Goal: Complete application form: Complete application form

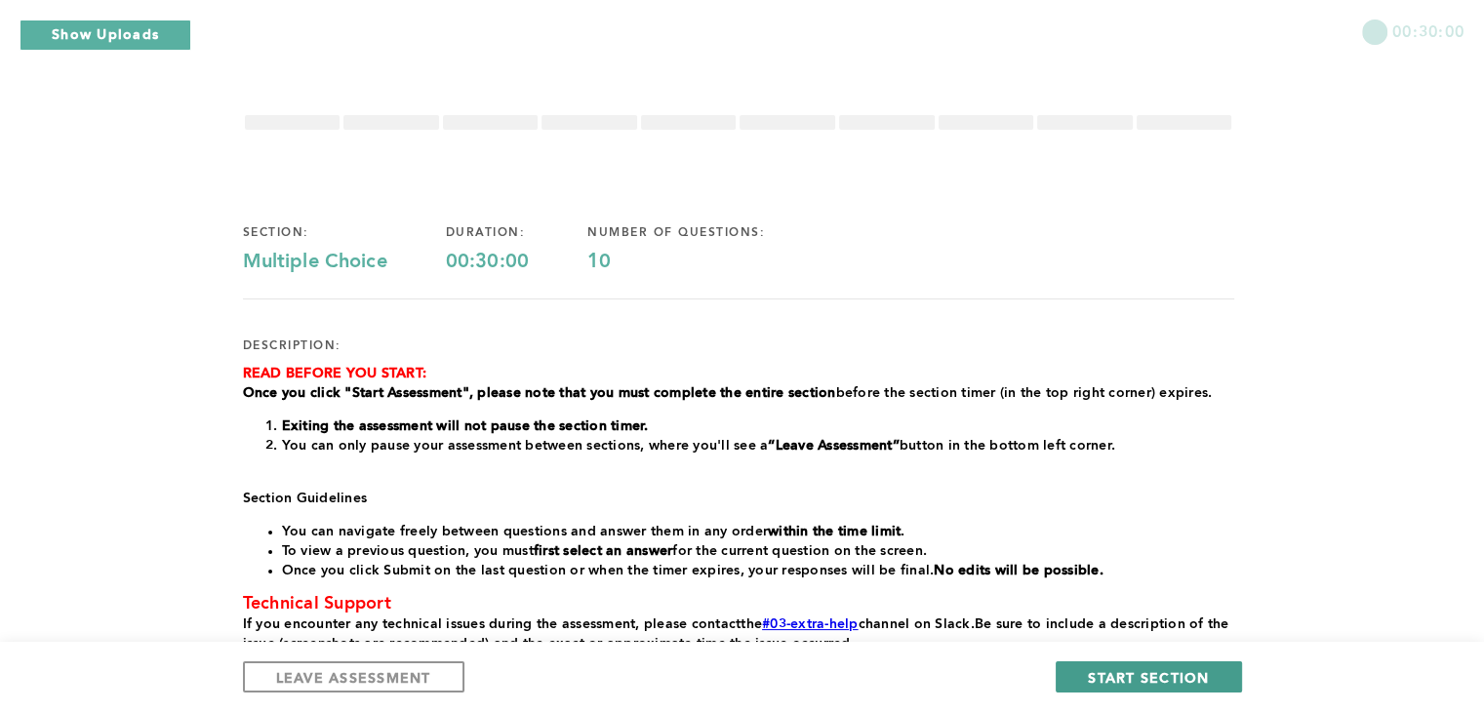
click at [1125, 664] on button "START SECTION" at bounding box center [1148, 676] width 185 height 31
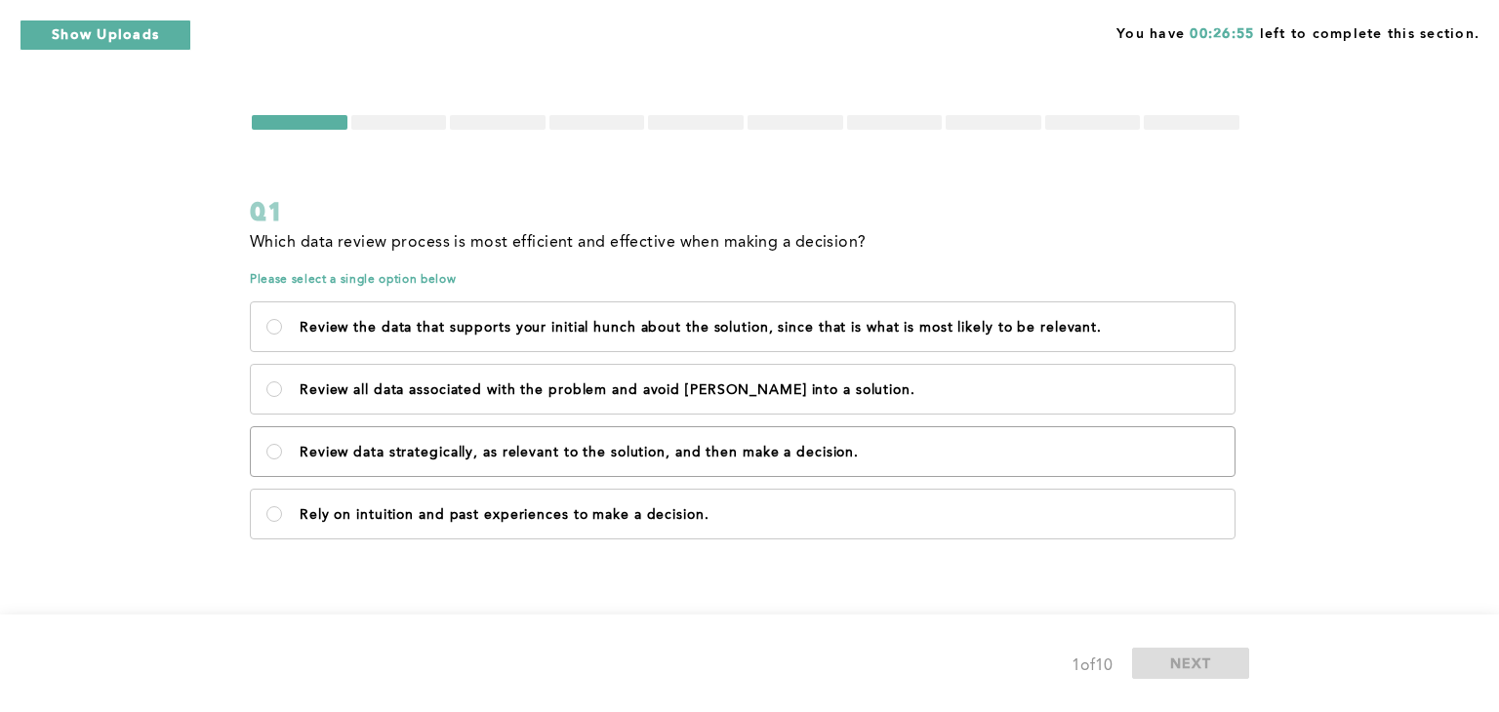
click at [522, 463] on label "Review data strategically, as relevant to the solution, and then make a decisio…" at bounding box center [742, 451] width 983 height 49
click at [282, 460] on decision\ "Review data strategically, as relevant to the solution, and then make a decisio…" at bounding box center [274, 452] width 16 height 16
radio decision\ "true"
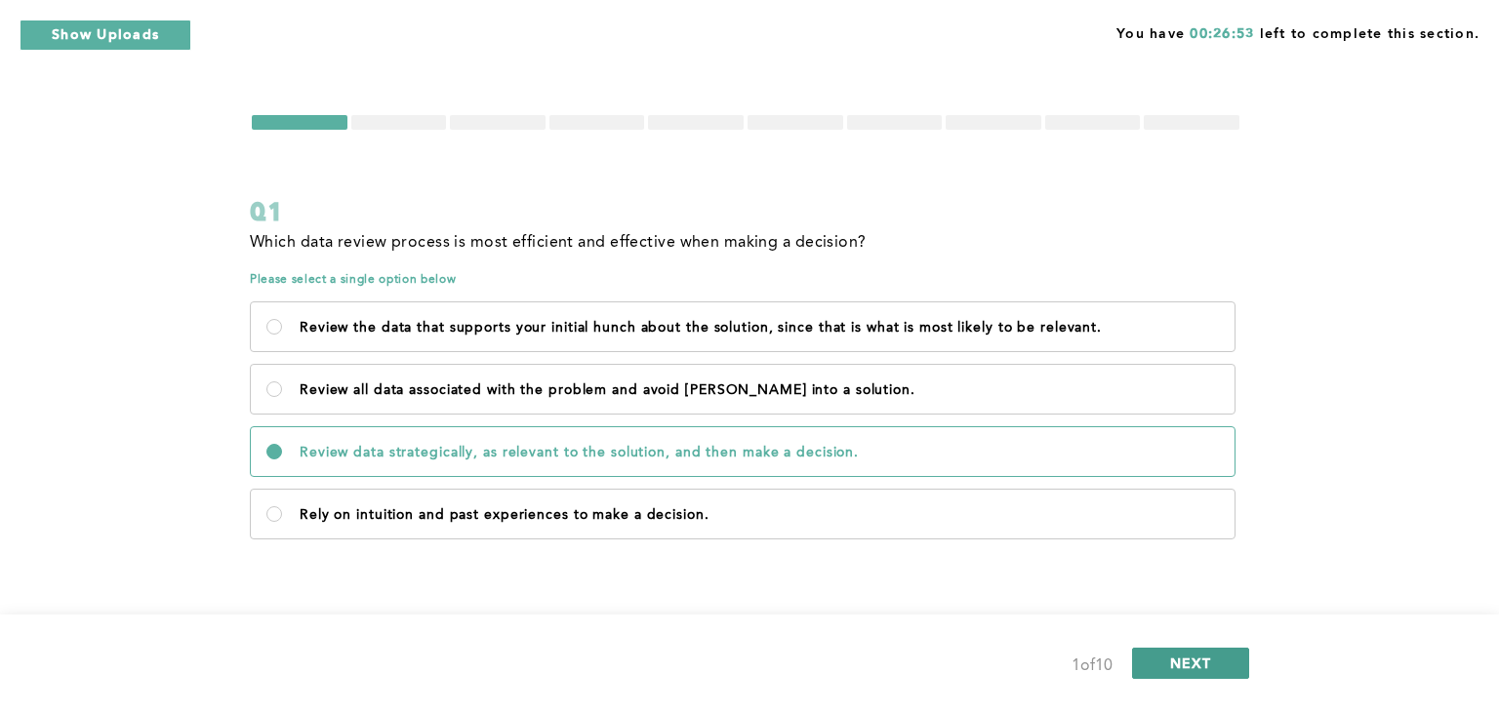
click at [1151, 660] on button "NEXT" at bounding box center [1190, 663] width 117 height 31
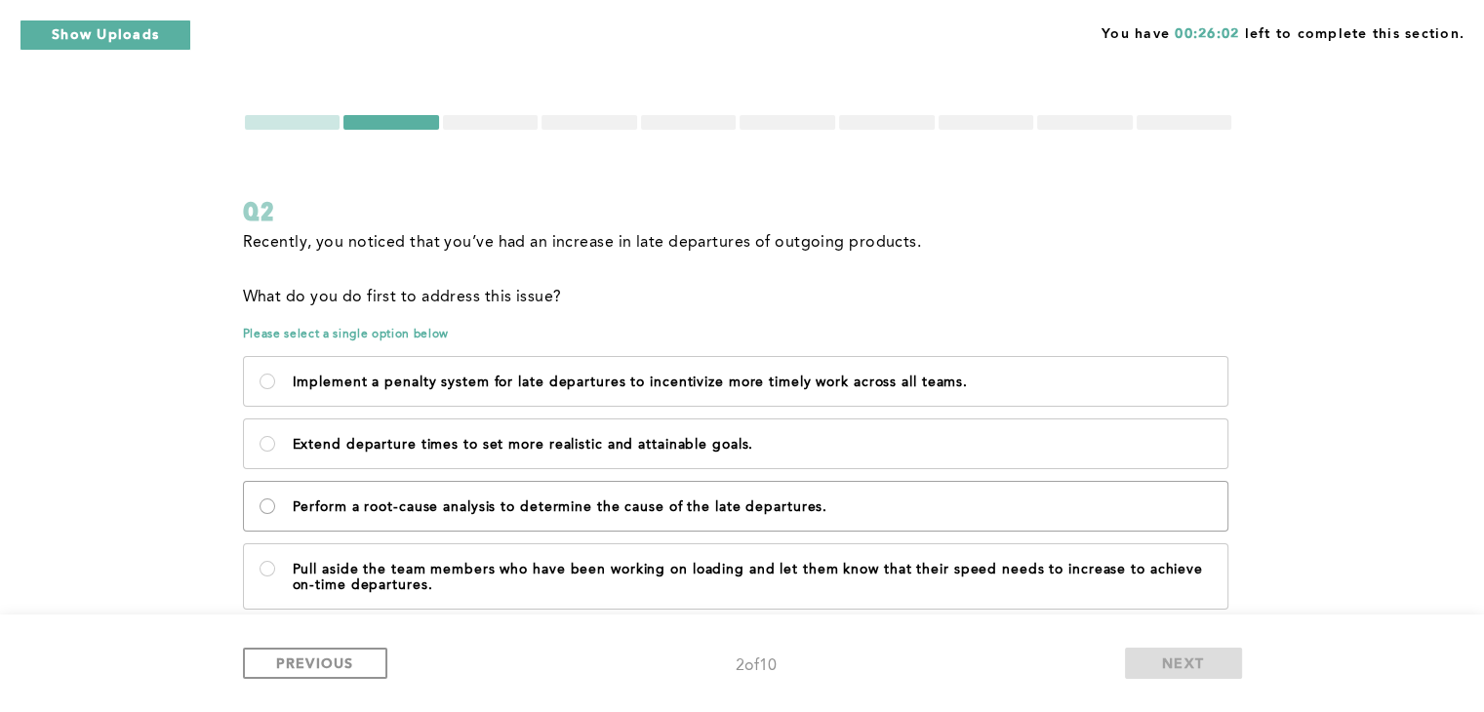
click at [261, 505] on departures\ "Perform a root-cause analysis to determine the cause of the late departures." at bounding box center [268, 507] width 16 height 16
radio departures\ "true"
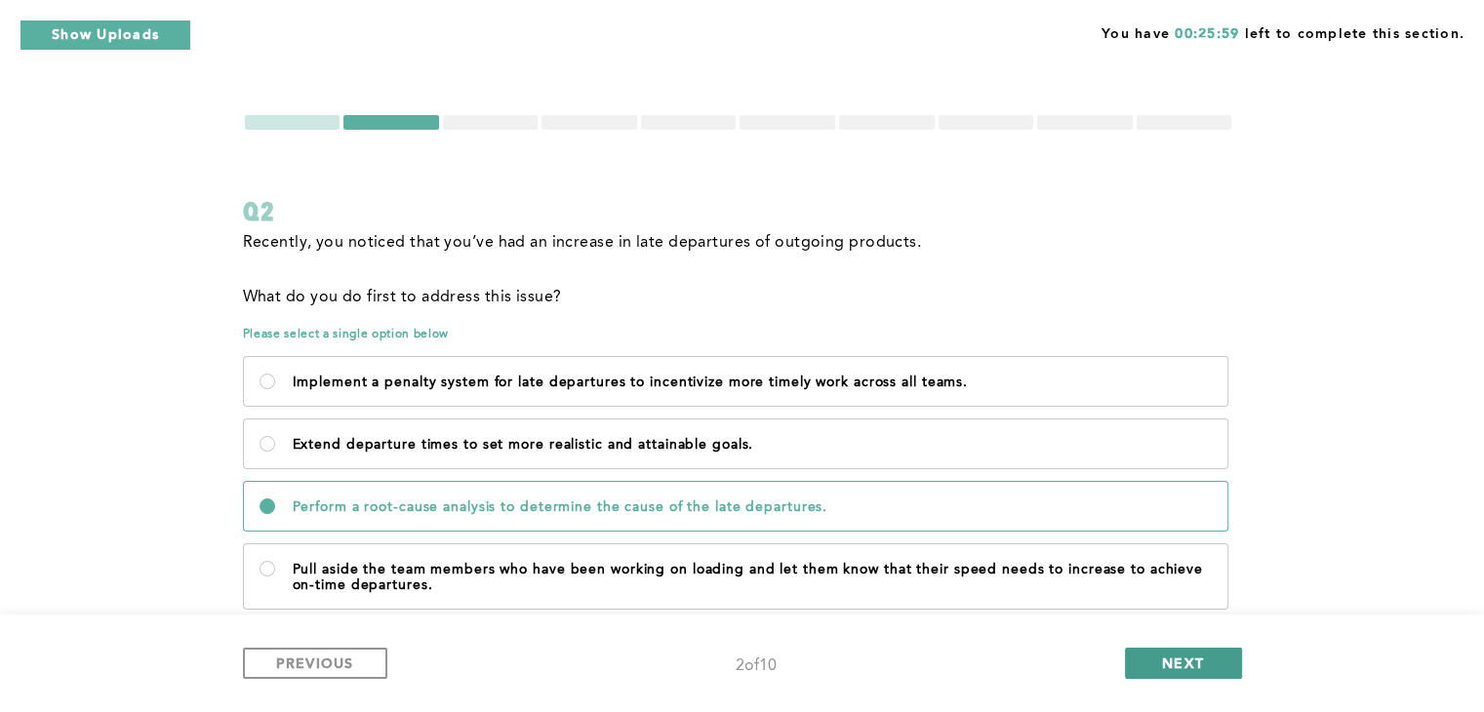
click at [1206, 668] on button "NEXT" at bounding box center [1183, 663] width 117 height 31
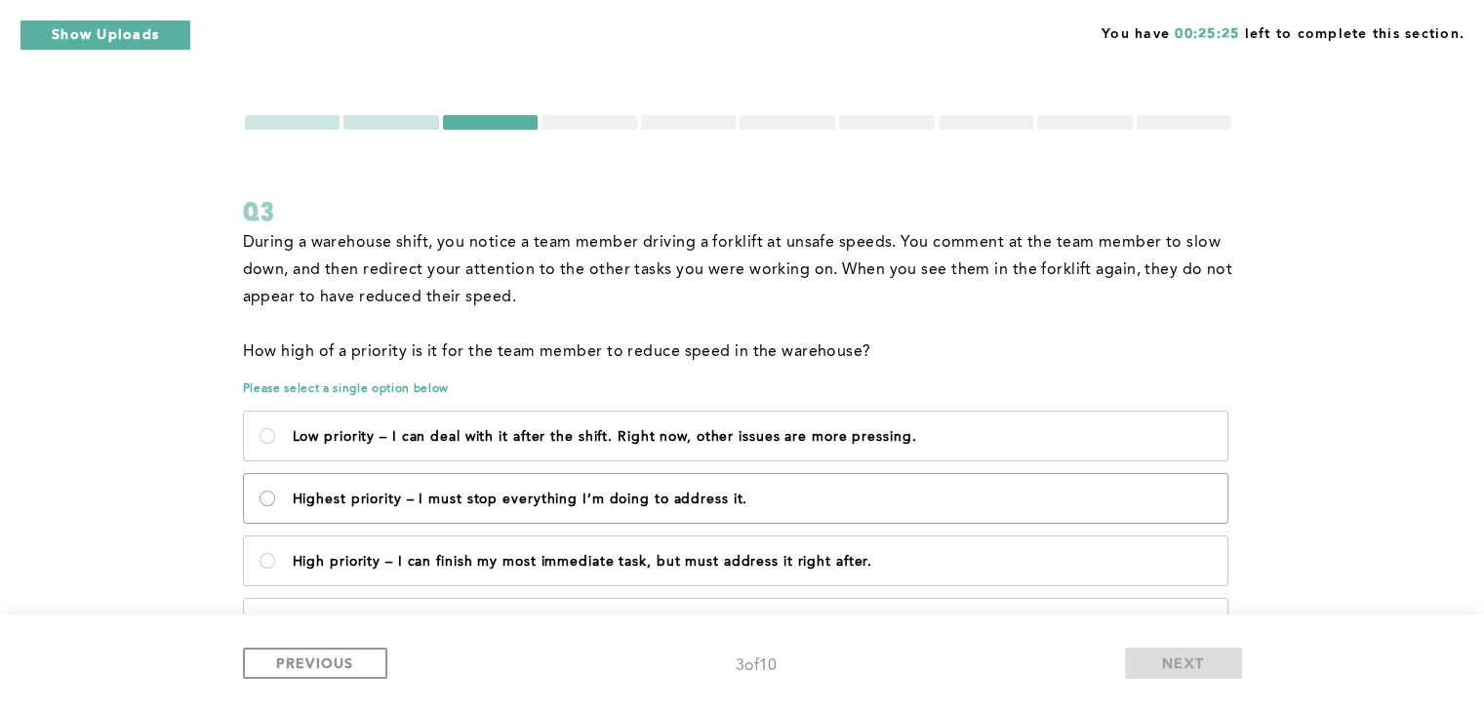
click at [273, 494] on it\ "Highest priority – I must stop everything I’m doing to address it." at bounding box center [268, 499] width 16 height 16
radio it\ "true"
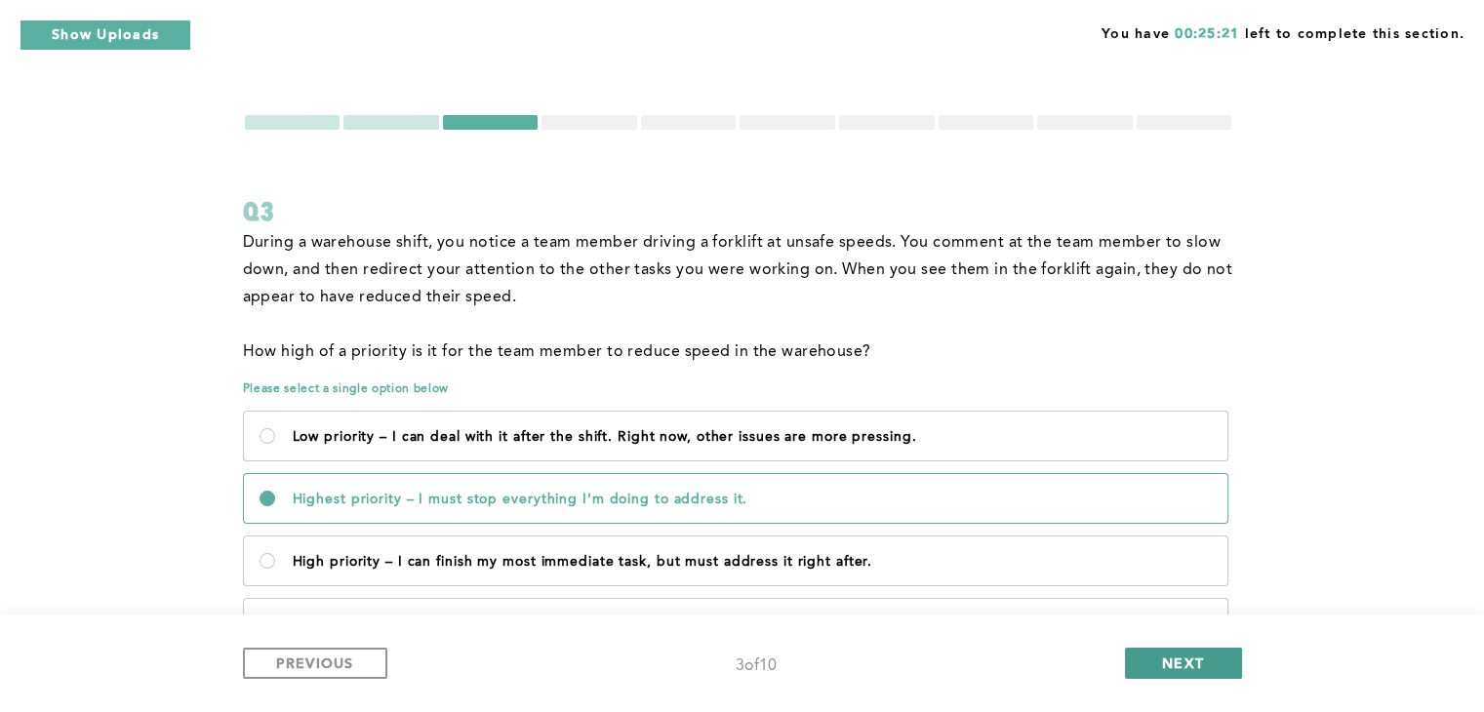
click at [1153, 661] on button "NEXT" at bounding box center [1183, 663] width 117 height 31
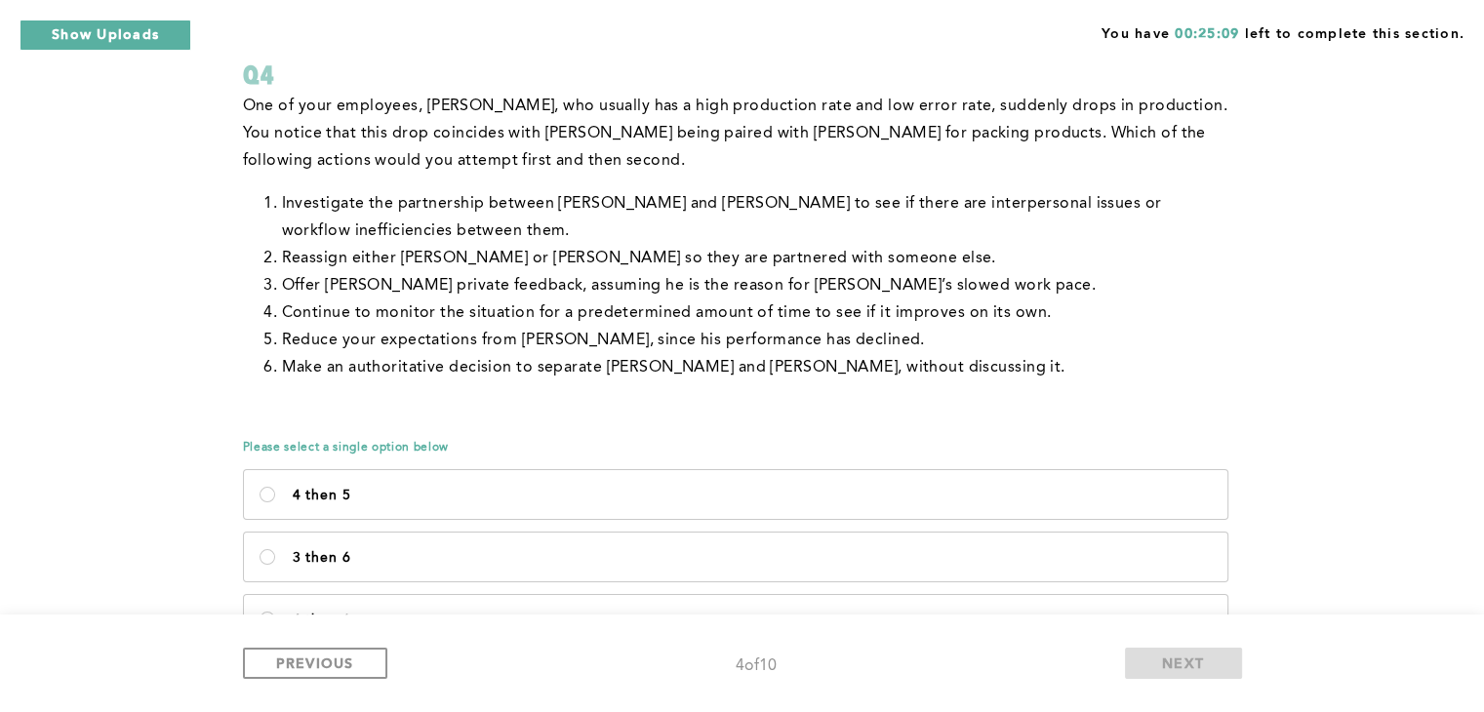
scroll to position [130, 0]
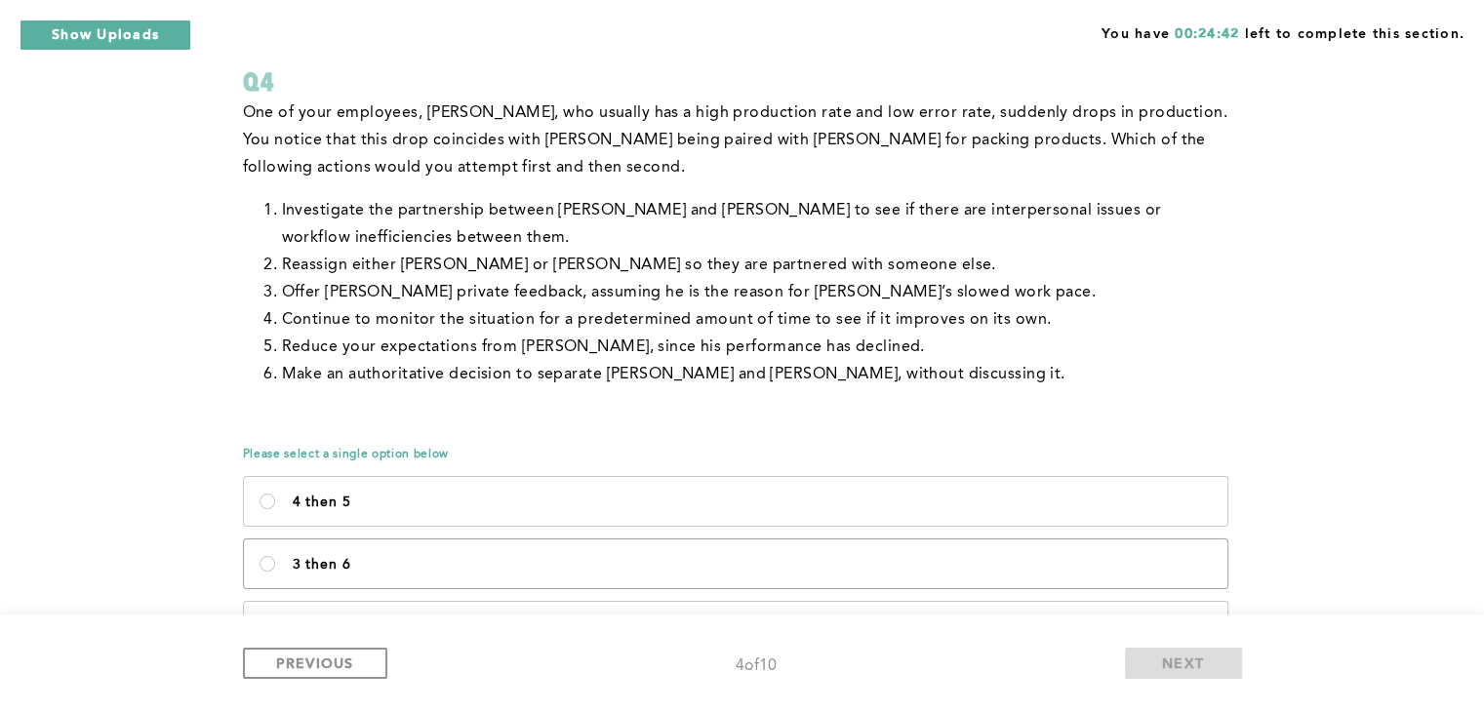
click at [394, 558] on p "3 then 6" at bounding box center [752, 565] width 919 height 16
click at [275, 558] on 6\<\/p\> "3 then 6" at bounding box center [268, 564] width 16 height 16
radio 6\<\/p\> "true"
click at [1181, 665] on span "NEXT" at bounding box center [1183, 663] width 42 height 19
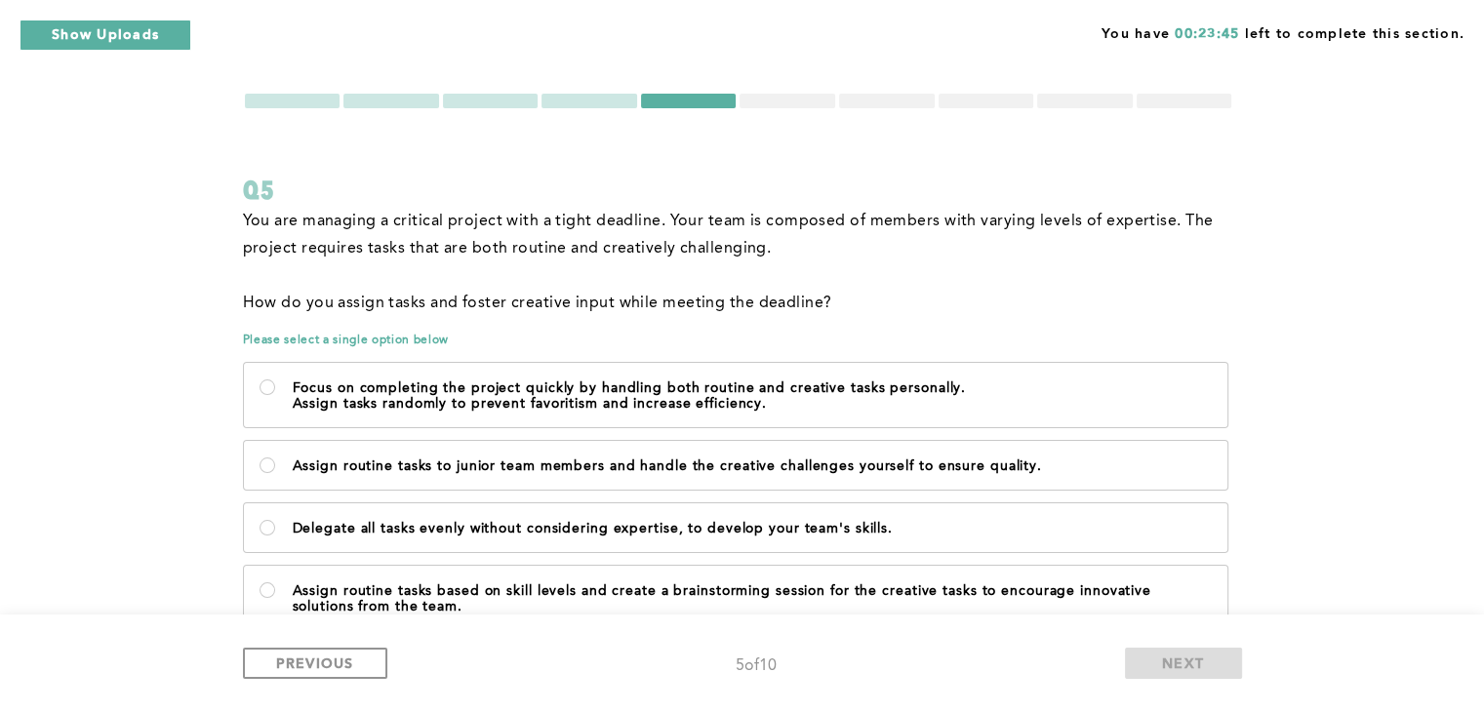
scroll to position [39, 0]
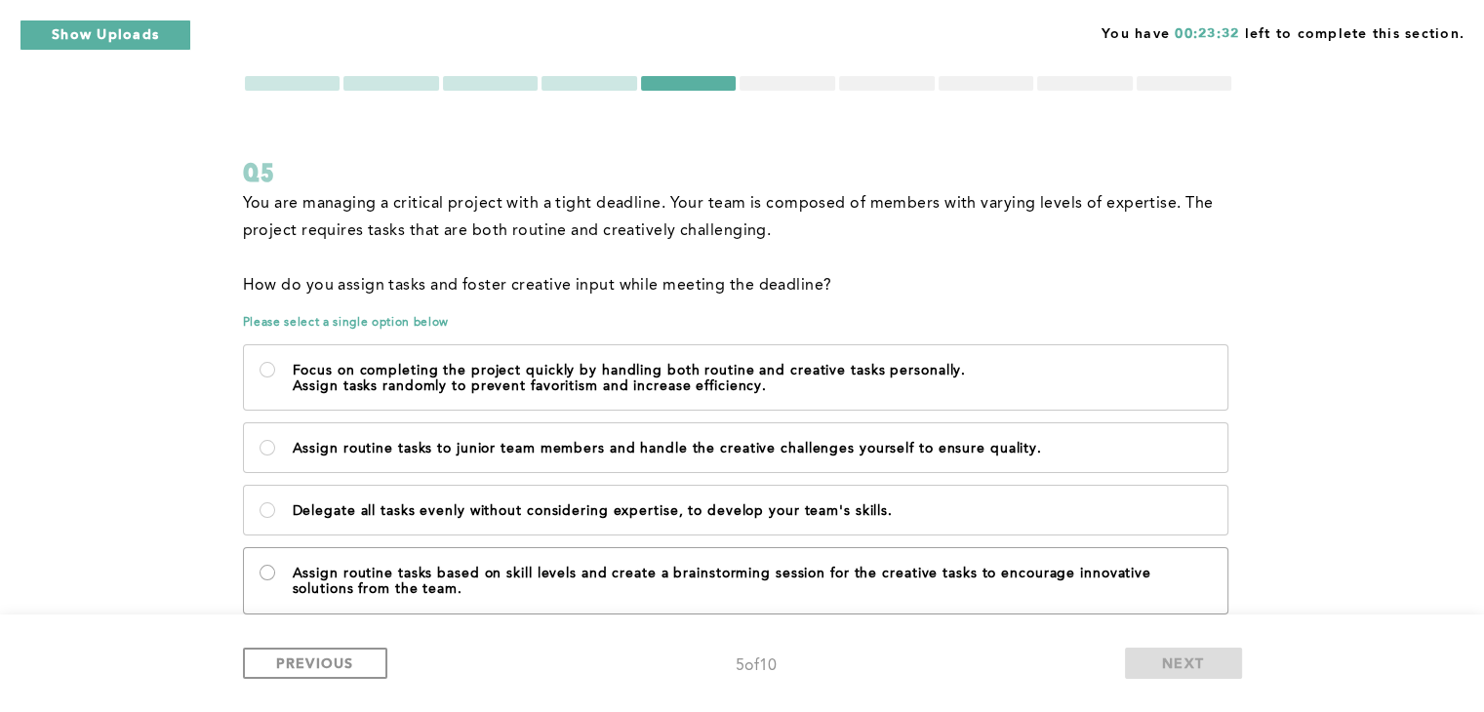
click at [270, 567] on team\ "Assign routine tasks based on skill levels and create a brainstorming session f…" at bounding box center [268, 573] width 16 height 16
radio team\ "true"
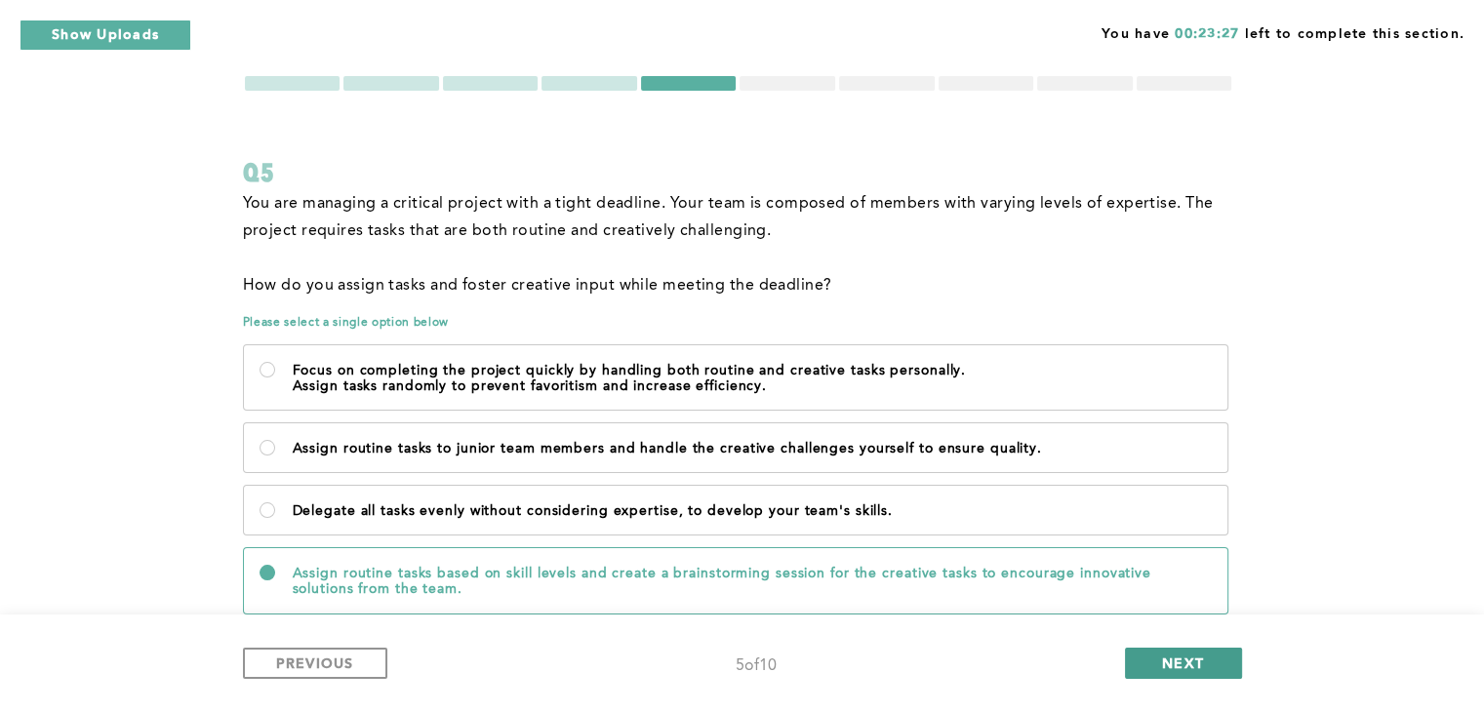
click at [1200, 655] on span "NEXT" at bounding box center [1183, 663] width 42 height 19
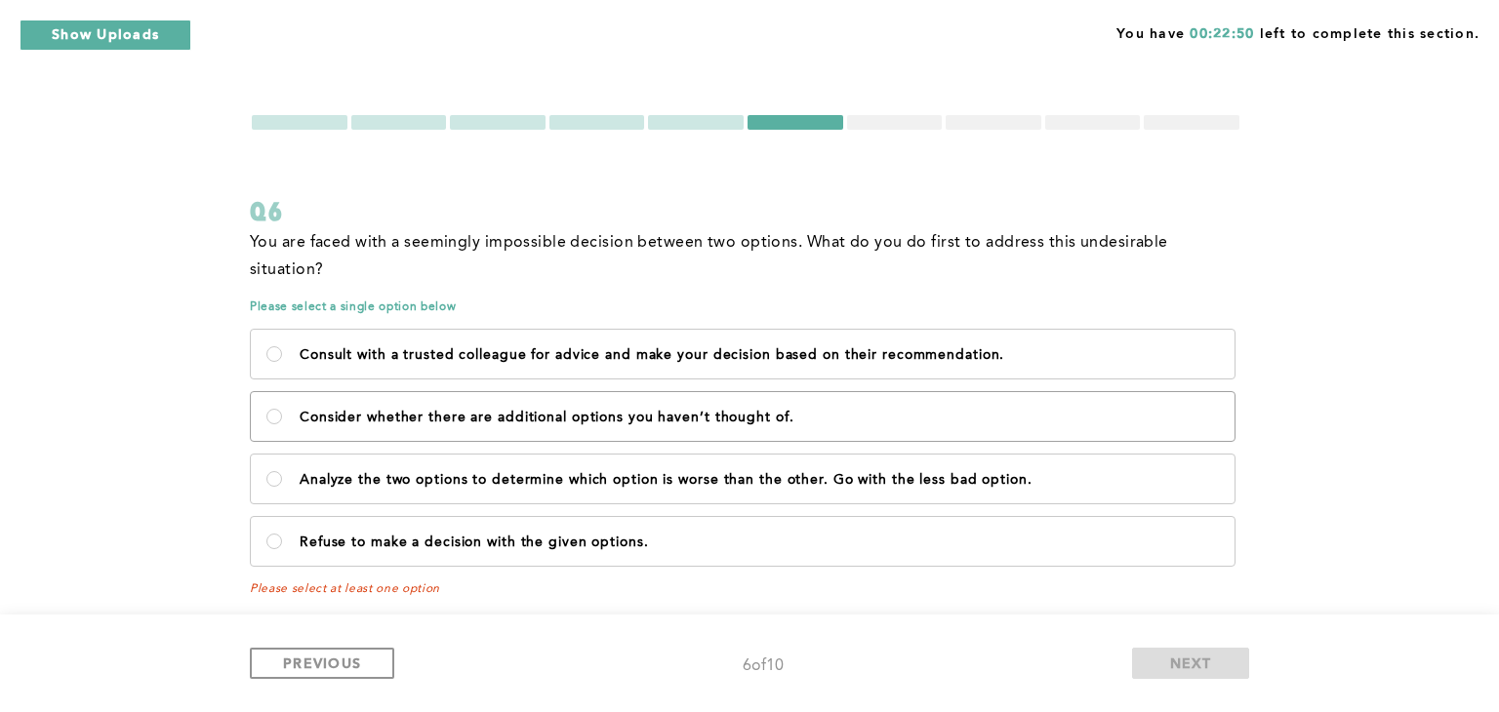
click at [445, 400] on label "Consider whether there are additional options you haven’t thought of." at bounding box center [742, 416] width 983 height 49
click at [282, 409] on of\ "Consider whether there are additional options you haven’t thought of." at bounding box center [274, 417] width 16 height 16
radio of\ "true"
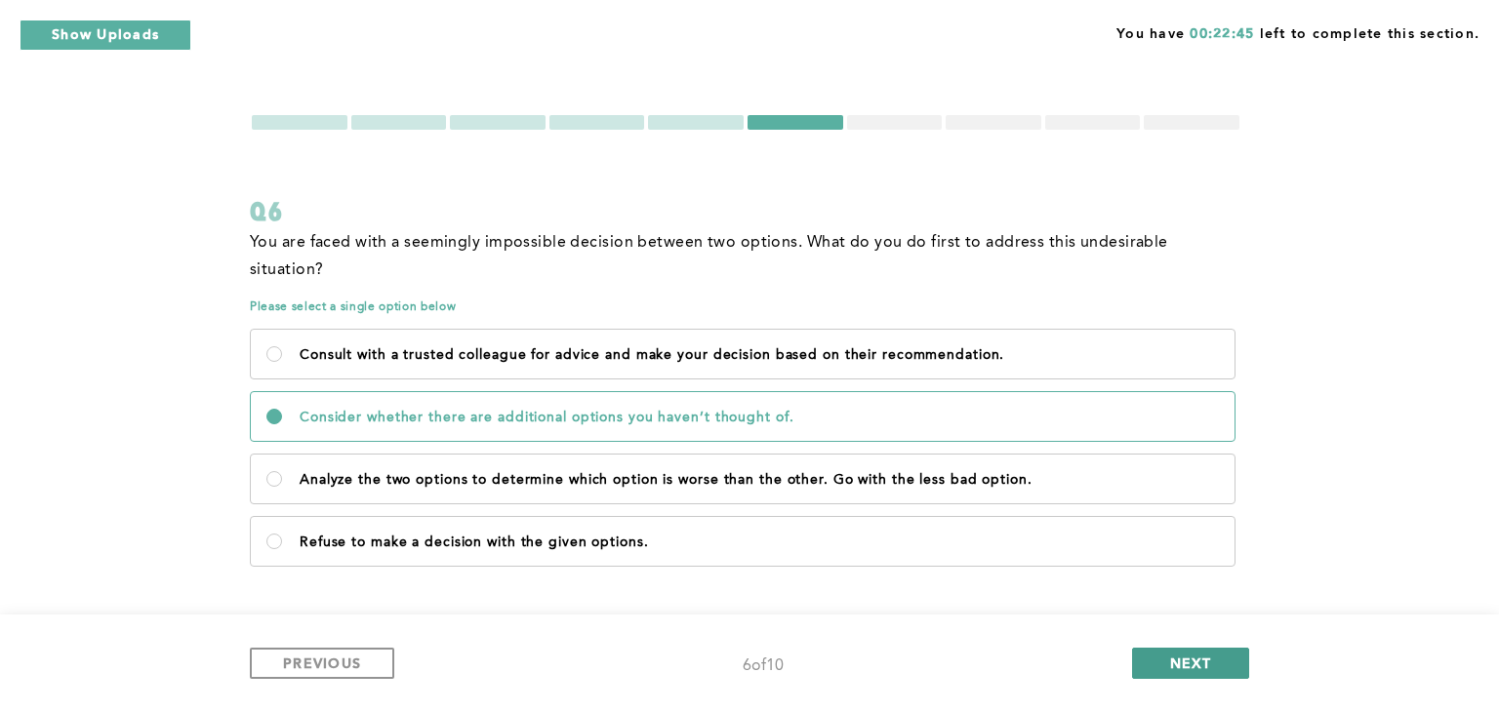
click at [1190, 660] on span "NEXT" at bounding box center [1191, 663] width 42 height 19
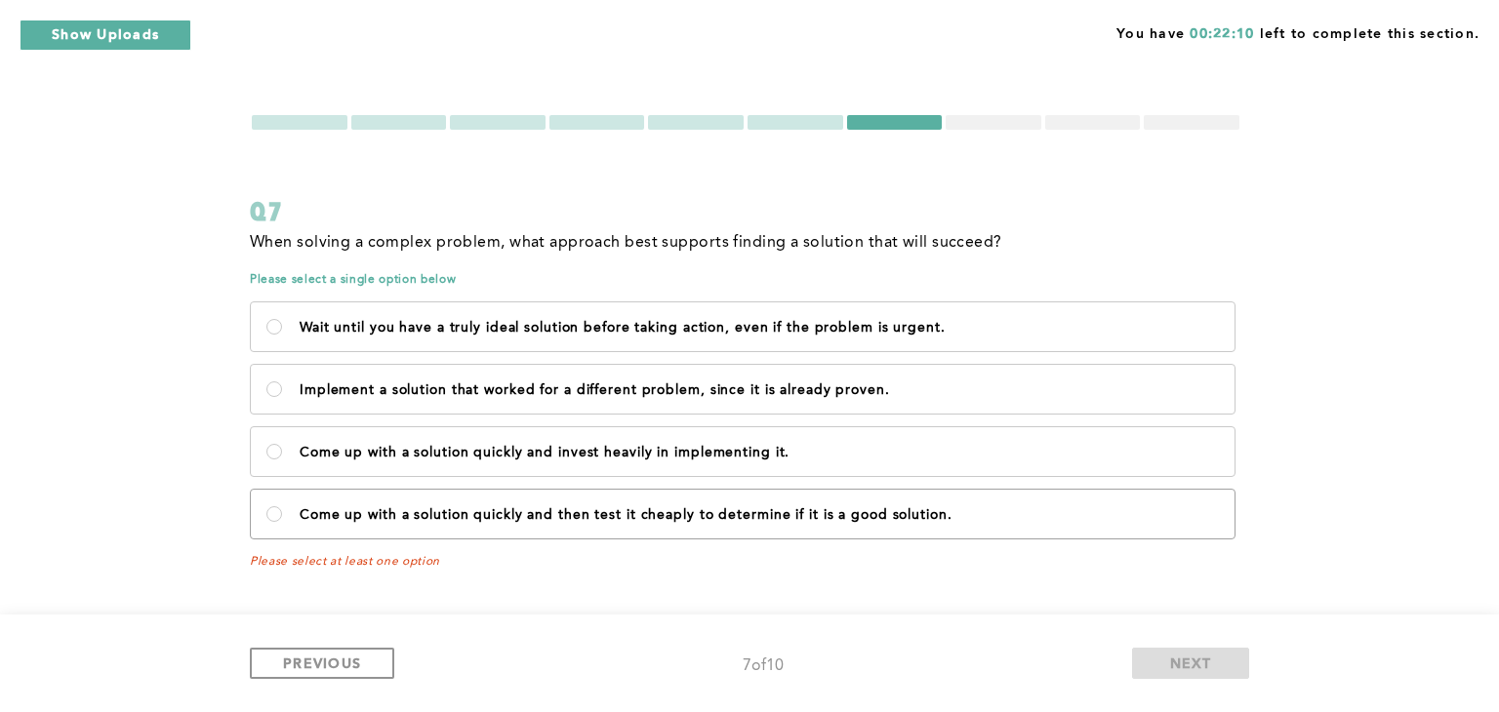
click at [546, 508] on p "Come up with a solution quickly and then test it cheaply to determine if it is …" at bounding box center [759, 515] width 919 height 16
click at [282, 508] on solution\ "Come up with a solution quickly and then test it cheaply to determine if it is …" at bounding box center [274, 514] width 16 height 16
radio solution\ "true"
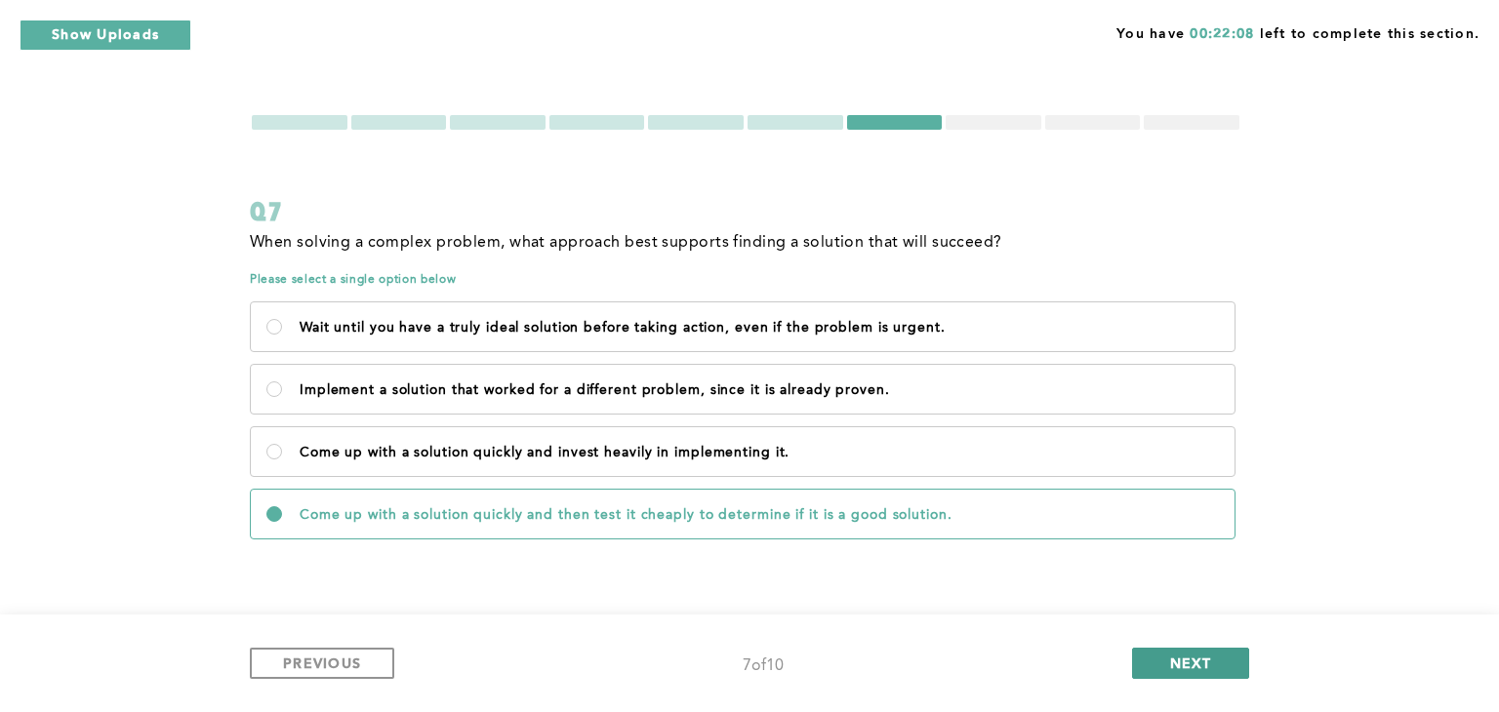
click at [1198, 661] on span "NEXT" at bounding box center [1191, 663] width 42 height 19
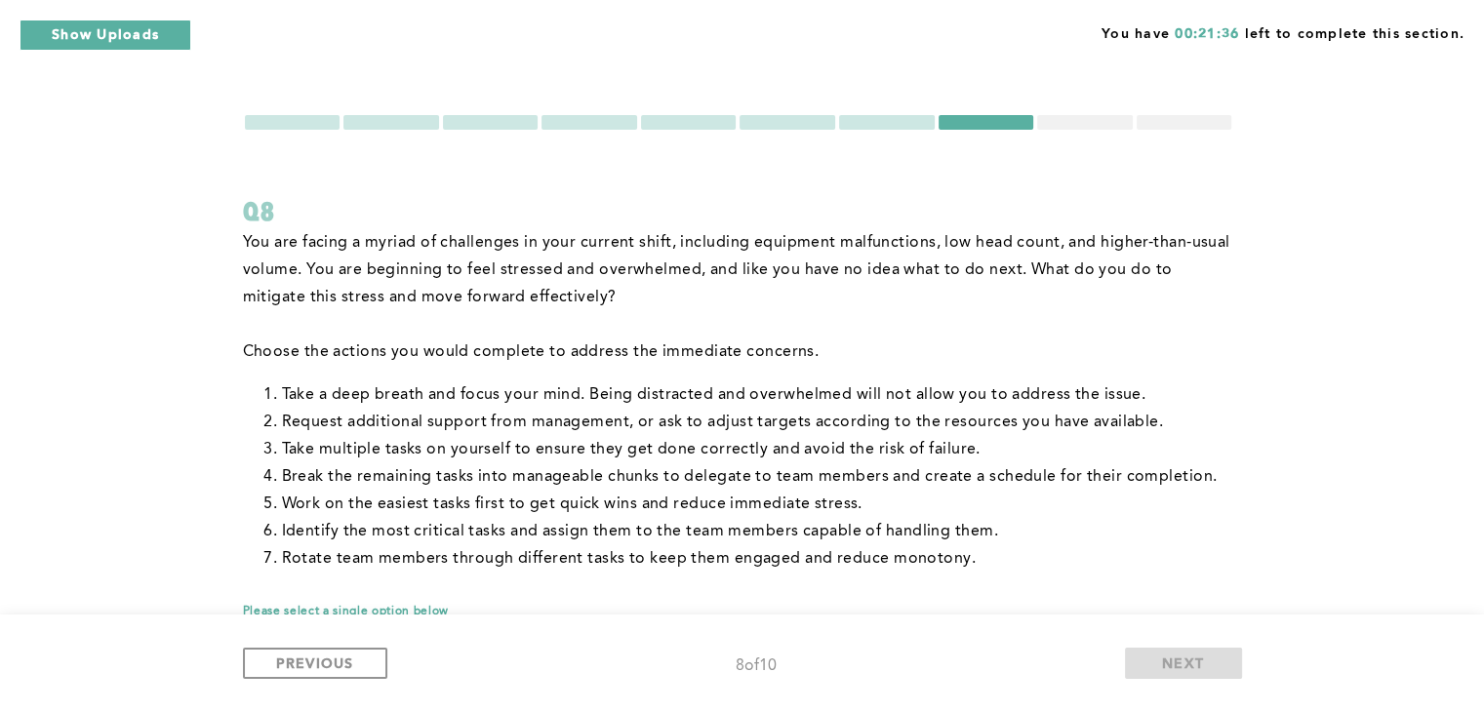
scroll to position [378, 0]
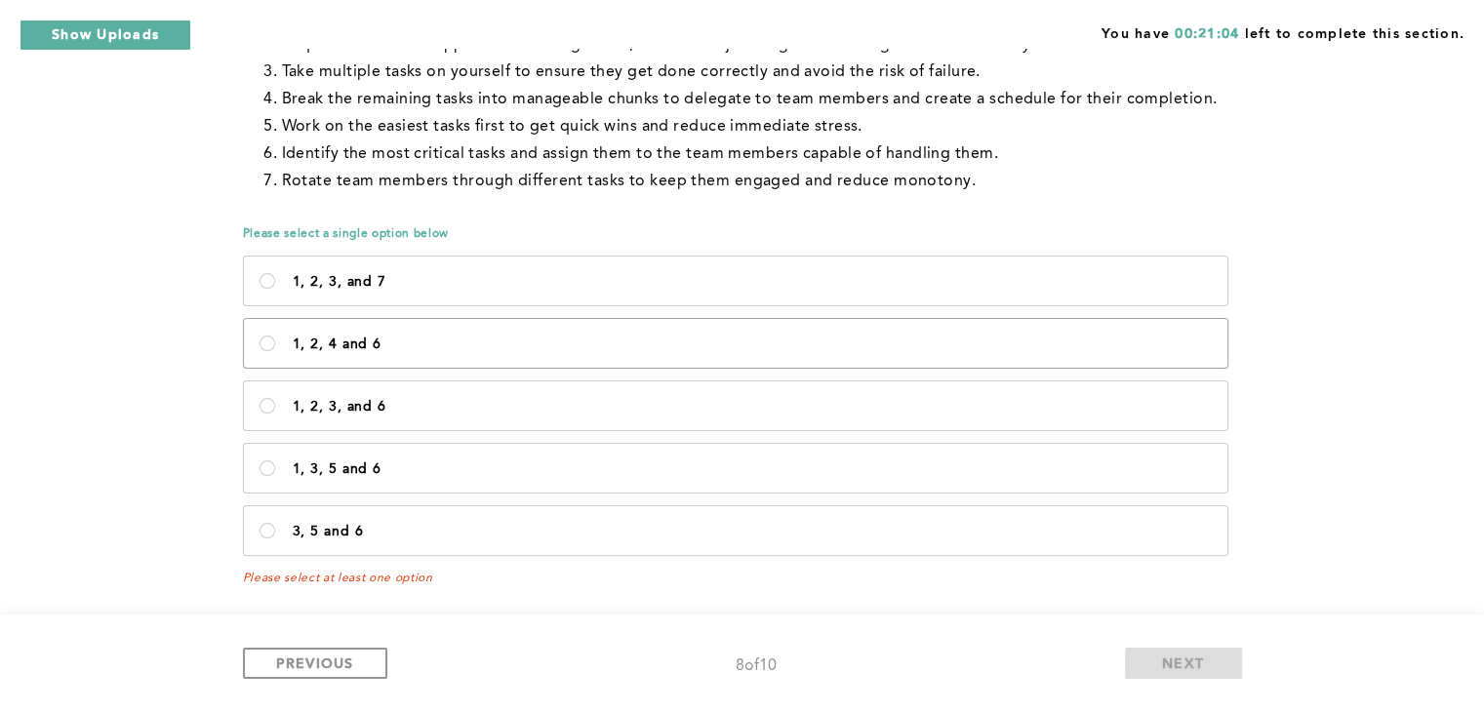
click at [314, 348] on p "1, 2, 4 and 6" at bounding box center [752, 345] width 919 height 16
click at [275, 348] on 6\<\/p\> "1, 2, 4 and 6" at bounding box center [268, 344] width 16 height 16
radio 6\<\/p\> "true"
click at [1184, 659] on span "NEXT" at bounding box center [1183, 663] width 42 height 19
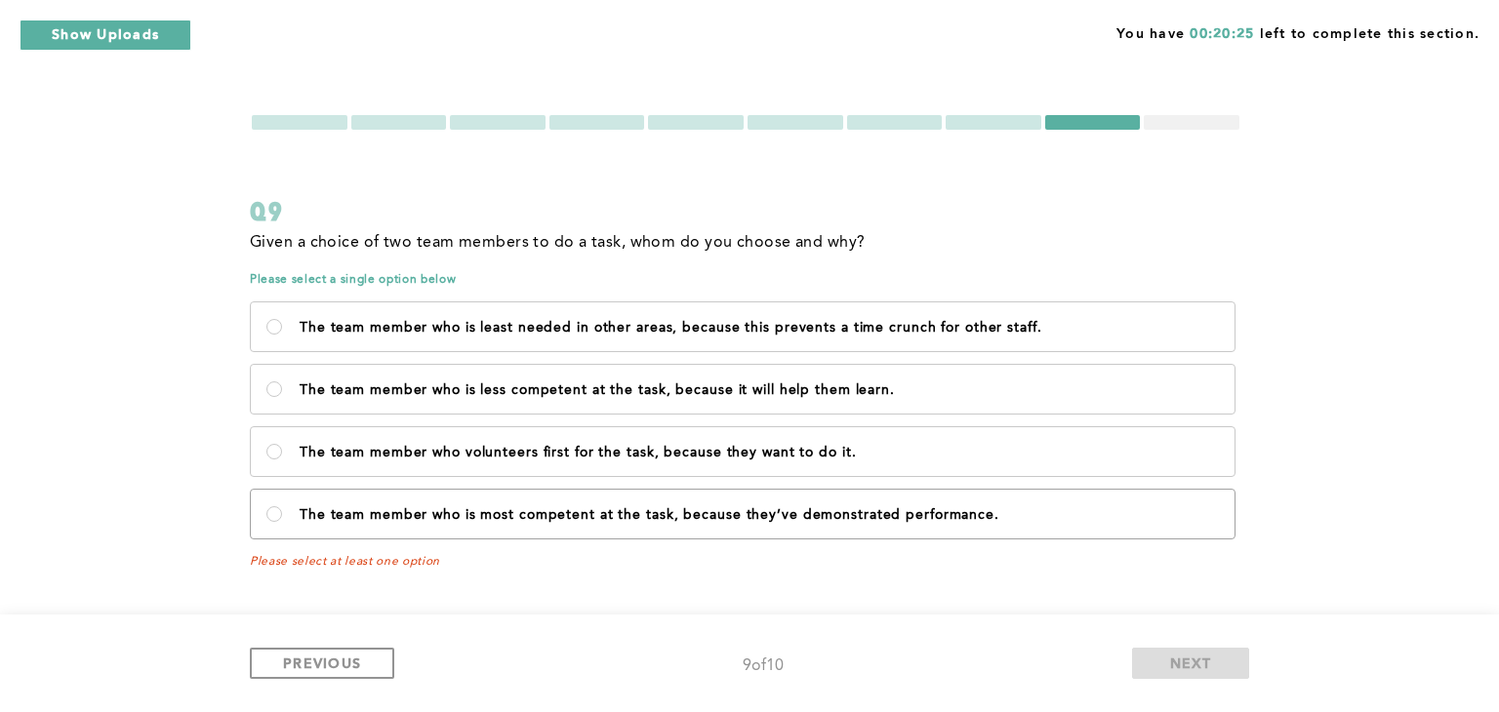
click at [742, 504] on label "The team member who is most competent at the task, because they’ve demonstrated…" at bounding box center [742, 514] width 983 height 49
click at [282, 506] on performance\ "The team member who is most competent at the task, because they’ve demonstrated…" at bounding box center [274, 514] width 16 height 16
radio performance\ "true"
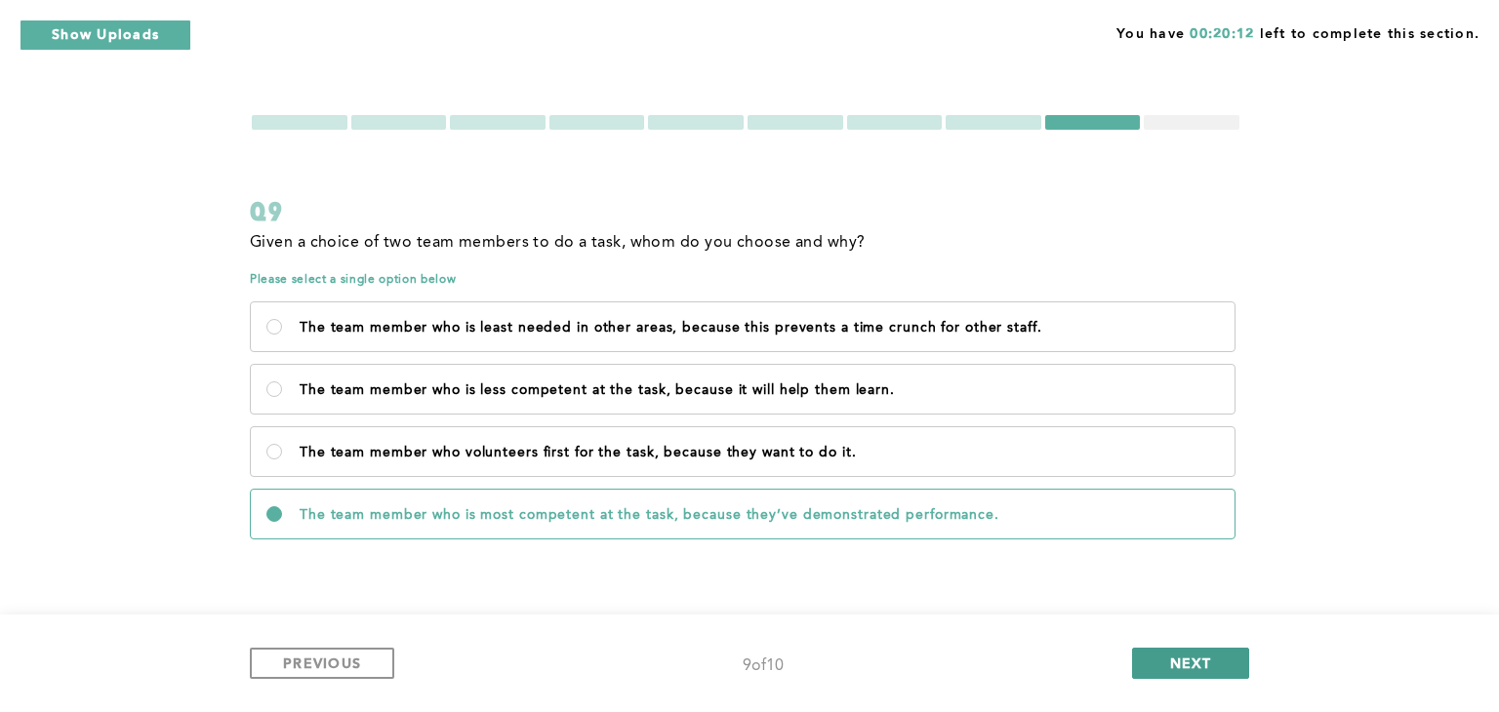
click at [1175, 663] on span "NEXT" at bounding box center [1191, 663] width 42 height 19
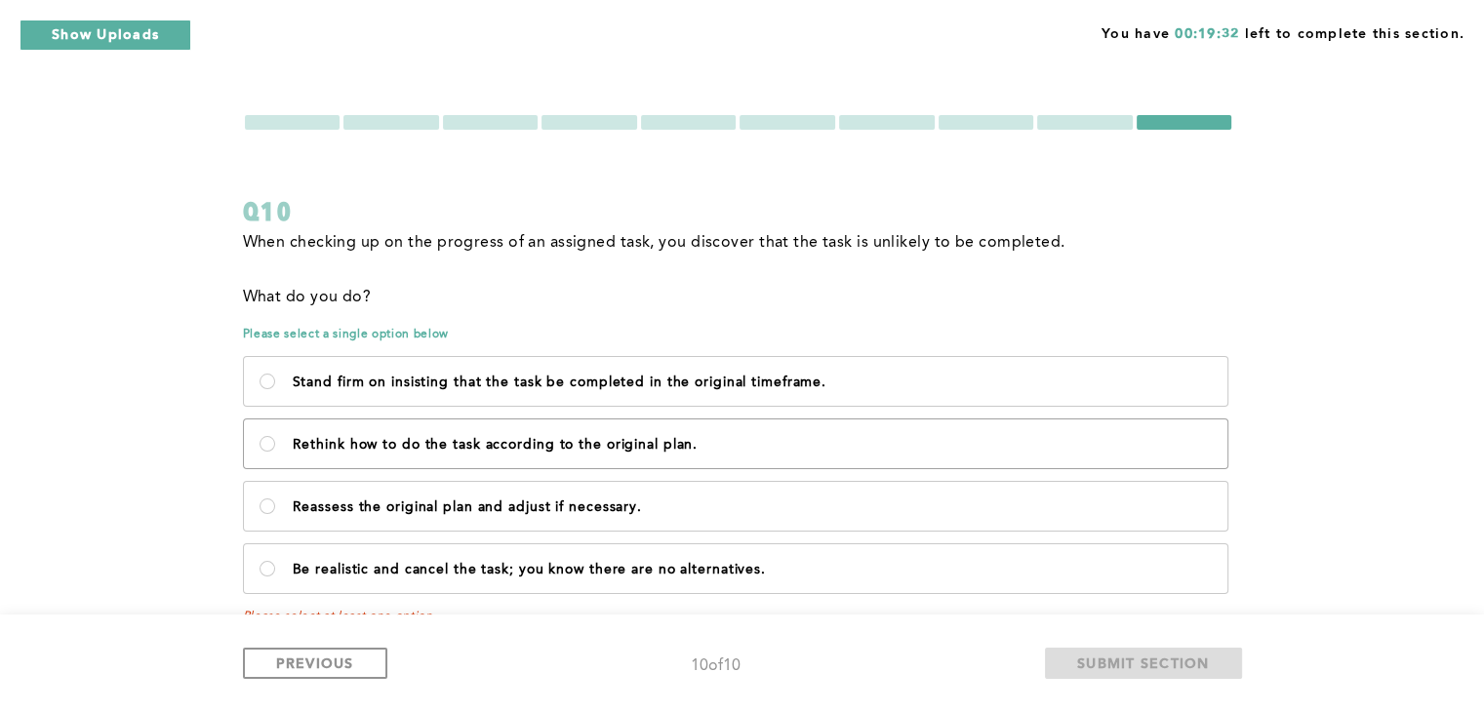
click at [605, 447] on p "Rethink how to do the task according to the original plan." at bounding box center [752, 445] width 919 height 16
click at [275, 447] on plan\ "Rethink how to do the task according to the original plan." at bounding box center [268, 444] width 16 height 16
radio plan\ "true"
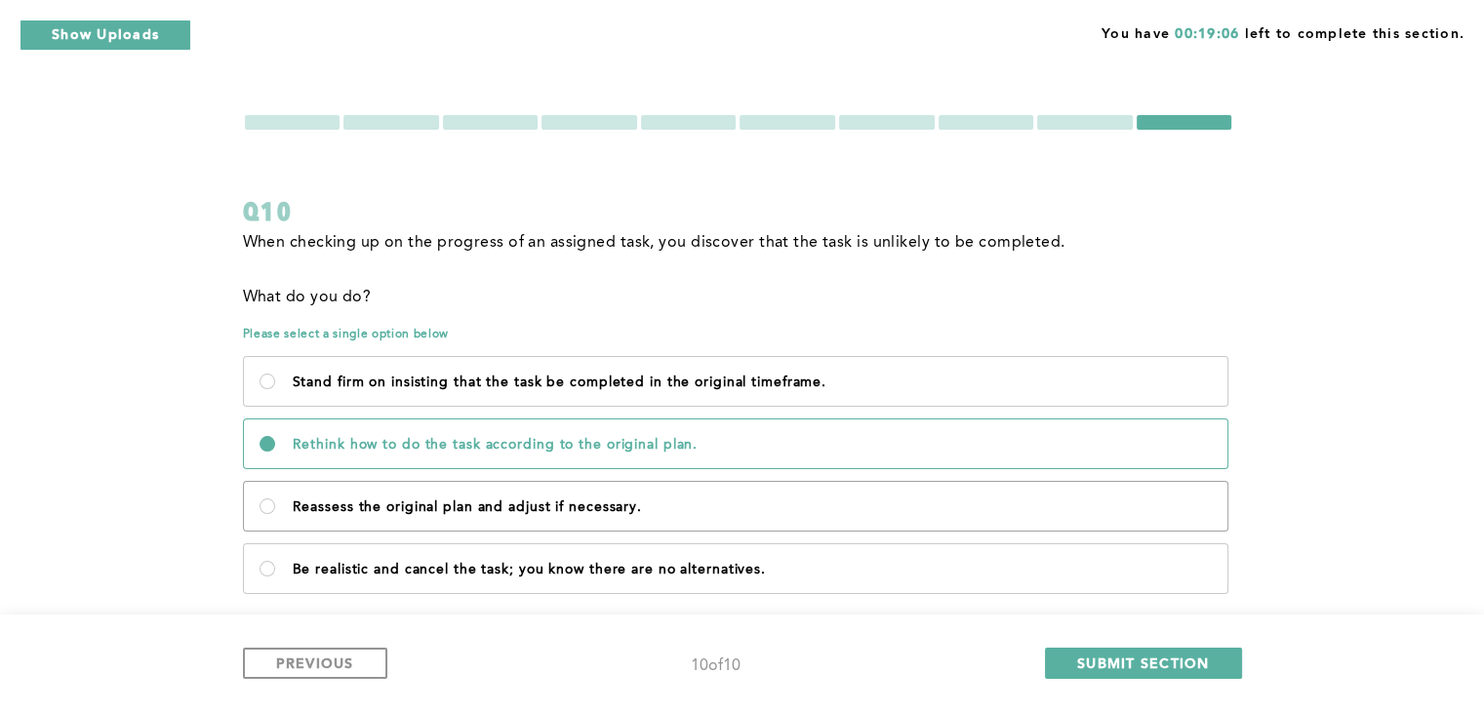
click at [639, 520] on label "Reassess the original plan and adjust if necessary." at bounding box center [735, 506] width 983 height 49
click at [275, 514] on necessary\ "Reassess the original plan and adjust if necessary." at bounding box center [268, 507] width 16 height 16
radio necessary\ "true"
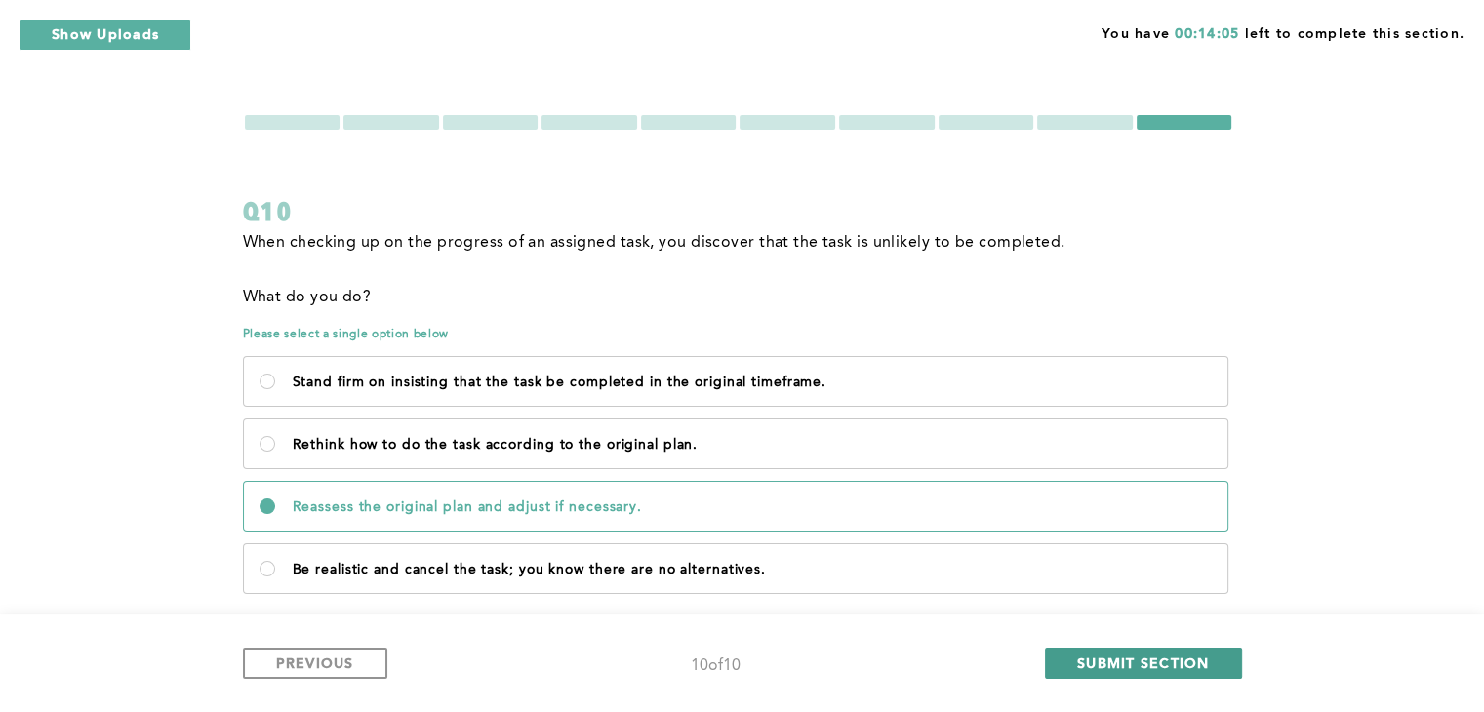
click at [1128, 660] on span "SUBMIT SECTION" at bounding box center [1143, 663] width 133 height 19
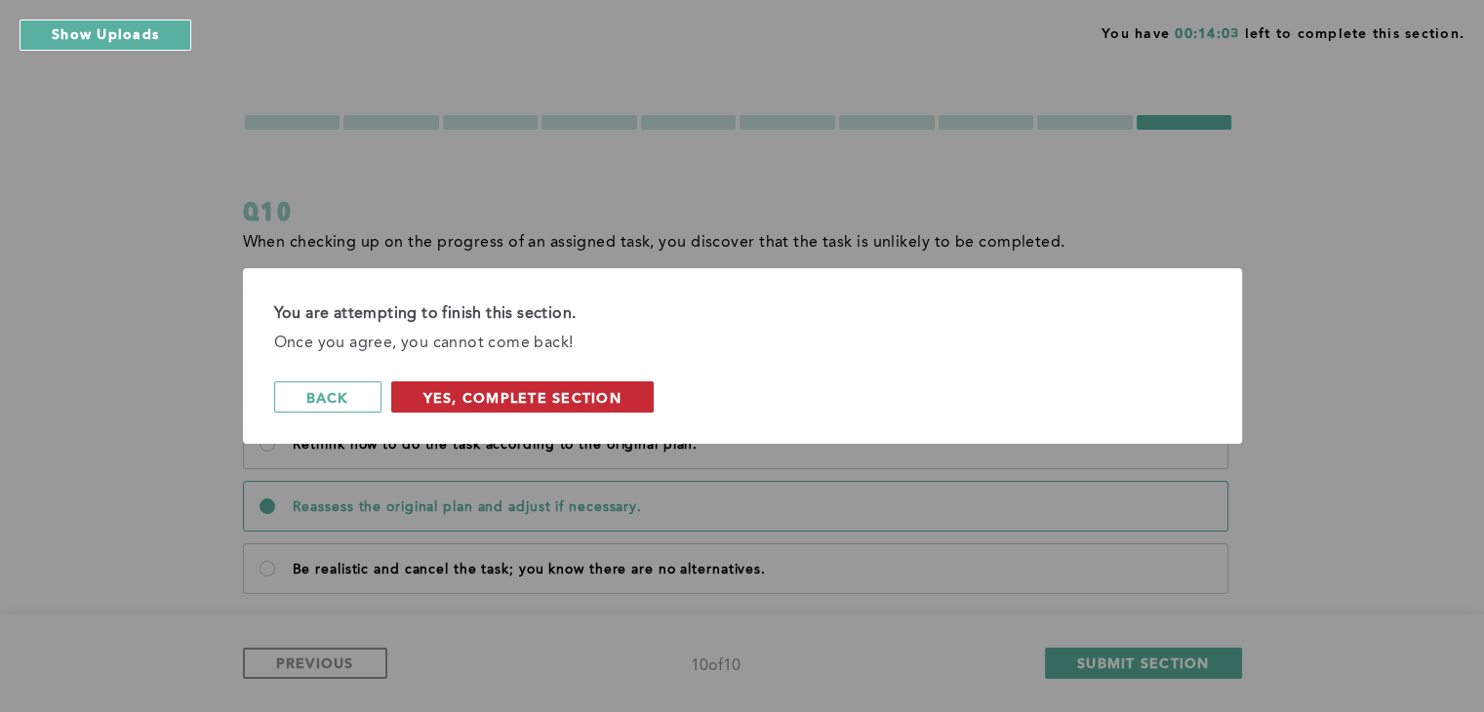
click at [570, 391] on span "Yes, Complete Section" at bounding box center [522, 397] width 198 height 19
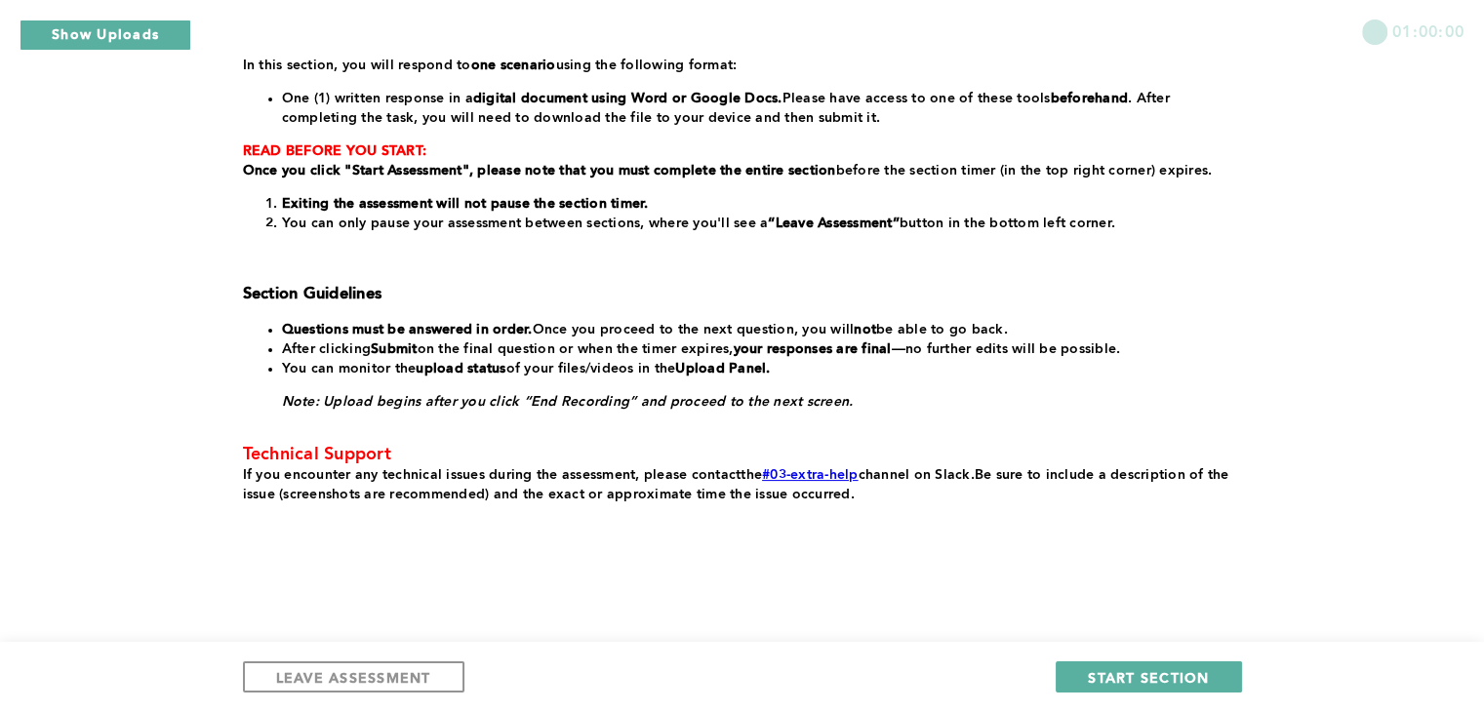
scroll to position [304, 0]
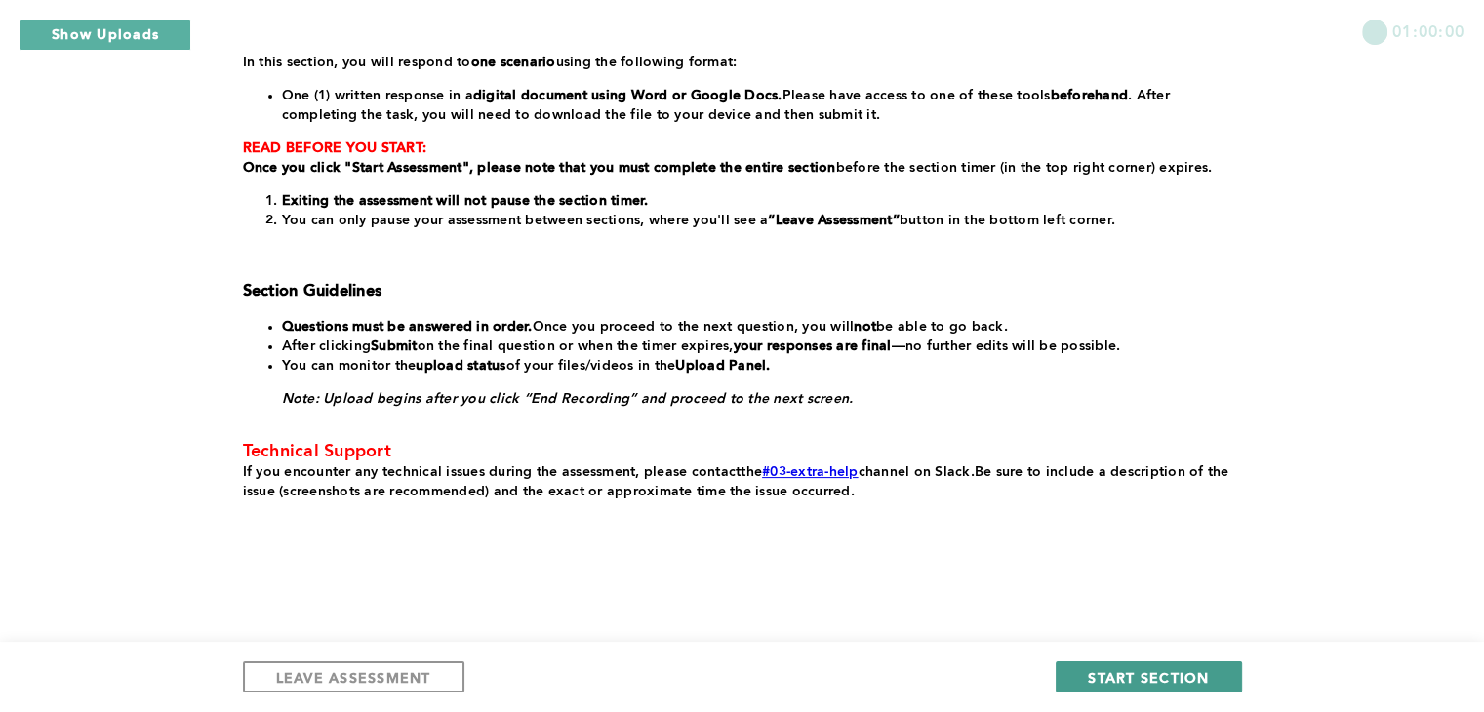
click at [1147, 665] on button "START SECTION" at bounding box center [1148, 676] width 185 height 31
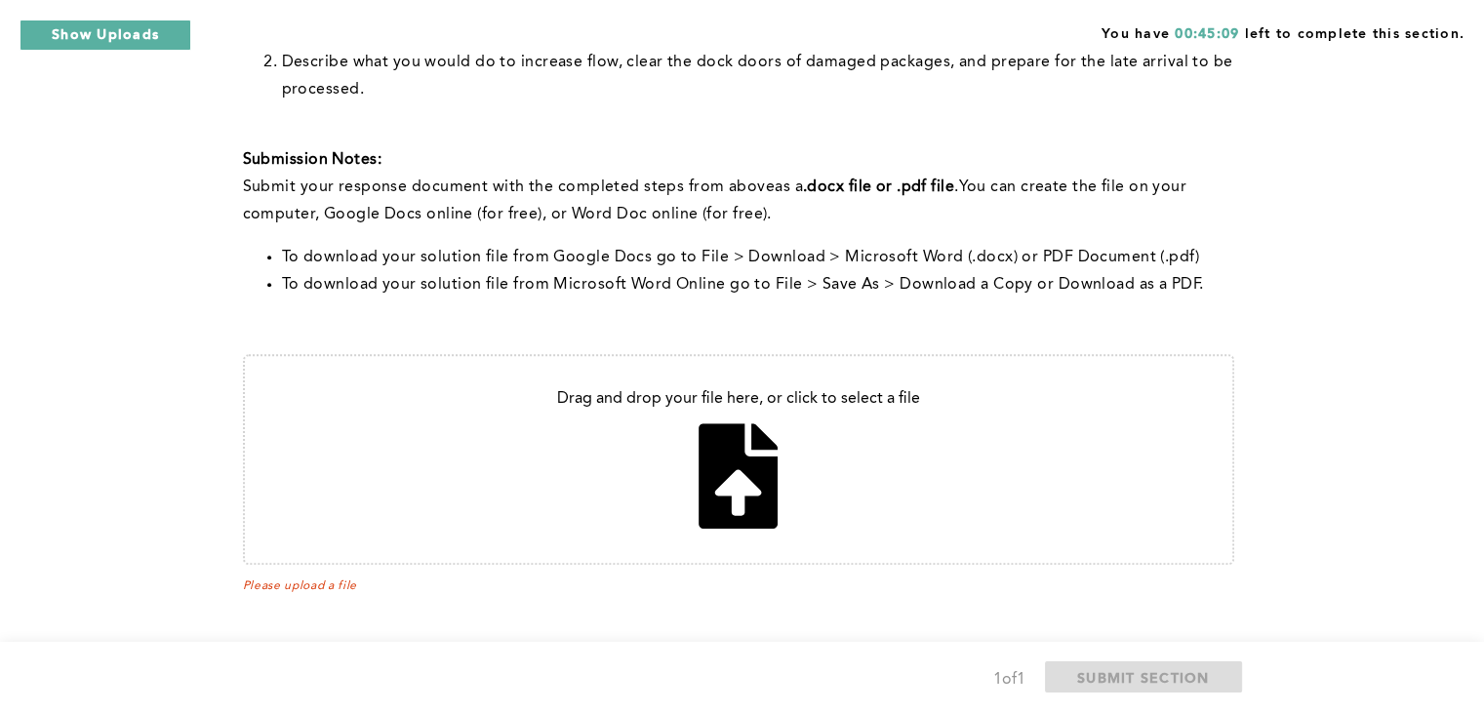
scroll to position [776, 0]
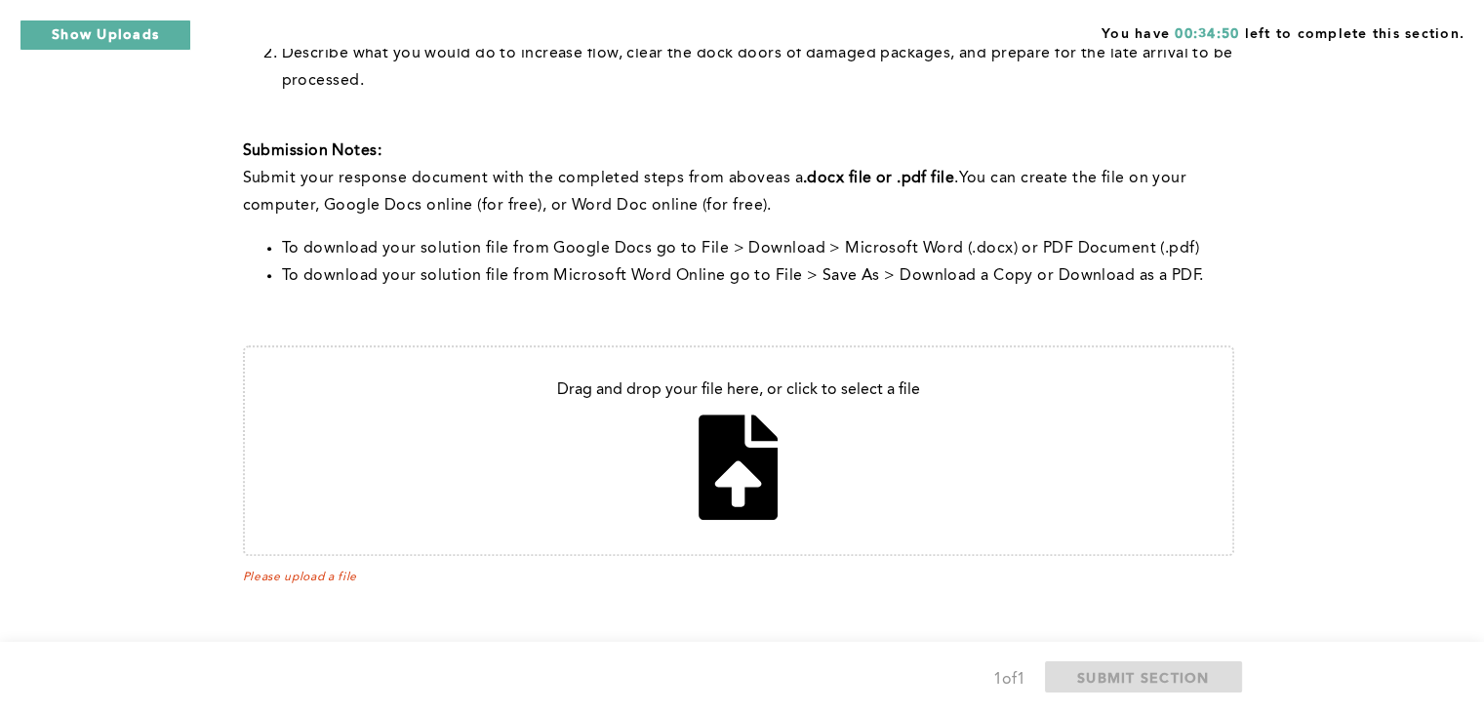
click at [755, 473] on input "file" at bounding box center [738, 450] width 987 height 207
type input "C:\fakepath\Document 24.pdf"
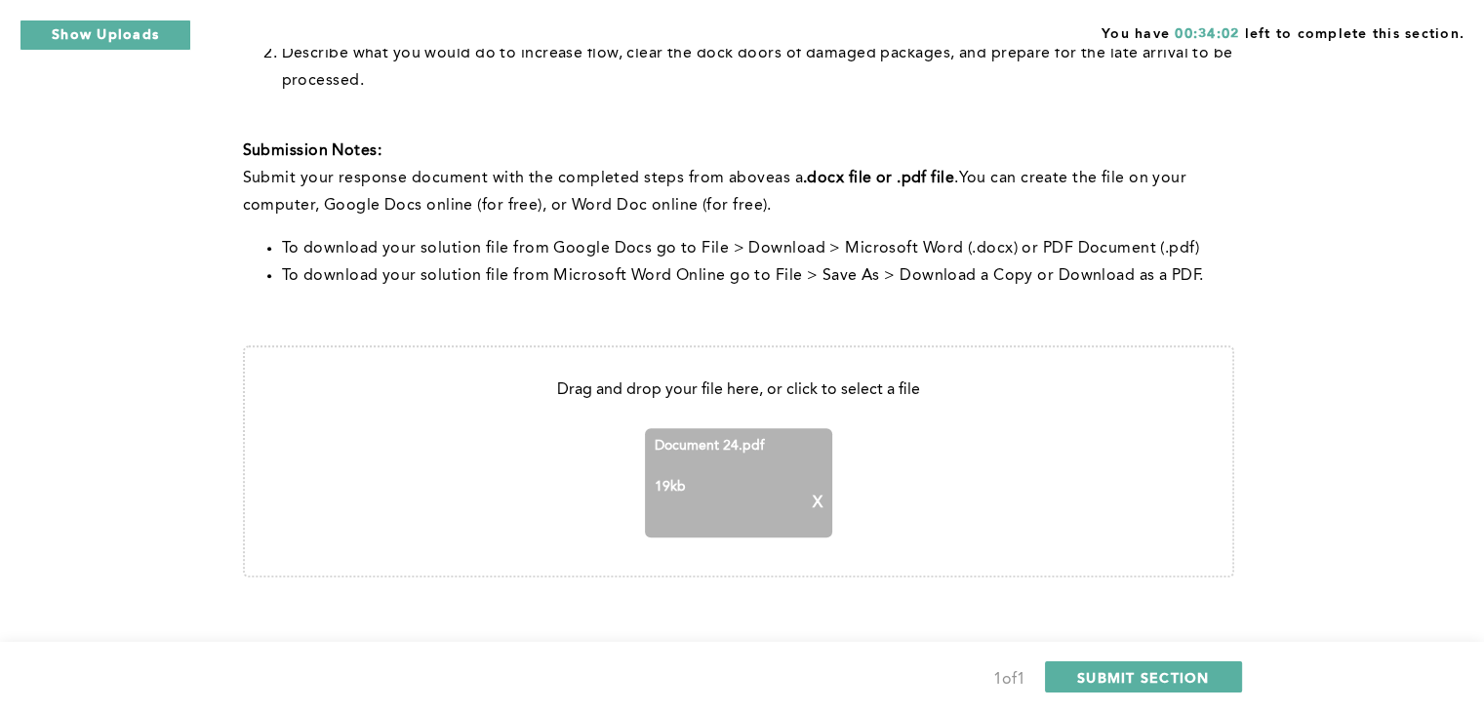
click at [726, 484] on aside "19 kb X" at bounding box center [739, 503] width 168 height 49
click at [715, 461] on div "Document 24.pdf 19 kb X" at bounding box center [738, 482] width 187 height 109
click at [822, 499] on div "Document 24.pdf 19 kb X" at bounding box center [738, 482] width 187 height 109
click at [815, 502] on p "X" at bounding box center [818, 504] width 10 height 18
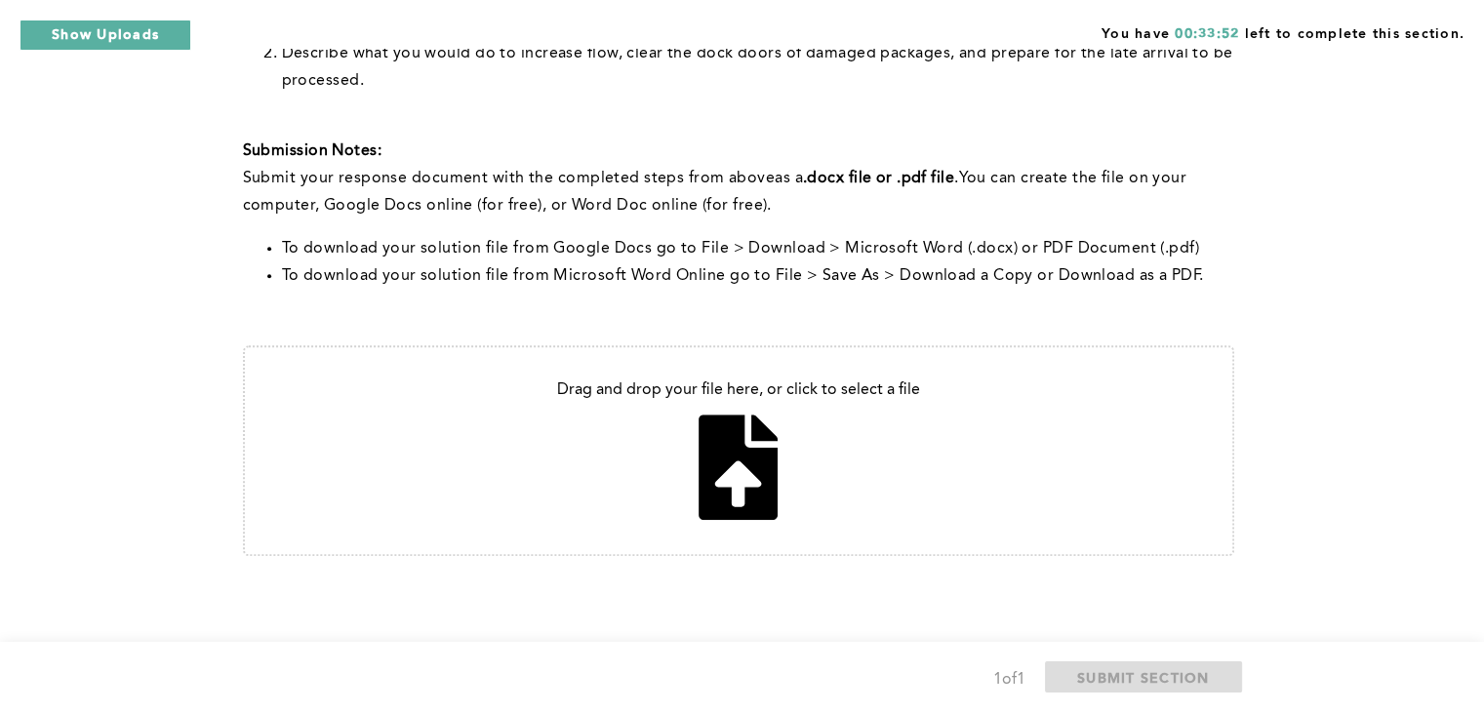
click at [744, 454] on input "file" at bounding box center [738, 450] width 987 height 207
type input "C:\fakepath\Document 24.pdf"
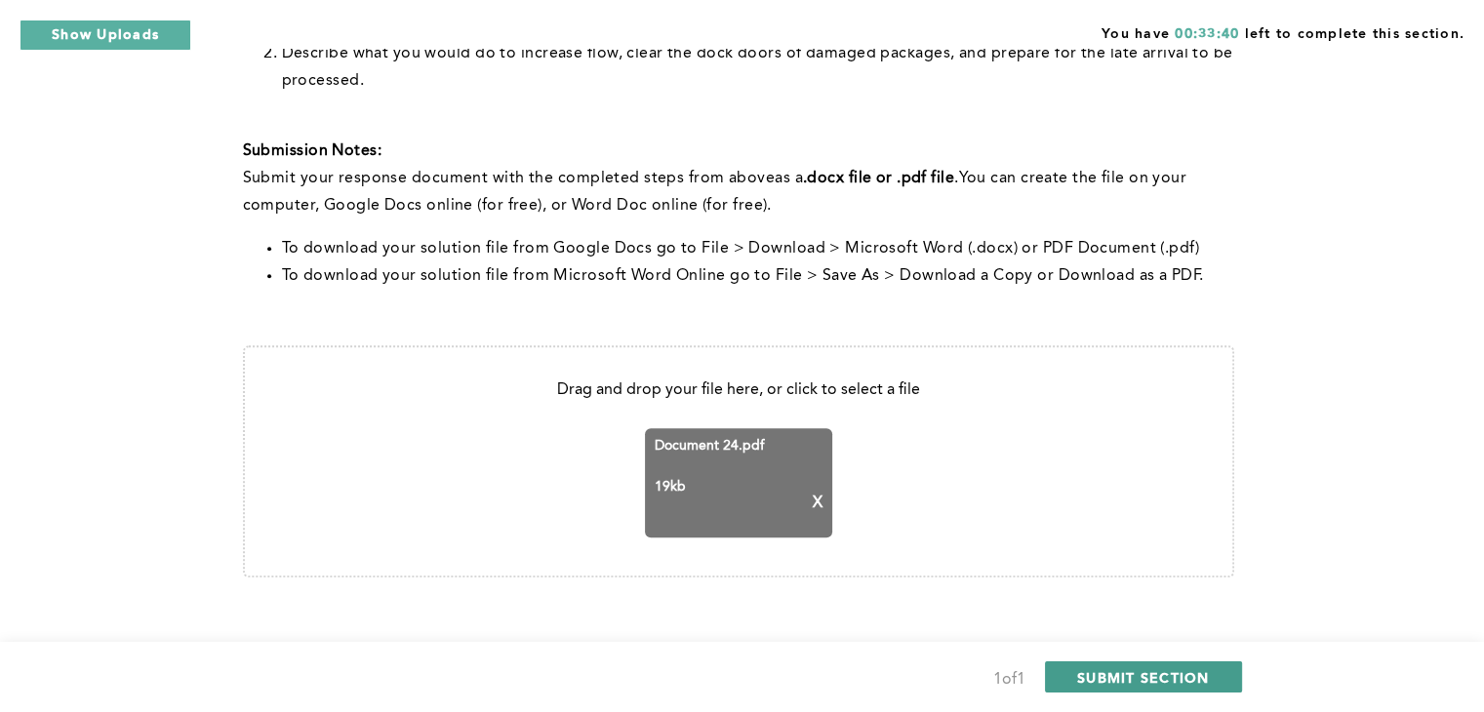
click at [1147, 675] on span "SUBMIT SECTION" at bounding box center [1143, 677] width 133 height 19
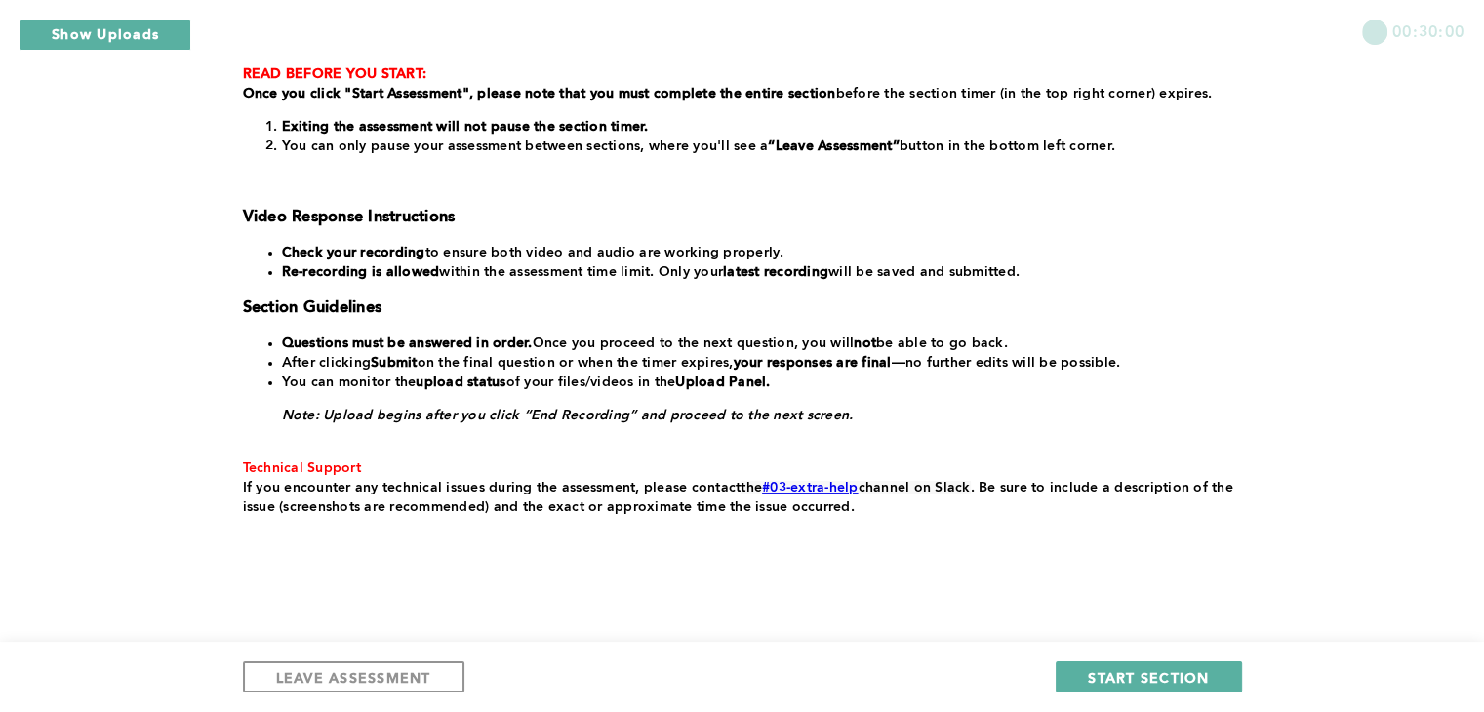
scroll to position [375, 0]
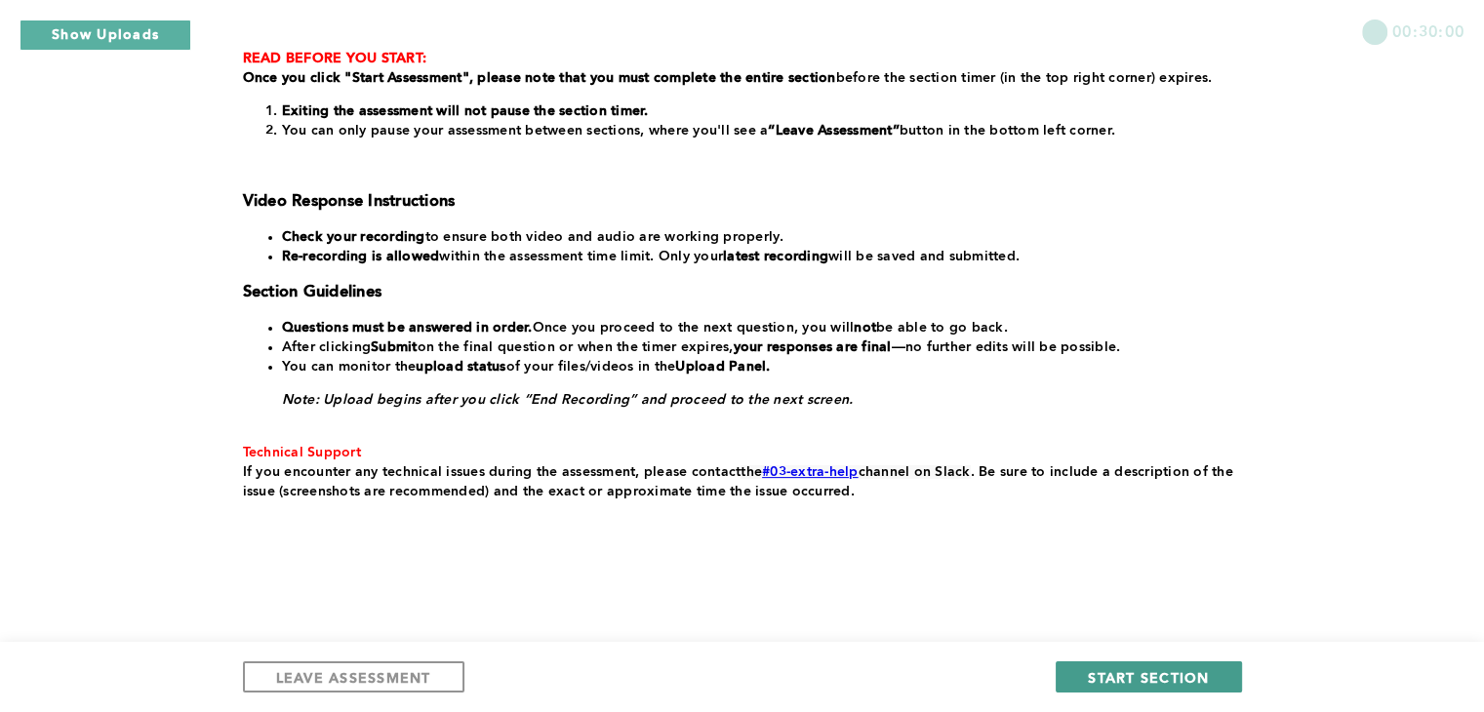
click at [1171, 671] on span "START SECTION" at bounding box center [1148, 677] width 121 height 19
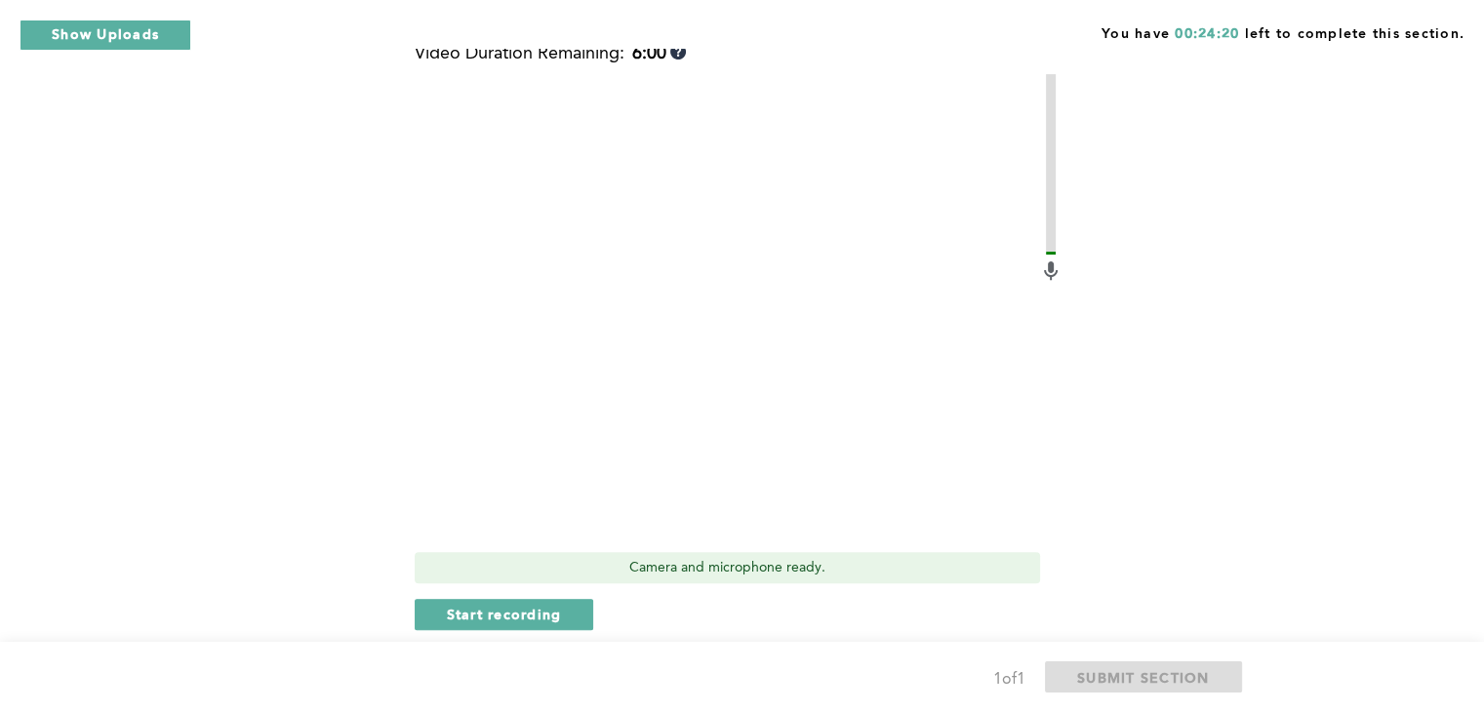
scroll to position [663, 0]
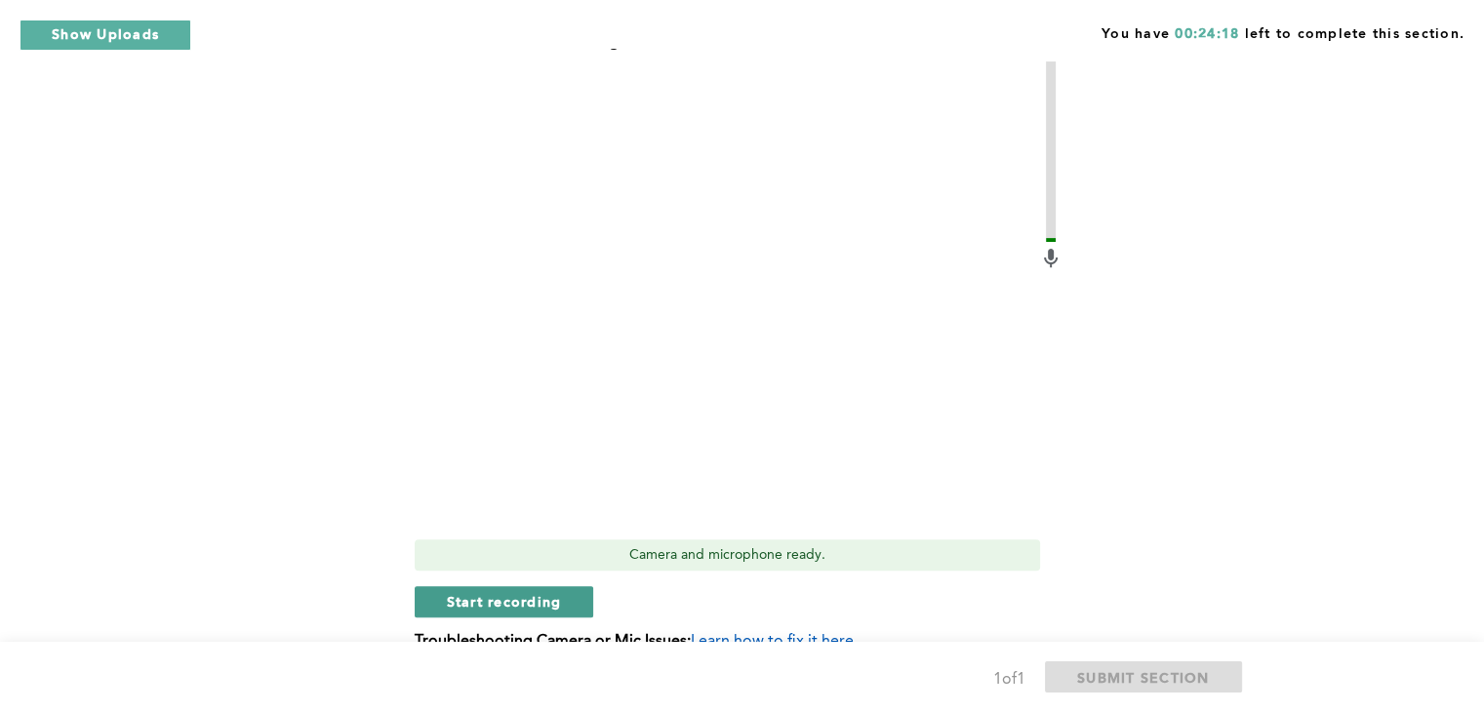
click at [535, 587] on button "Start recording" at bounding box center [505, 601] width 180 height 31
click at [532, 602] on span "Stop recording" at bounding box center [504, 601] width 114 height 19
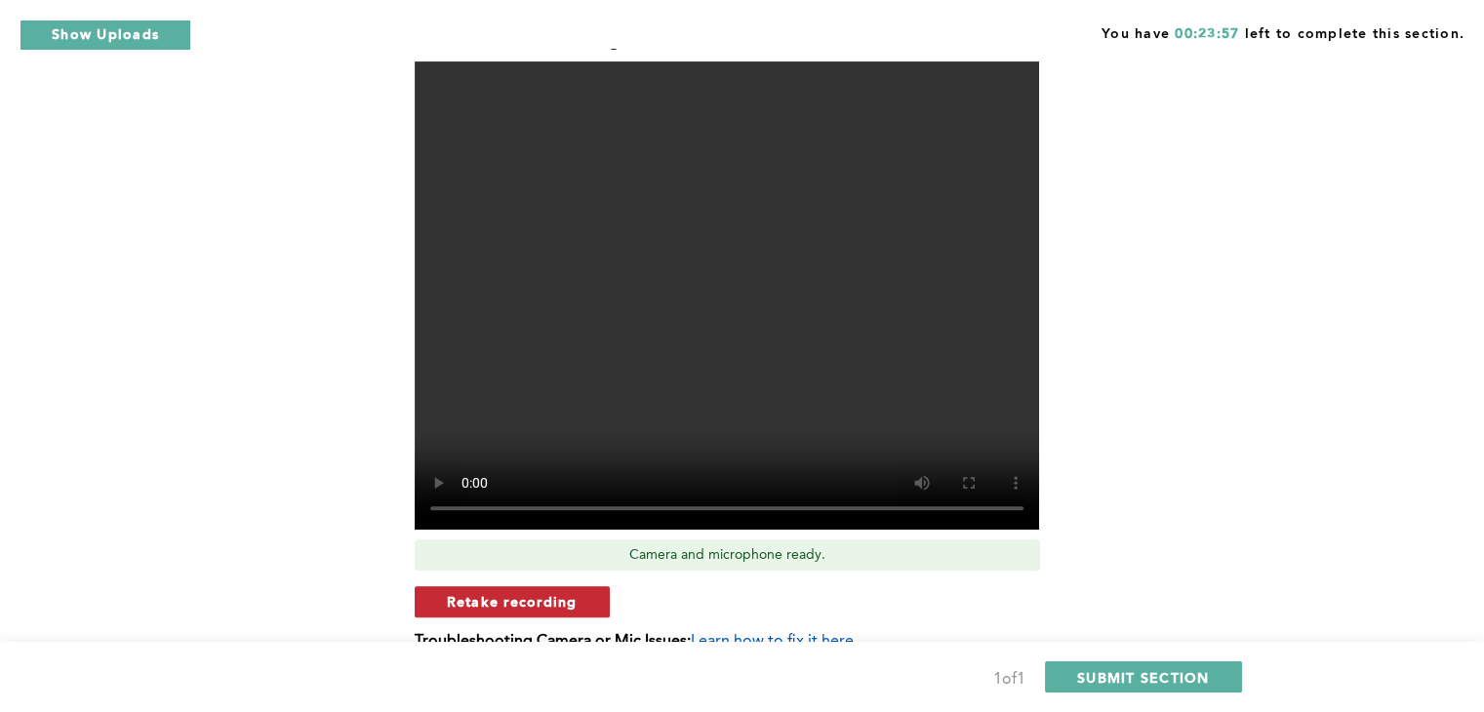
click at [543, 590] on button "Retake recording" at bounding box center [512, 601] width 195 height 31
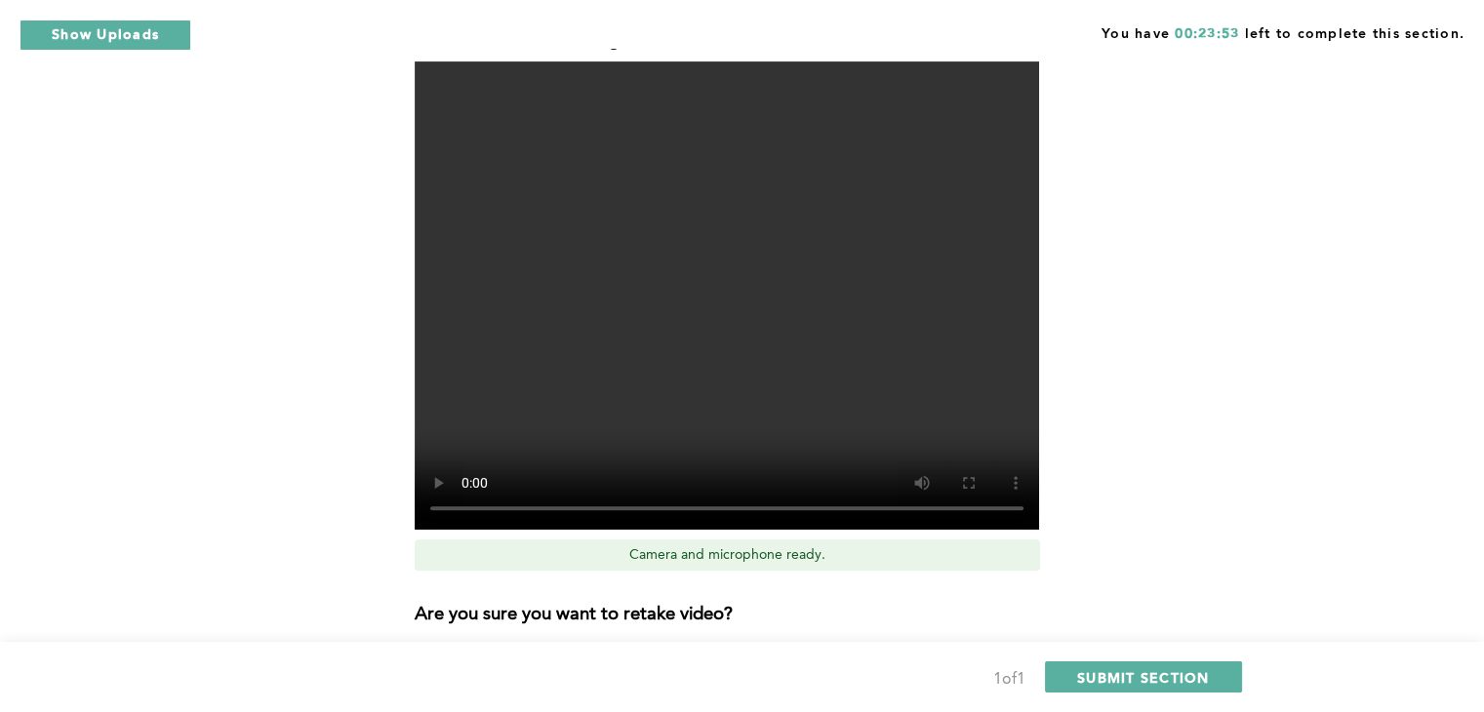
scroll to position [702, 0]
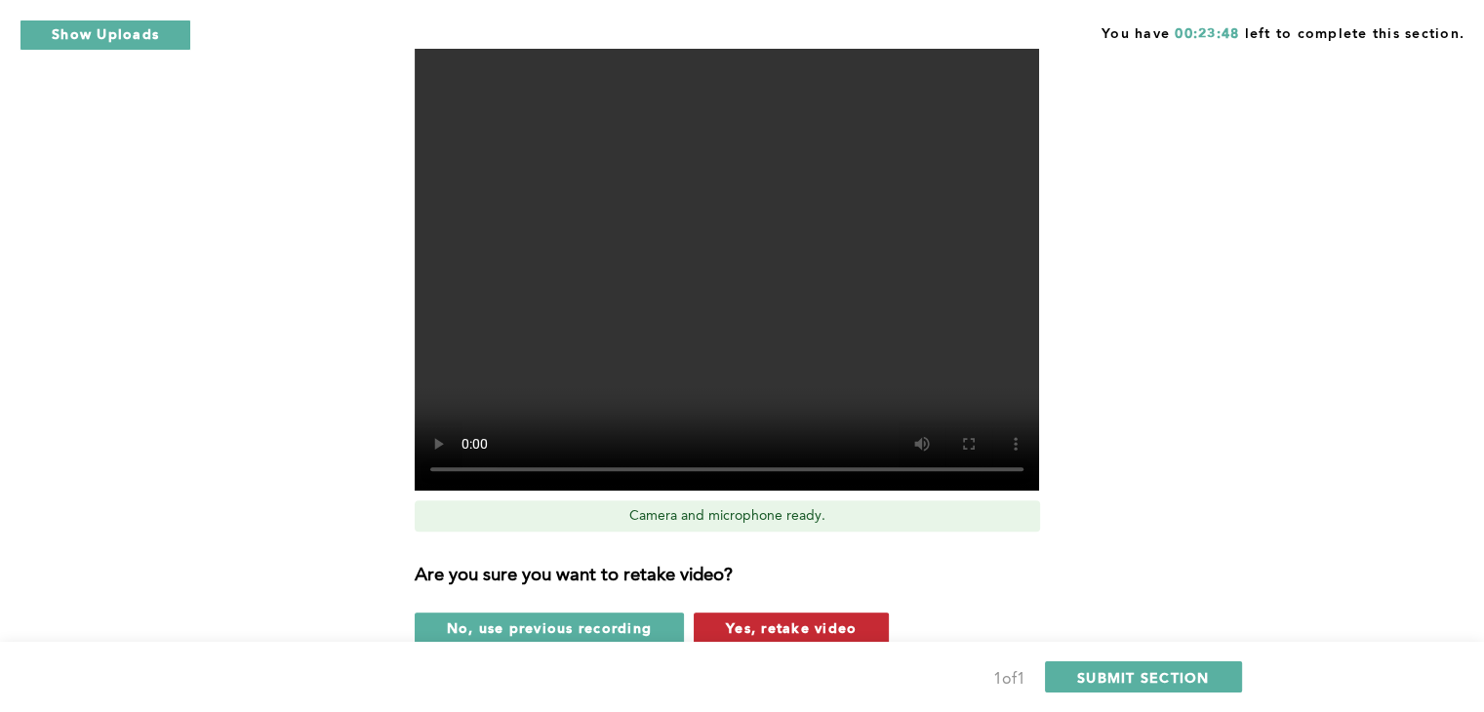
click at [766, 633] on span "Yes, retake video" at bounding box center [791, 628] width 131 height 19
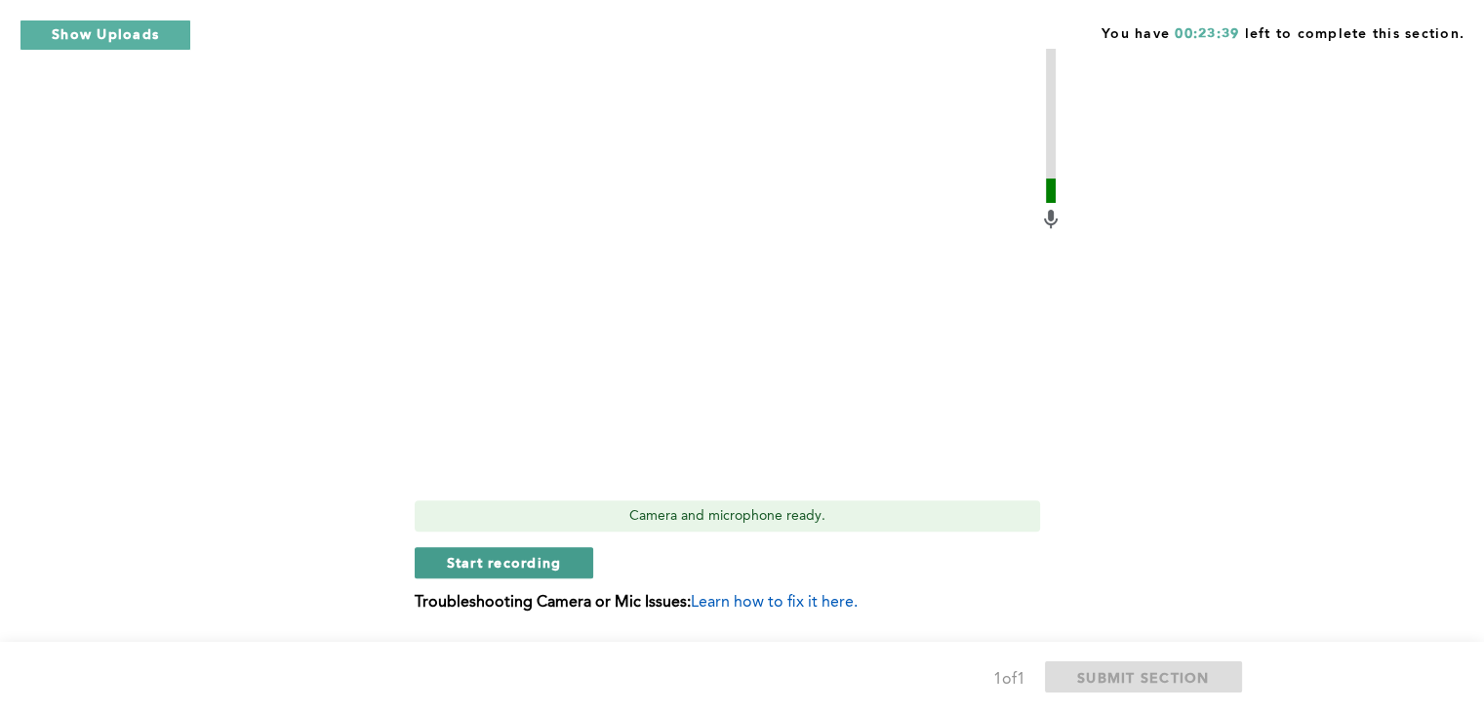
click at [528, 565] on span "Start recording" at bounding box center [504, 562] width 115 height 19
click at [553, 565] on span "Stop recording" at bounding box center [504, 562] width 114 height 19
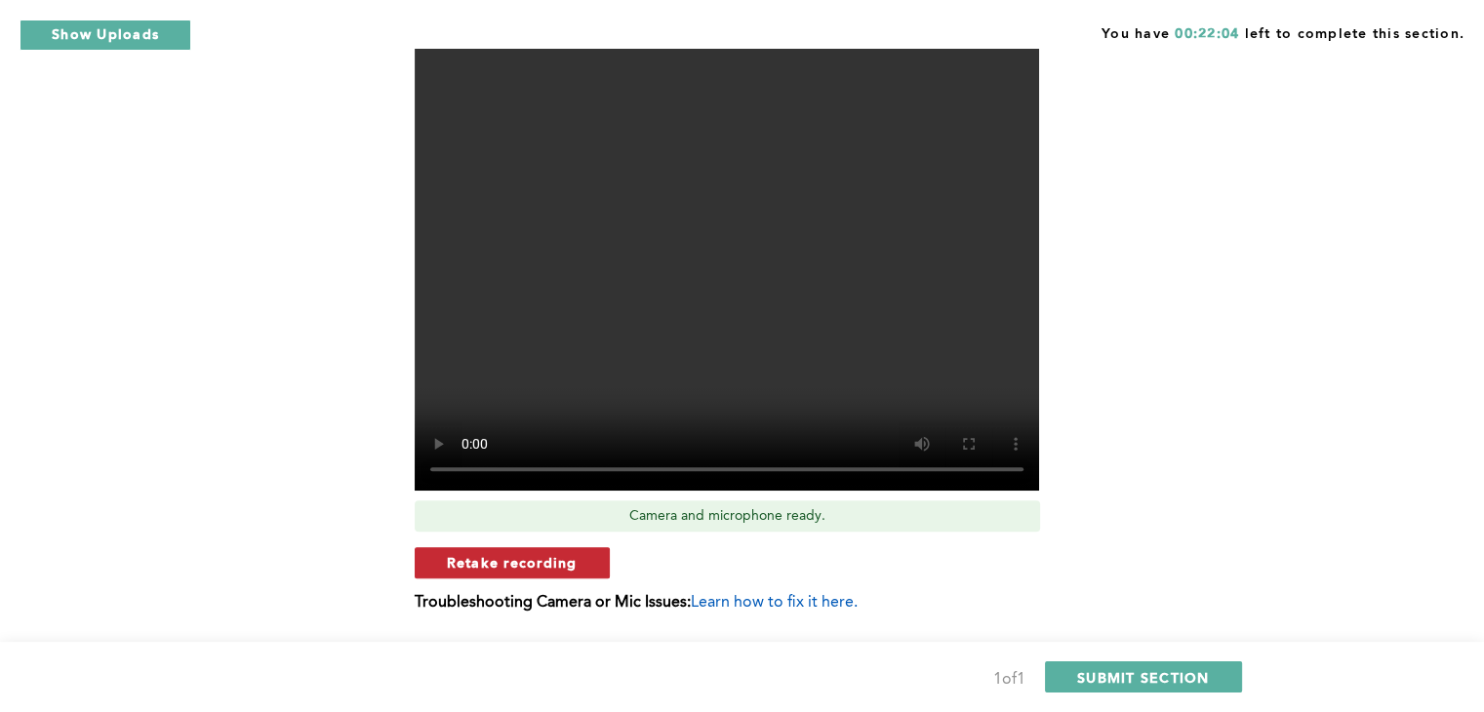
click at [516, 563] on span "Retake recording" at bounding box center [512, 562] width 131 height 19
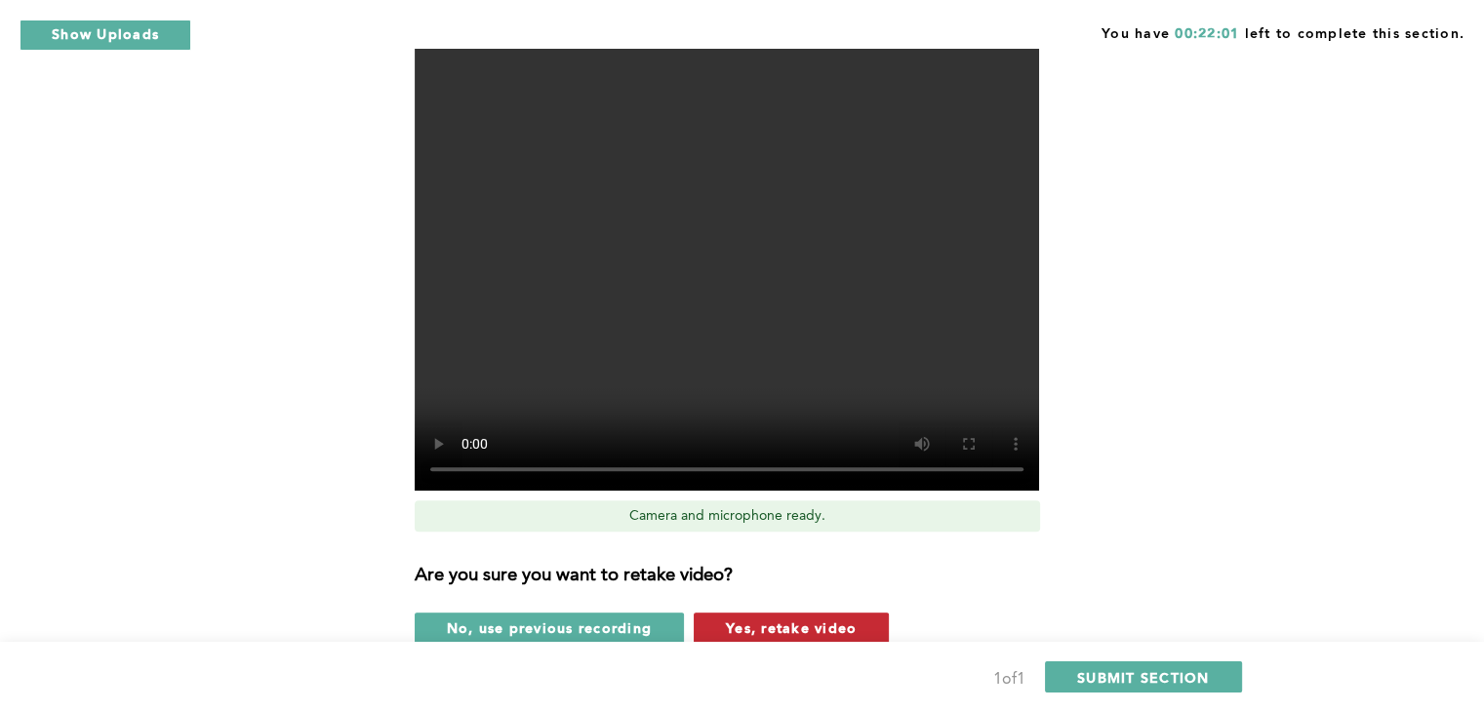
click at [753, 632] on span "Yes, retake video" at bounding box center [791, 628] width 131 height 19
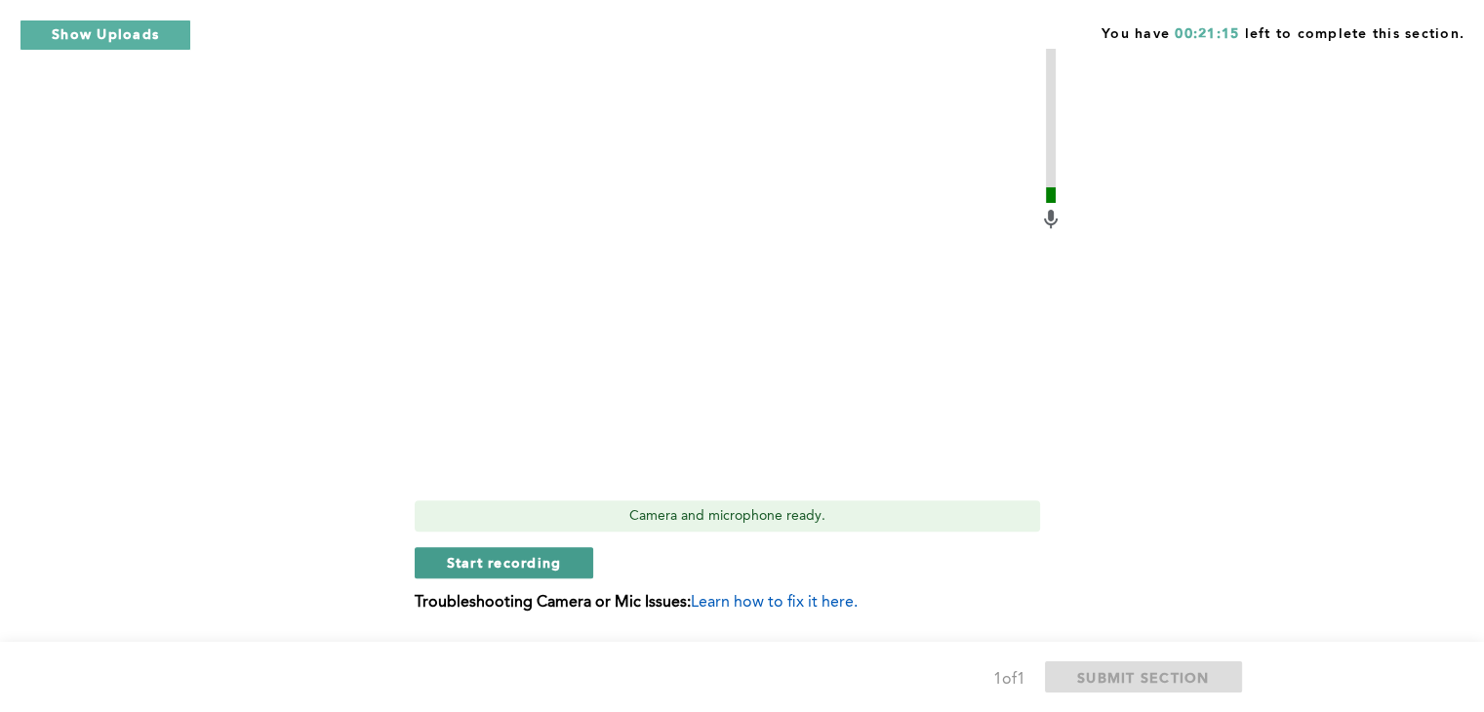
click at [526, 560] on span "Start recording" at bounding box center [504, 562] width 115 height 19
click at [509, 562] on span "Stop recording" at bounding box center [504, 562] width 114 height 19
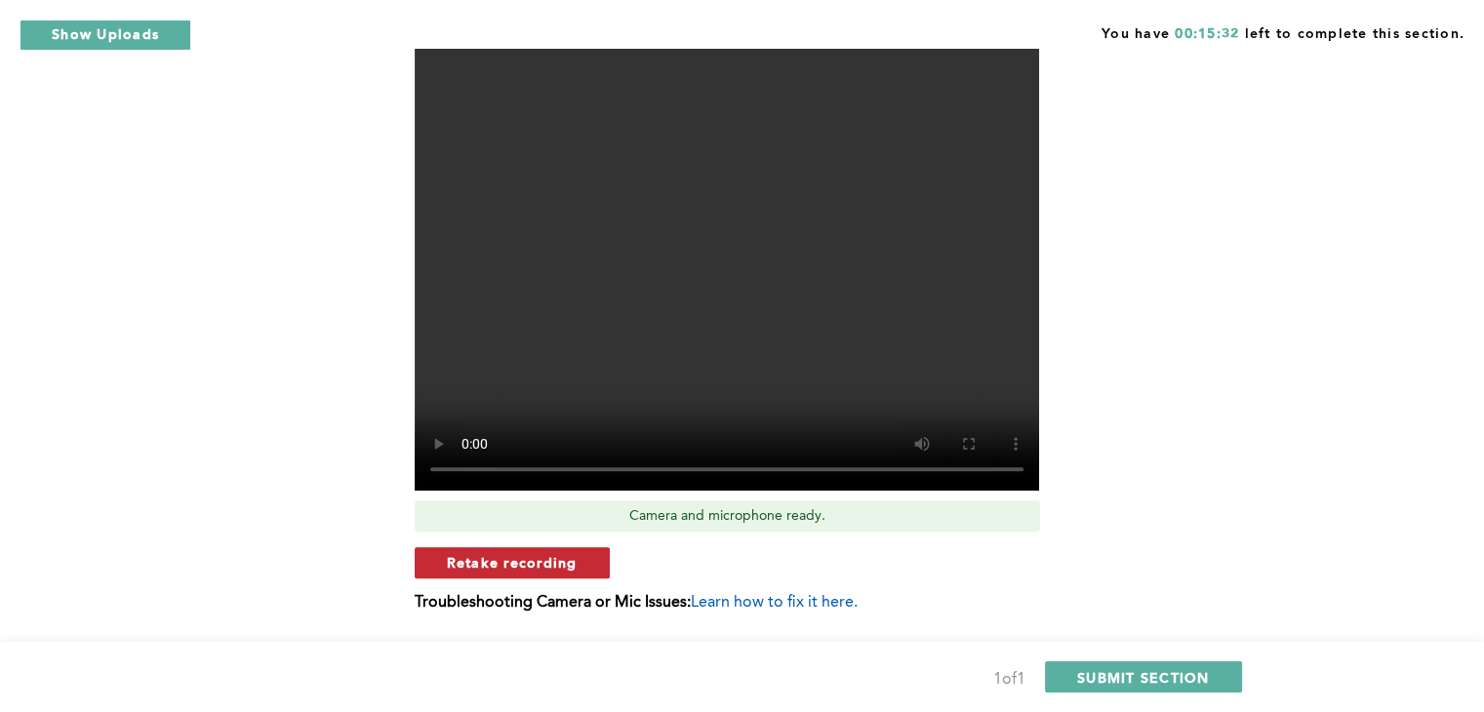
click at [512, 567] on span "Retake recording" at bounding box center [512, 562] width 131 height 19
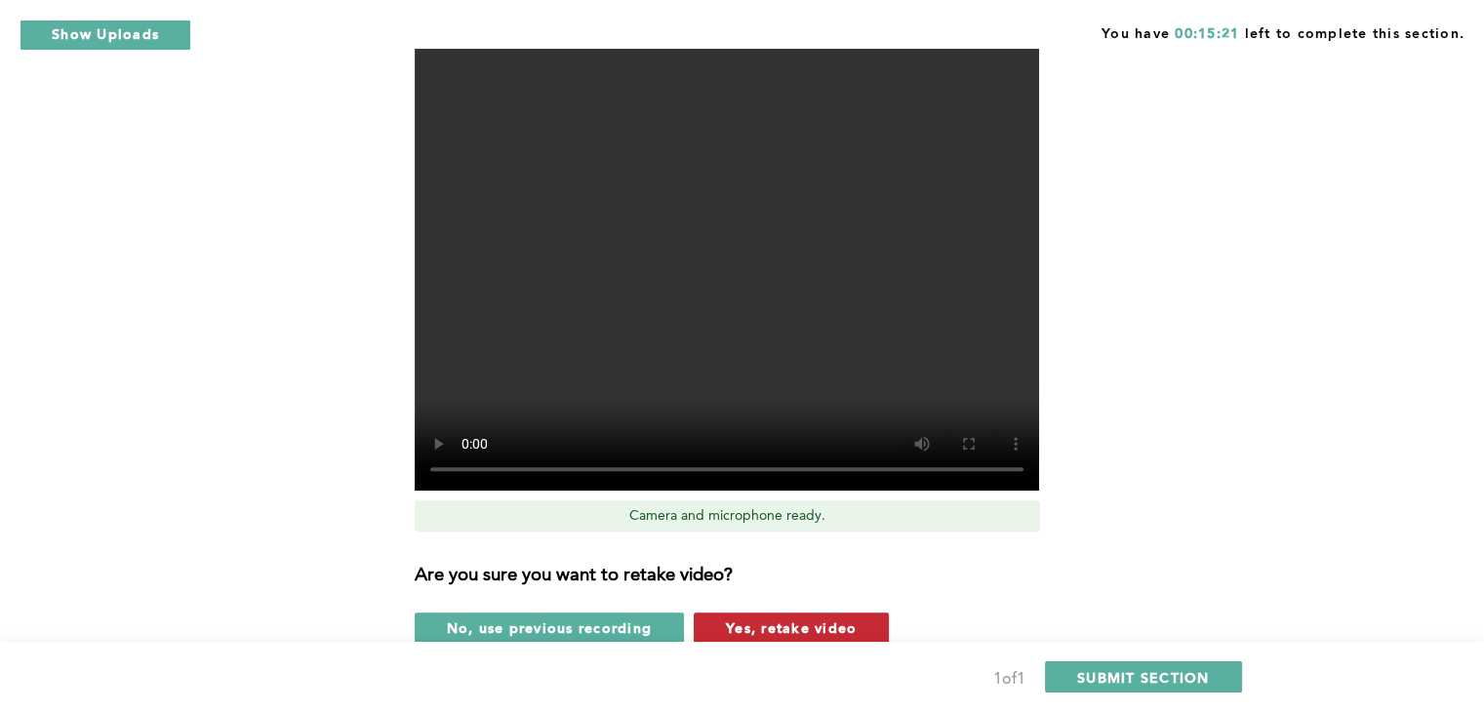
click at [748, 628] on span "Yes, retake video" at bounding box center [791, 628] width 131 height 19
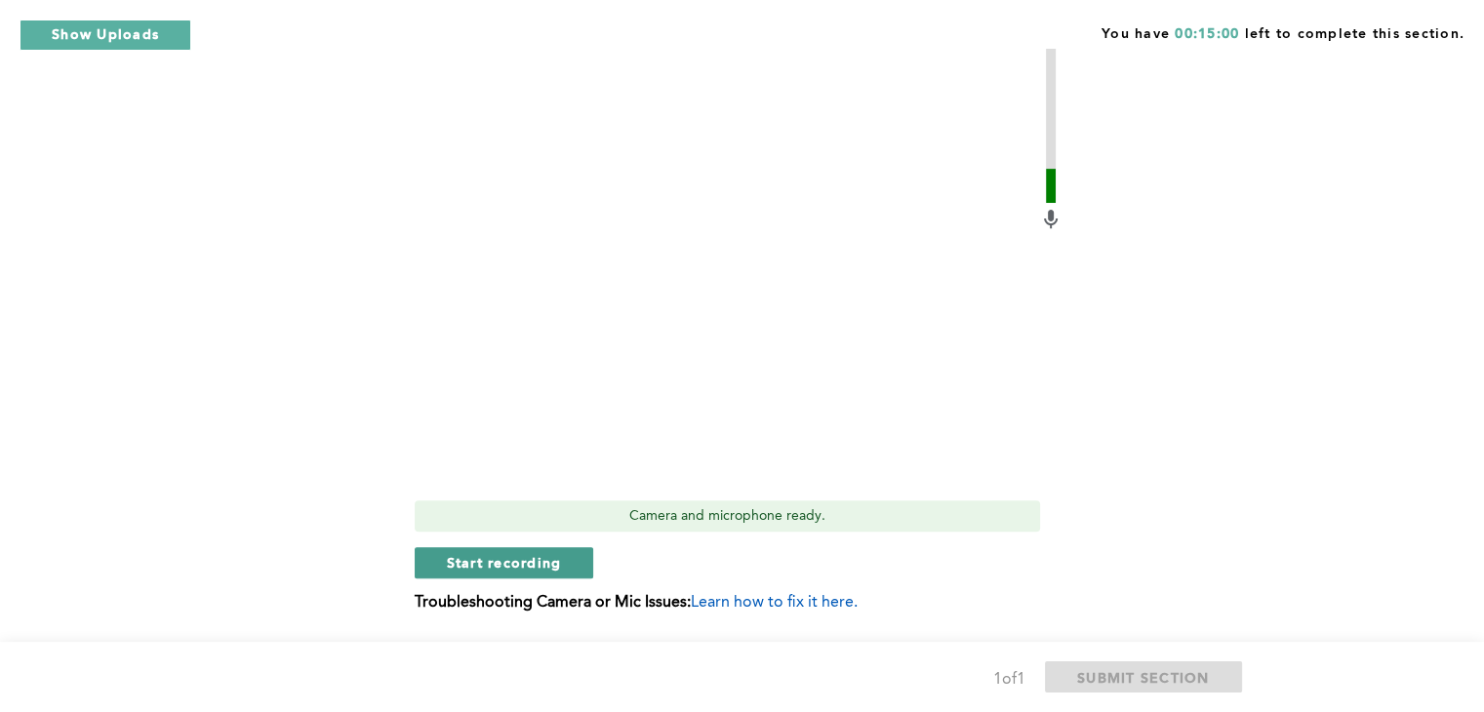
click at [496, 562] on span "Start recording" at bounding box center [504, 562] width 115 height 19
click at [511, 563] on span "Stop recording" at bounding box center [504, 562] width 114 height 19
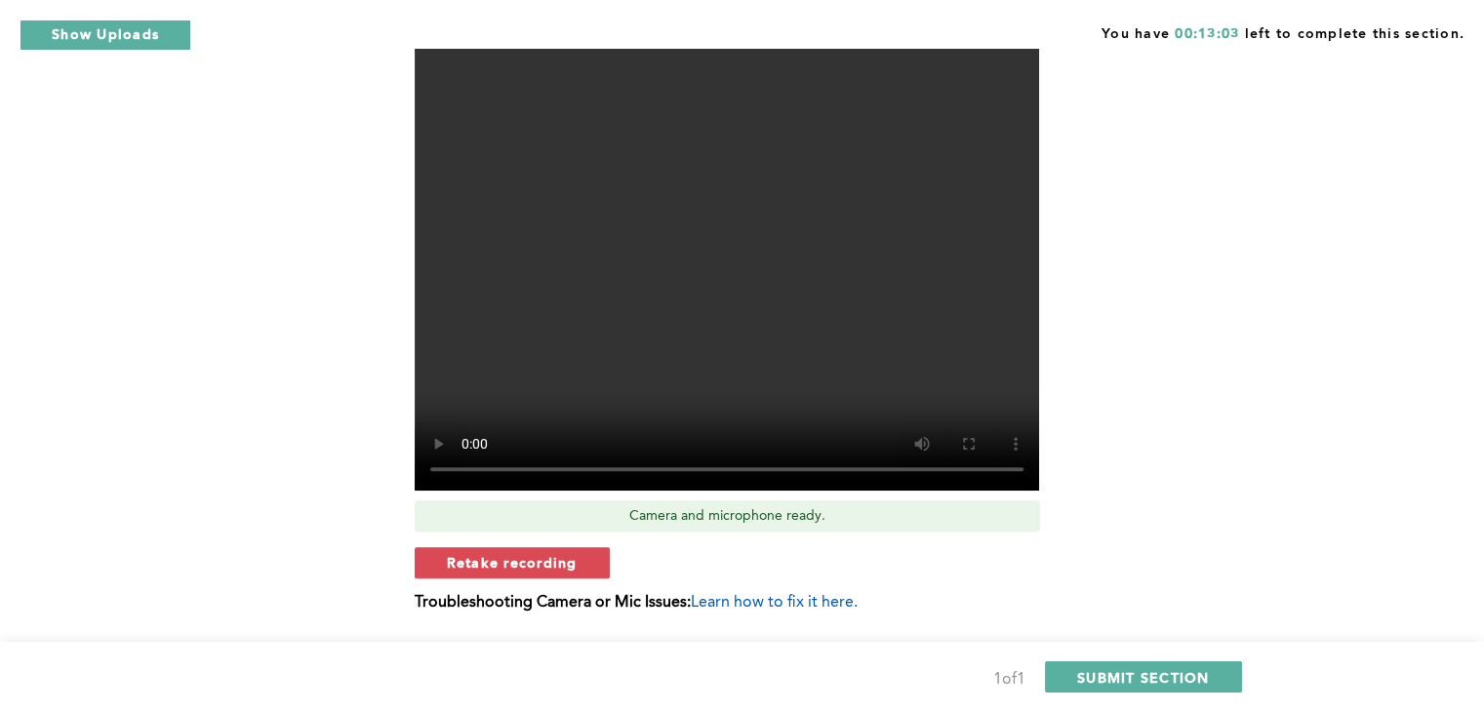
click at [511, 563] on span "Retake recording" at bounding box center [512, 562] width 131 height 19
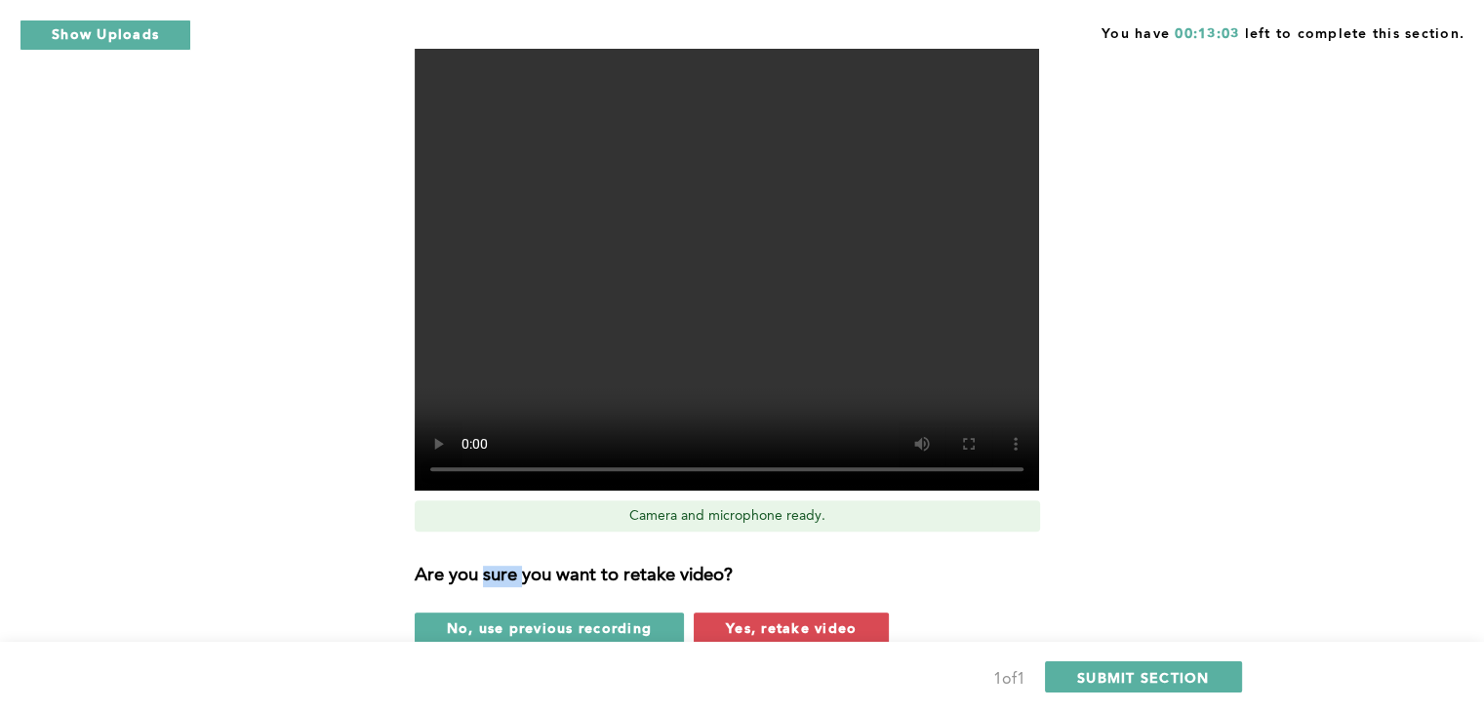
click at [511, 563] on div "Are you sure you want to retake video? No, use previous recording Yes, retake v…" at bounding box center [739, 595] width 648 height 97
click at [734, 619] on span "Yes, retake video" at bounding box center [791, 628] width 131 height 19
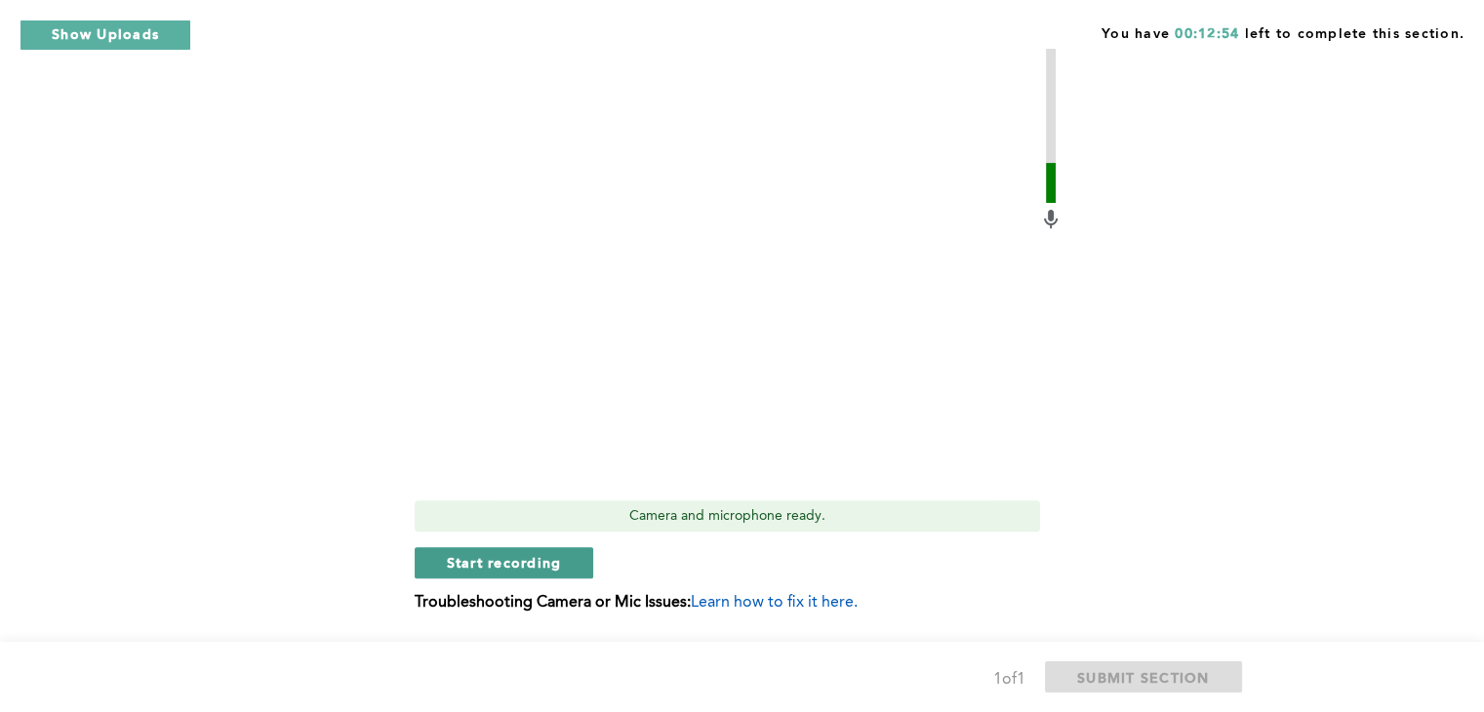
click at [531, 567] on span "Start recording" at bounding box center [504, 562] width 115 height 19
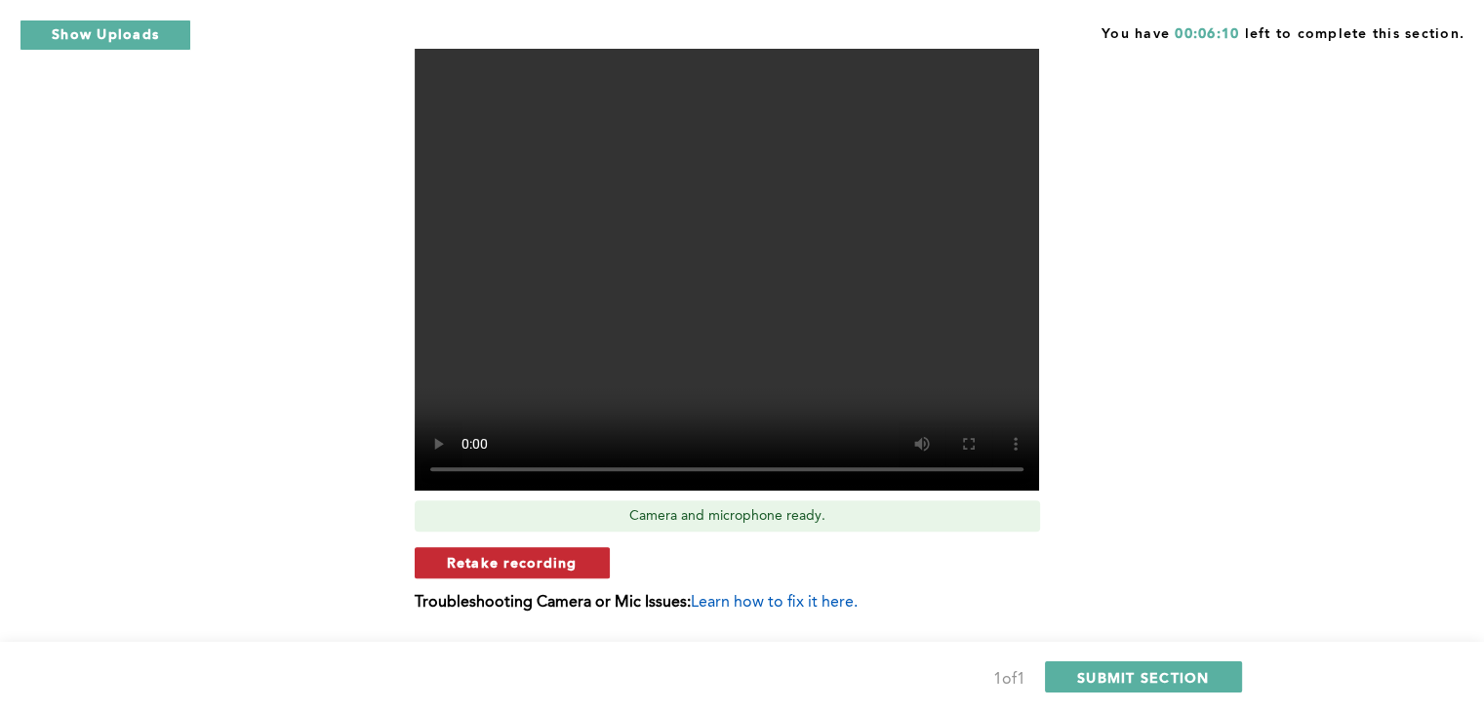
click at [522, 567] on span "Retake recording" at bounding box center [512, 562] width 131 height 19
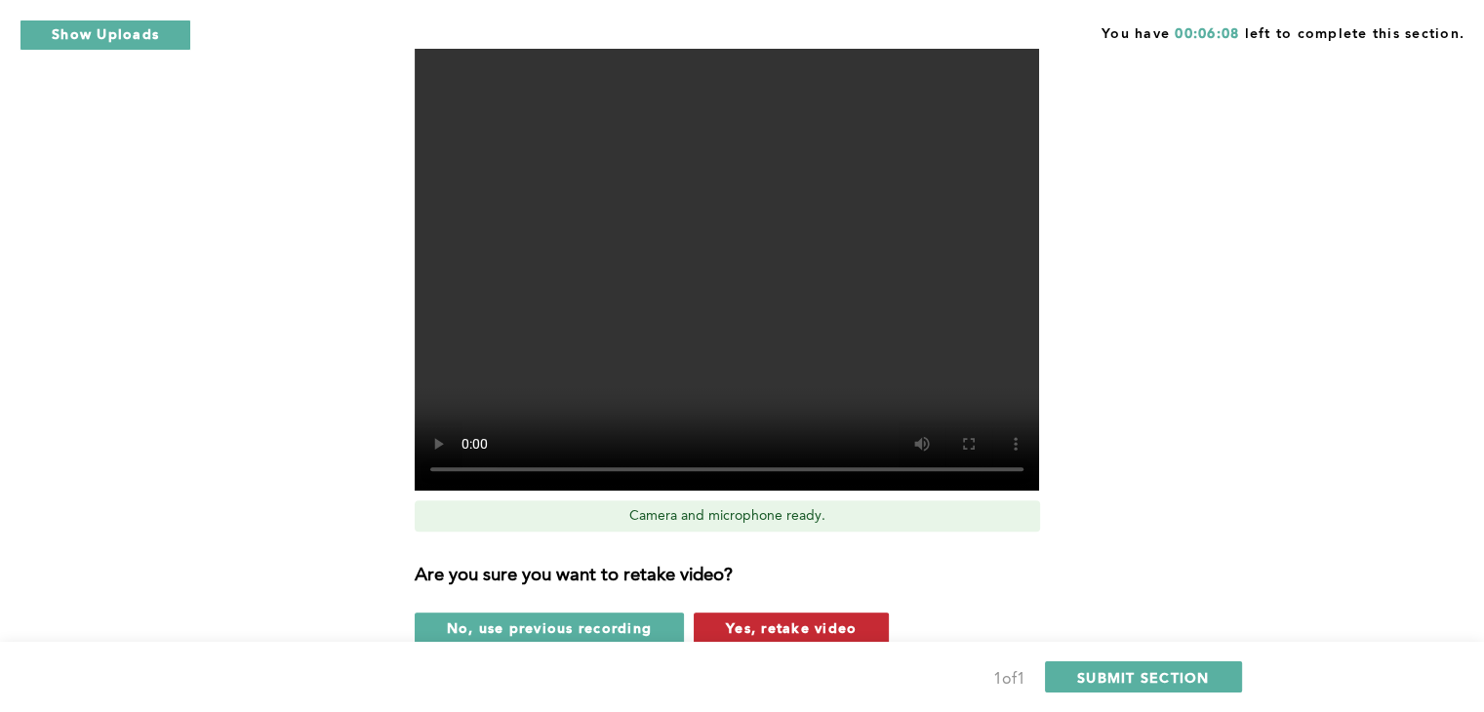
click at [765, 625] on span "Yes, retake video" at bounding box center [791, 628] width 131 height 19
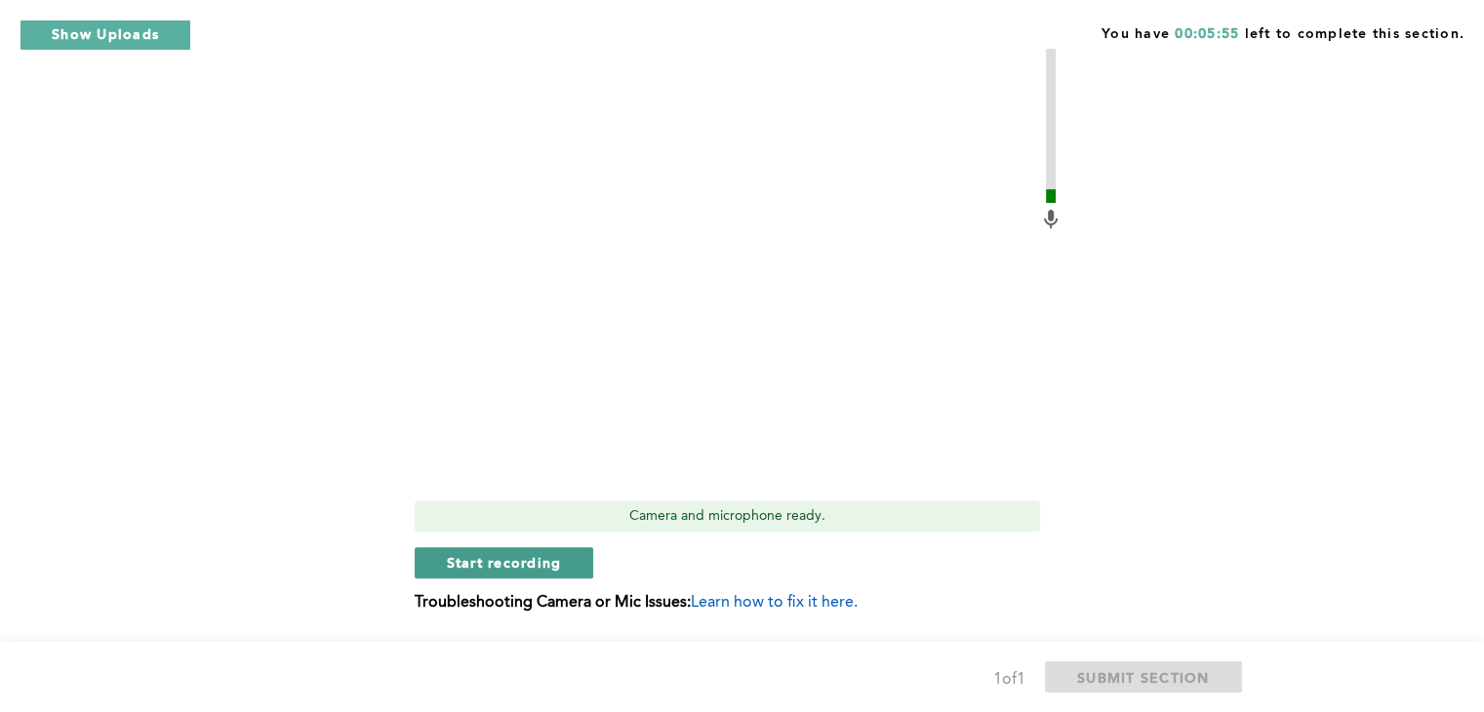
click at [529, 560] on span "Start recording" at bounding box center [504, 562] width 115 height 19
click at [509, 555] on span "Stop recording" at bounding box center [504, 562] width 114 height 19
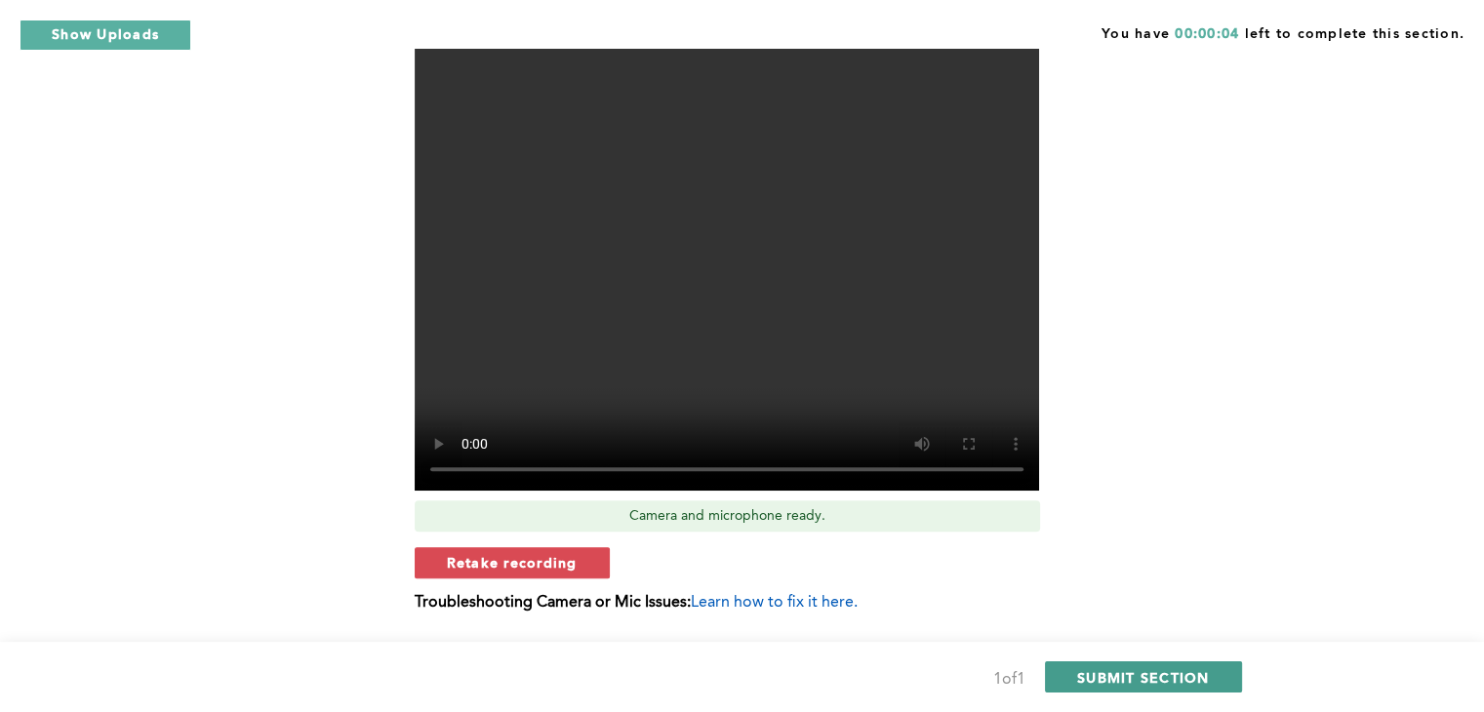
click at [1140, 674] on span "SUBMIT SECTION" at bounding box center [1143, 677] width 133 height 19
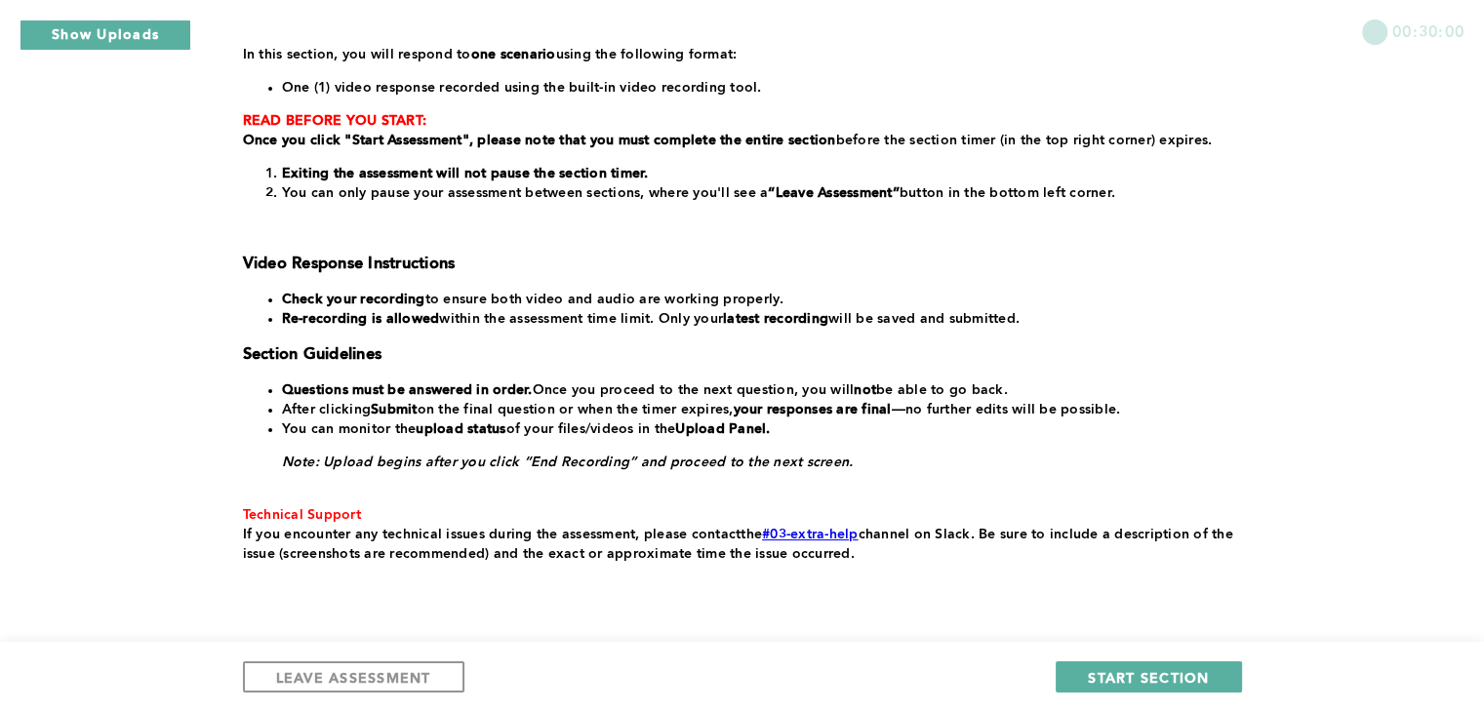
scroll to position [375, 0]
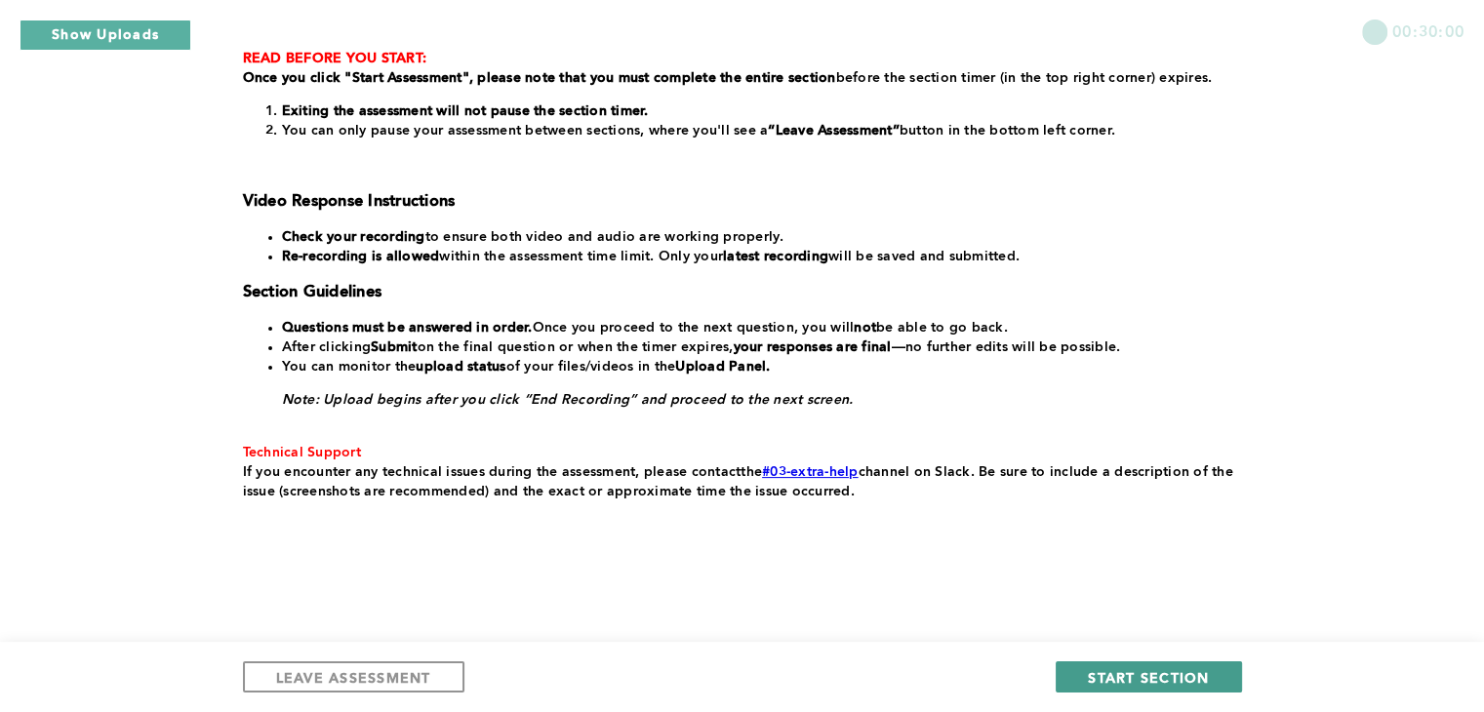
click at [1133, 679] on span "START SECTION" at bounding box center [1148, 677] width 121 height 19
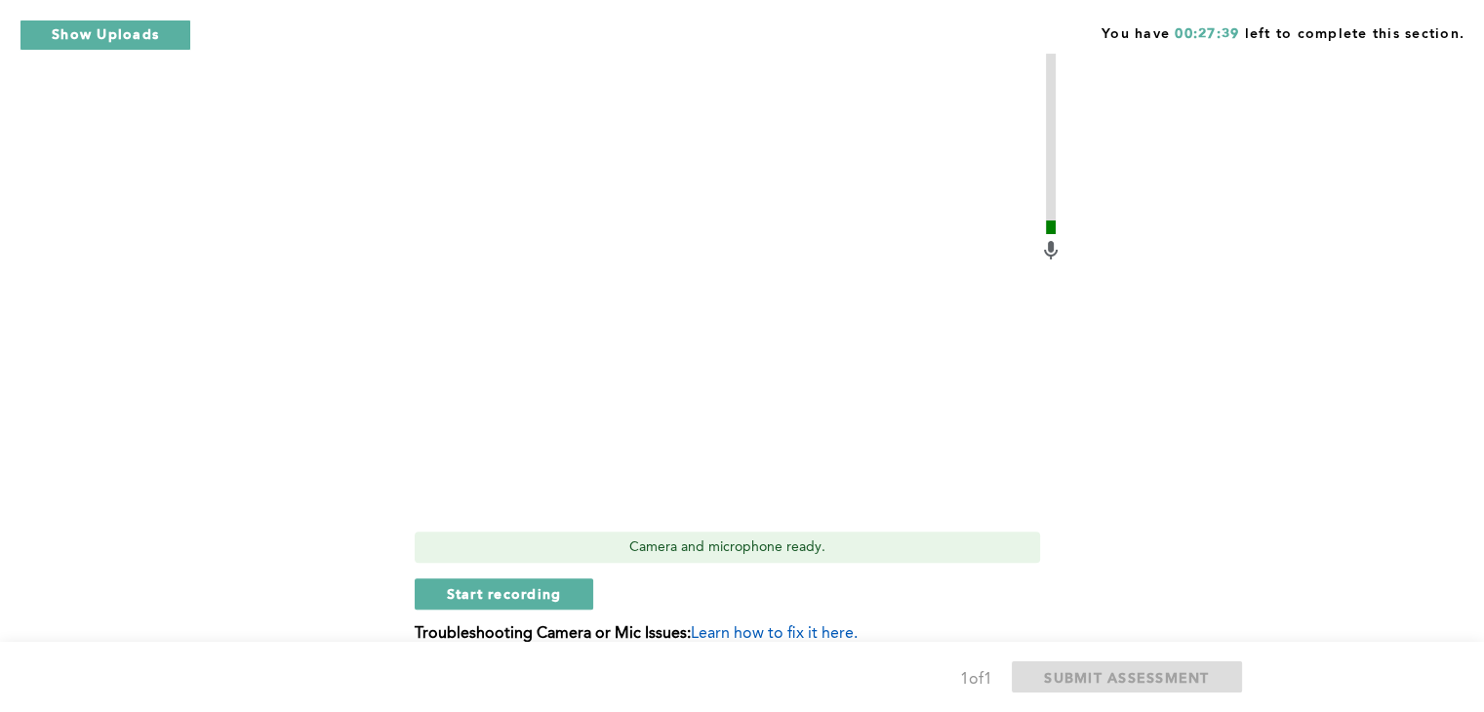
scroll to position [598, 0]
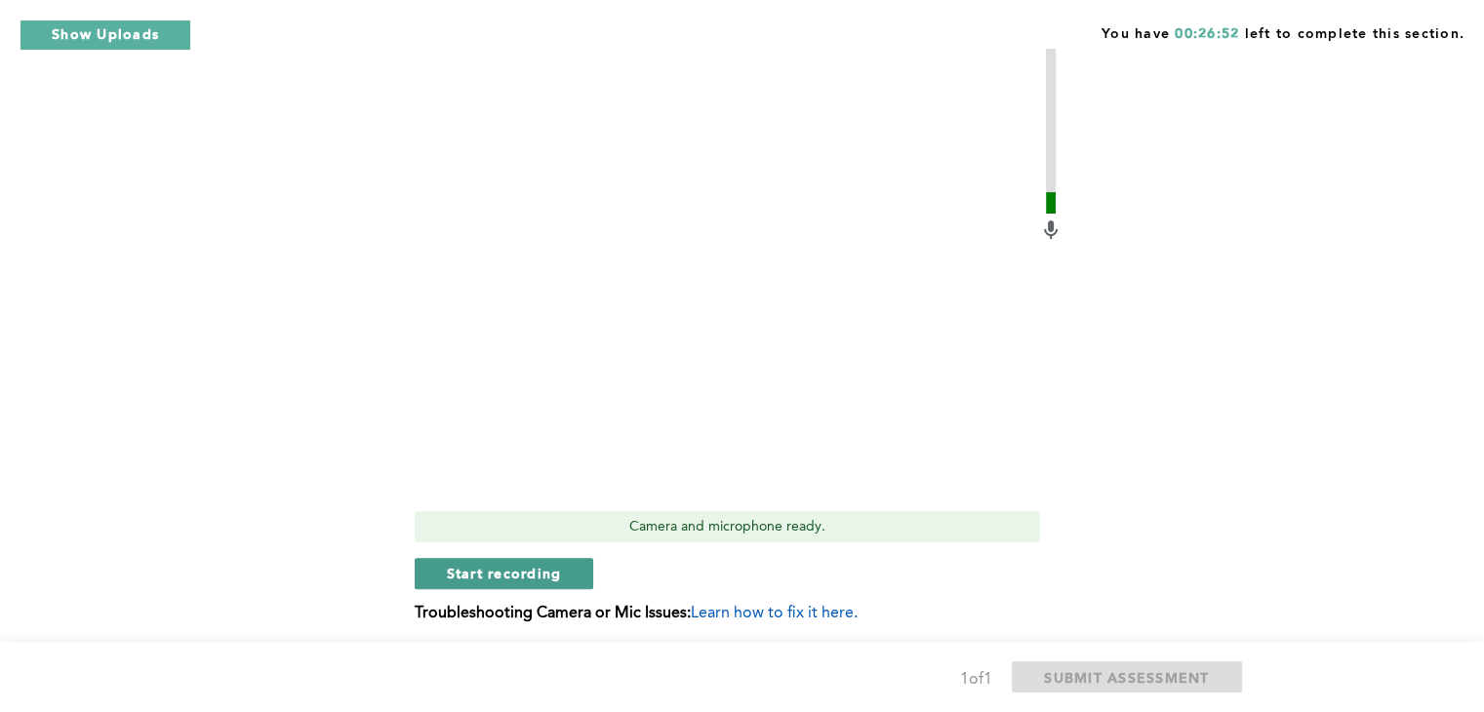
click at [515, 569] on span "Start recording" at bounding box center [504, 573] width 115 height 19
click at [513, 577] on span "Stop recording" at bounding box center [504, 573] width 114 height 19
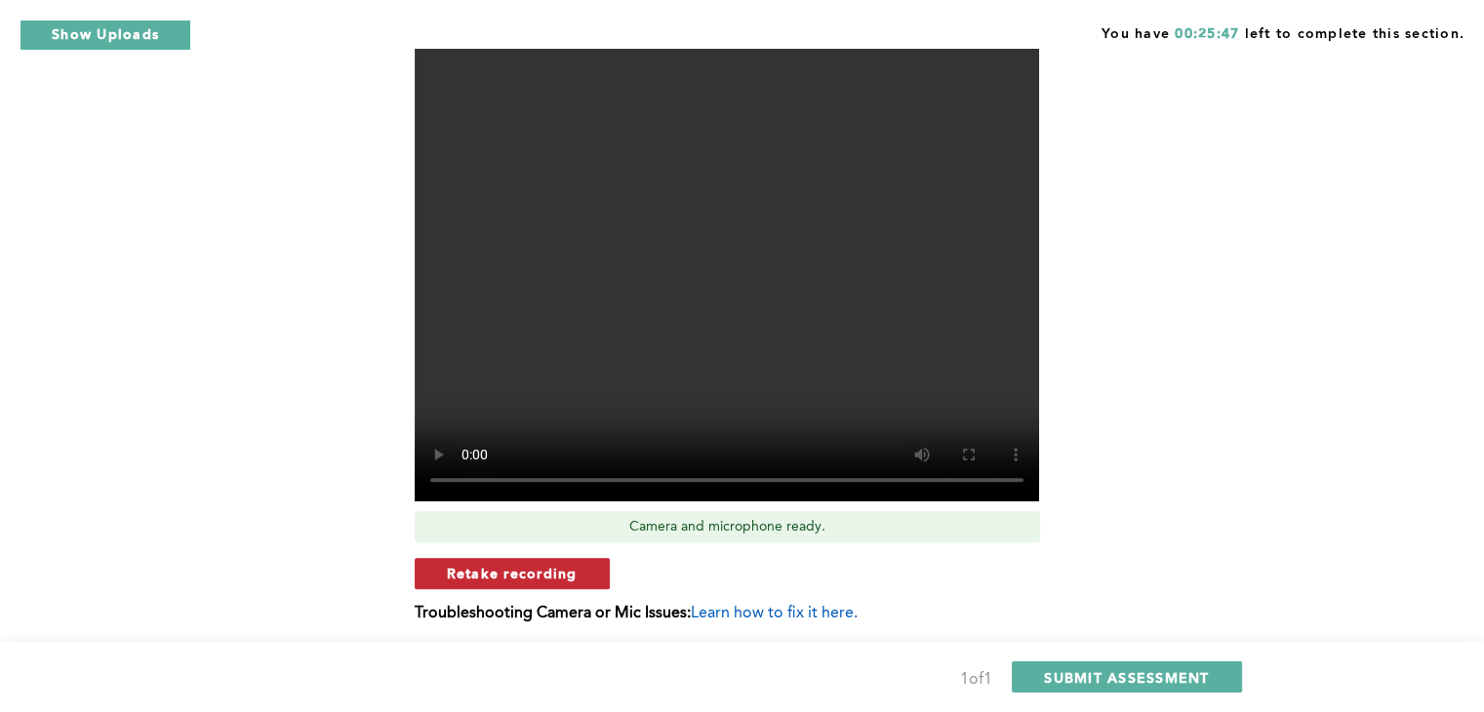
click at [546, 577] on span "Retake recording" at bounding box center [512, 573] width 131 height 19
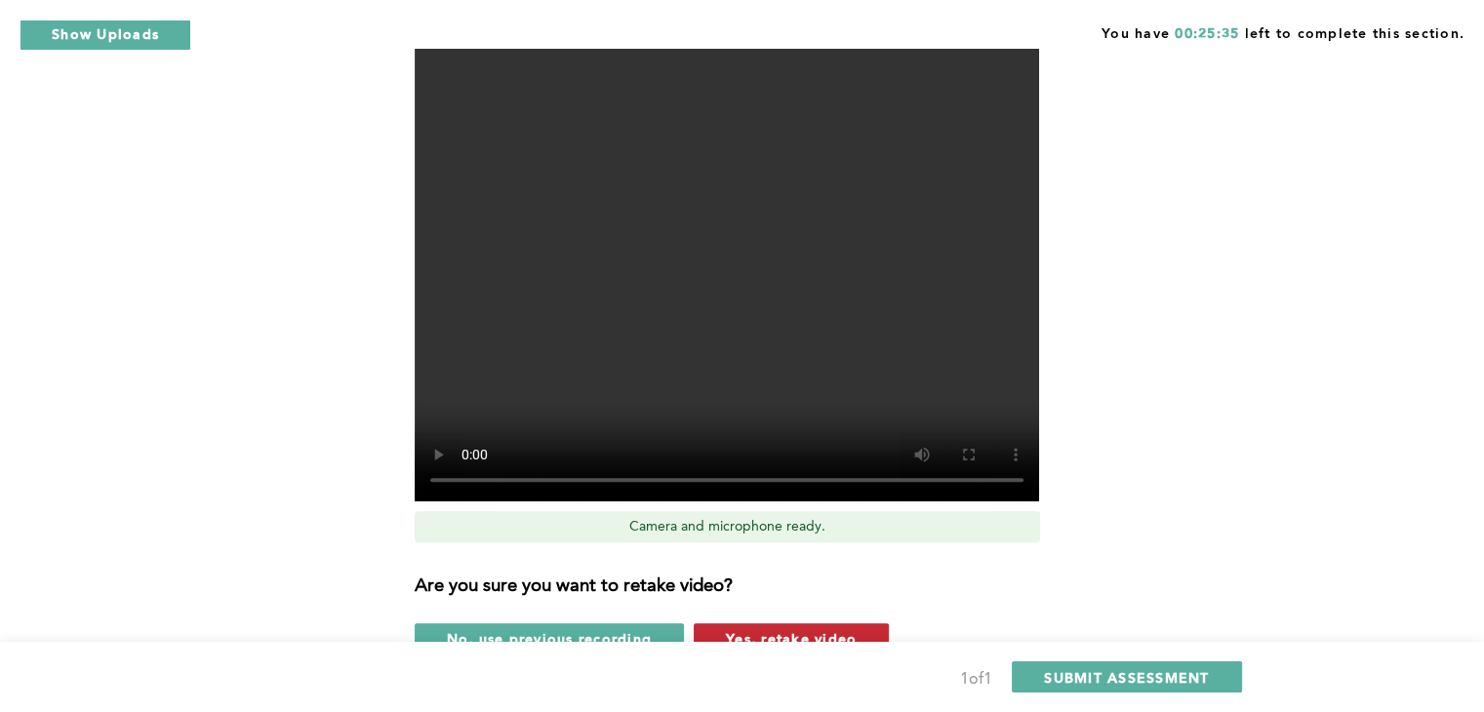
click at [769, 636] on span "Yes, retake video" at bounding box center [791, 638] width 131 height 19
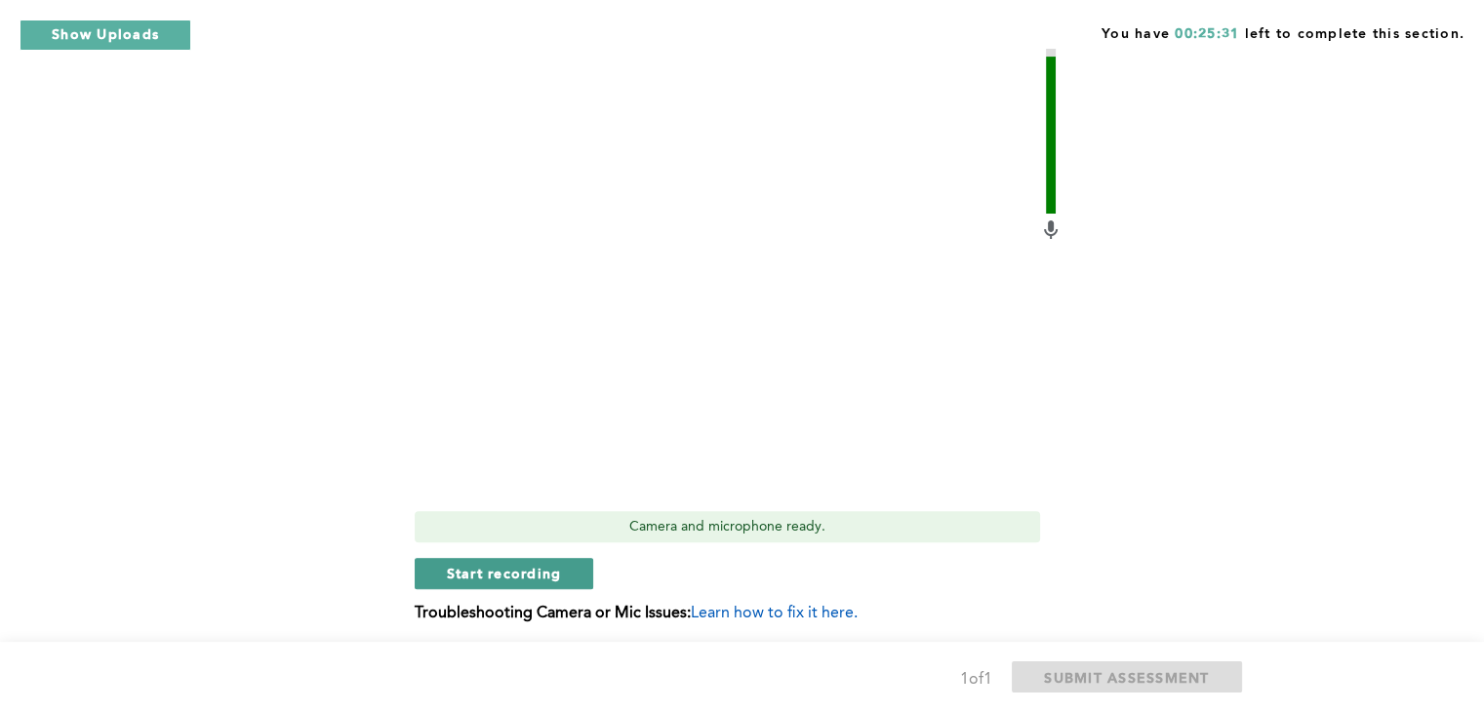
click at [558, 568] on span "Start recording" at bounding box center [504, 573] width 115 height 19
click at [558, 568] on span "Stop recording" at bounding box center [504, 573] width 114 height 19
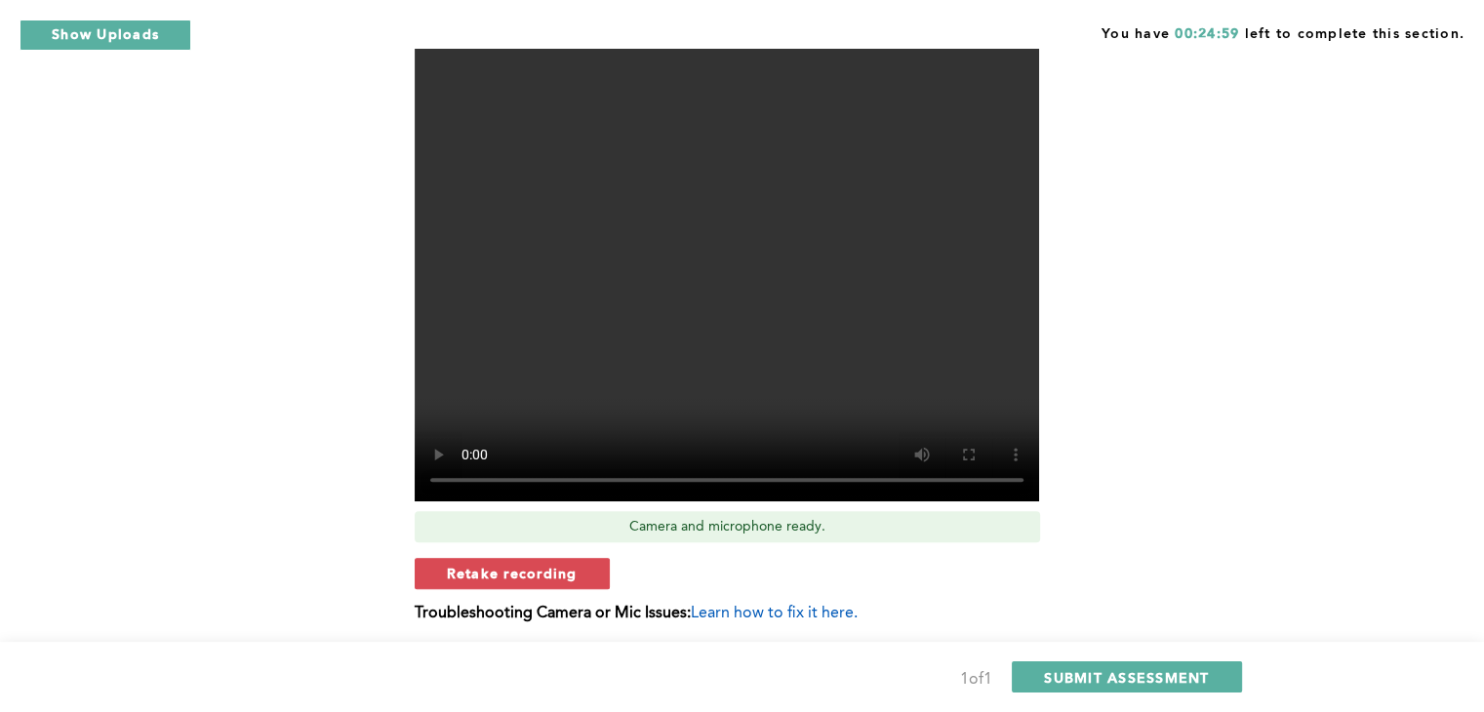
click at [558, 568] on span "Retake recording" at bounding box center [512, 573] width 131 height 19
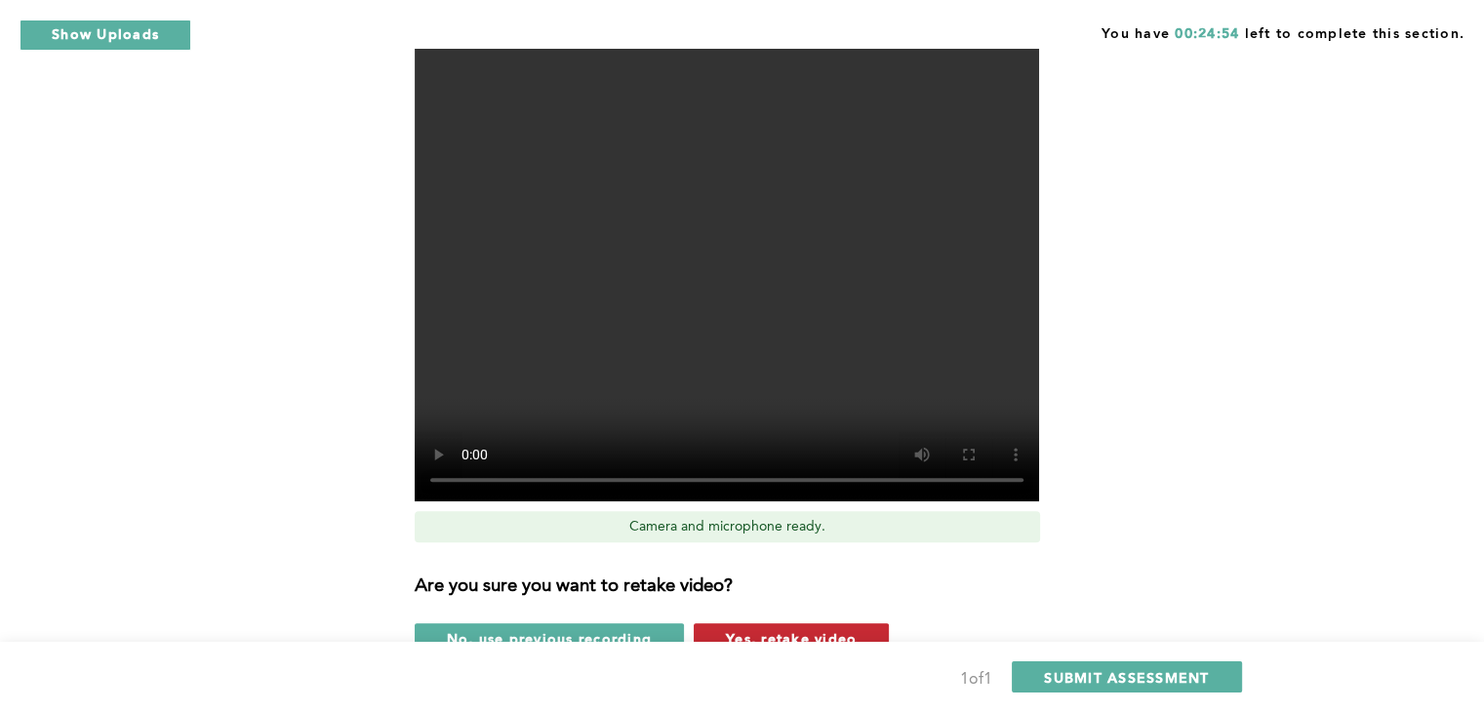
click at [741, 633] on span "Yes, retake video" at bounding box center [791, 638] width 131 height 19
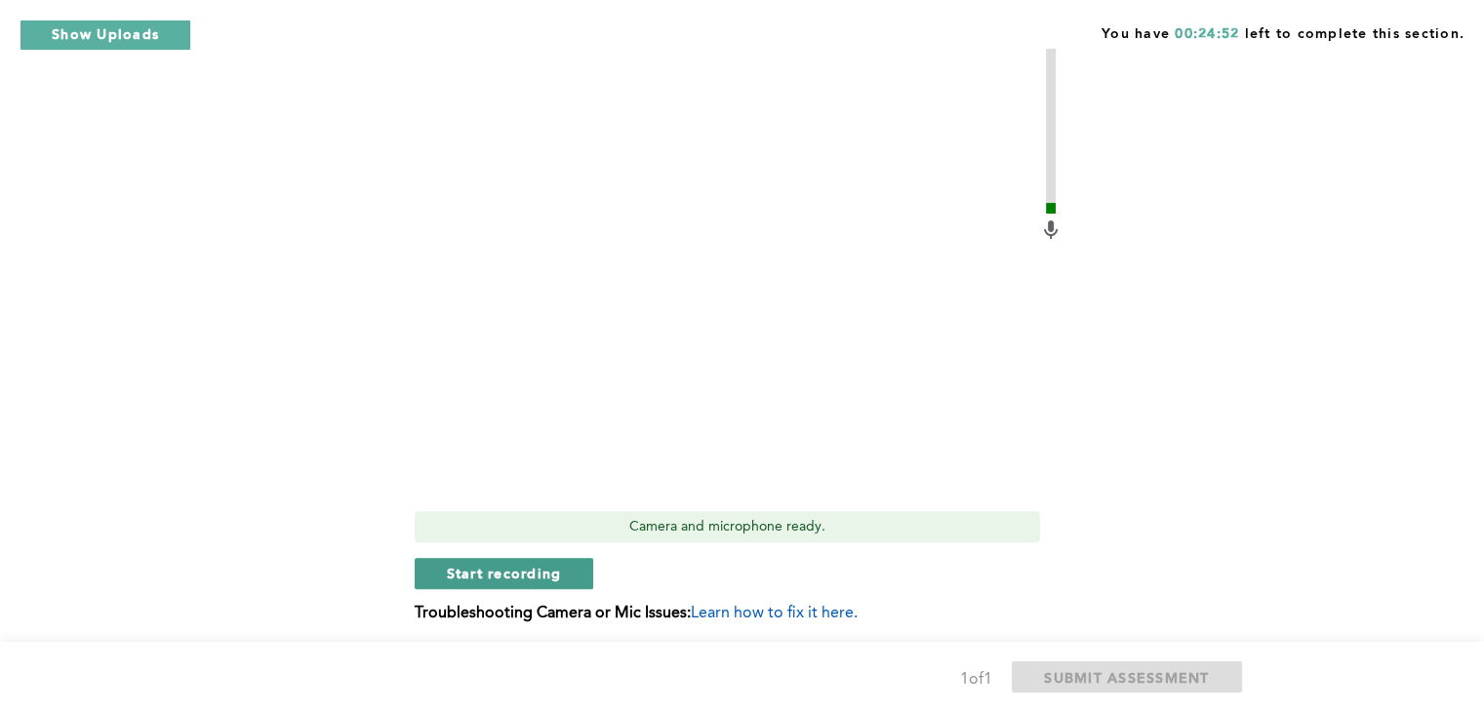
click at [496, 571] on span "Start recording" at bounding box center [504, 573] width 115 height 19
click at [507, 573] on span "Stop recording" at bounding box center [504, 573] width 114 height 19
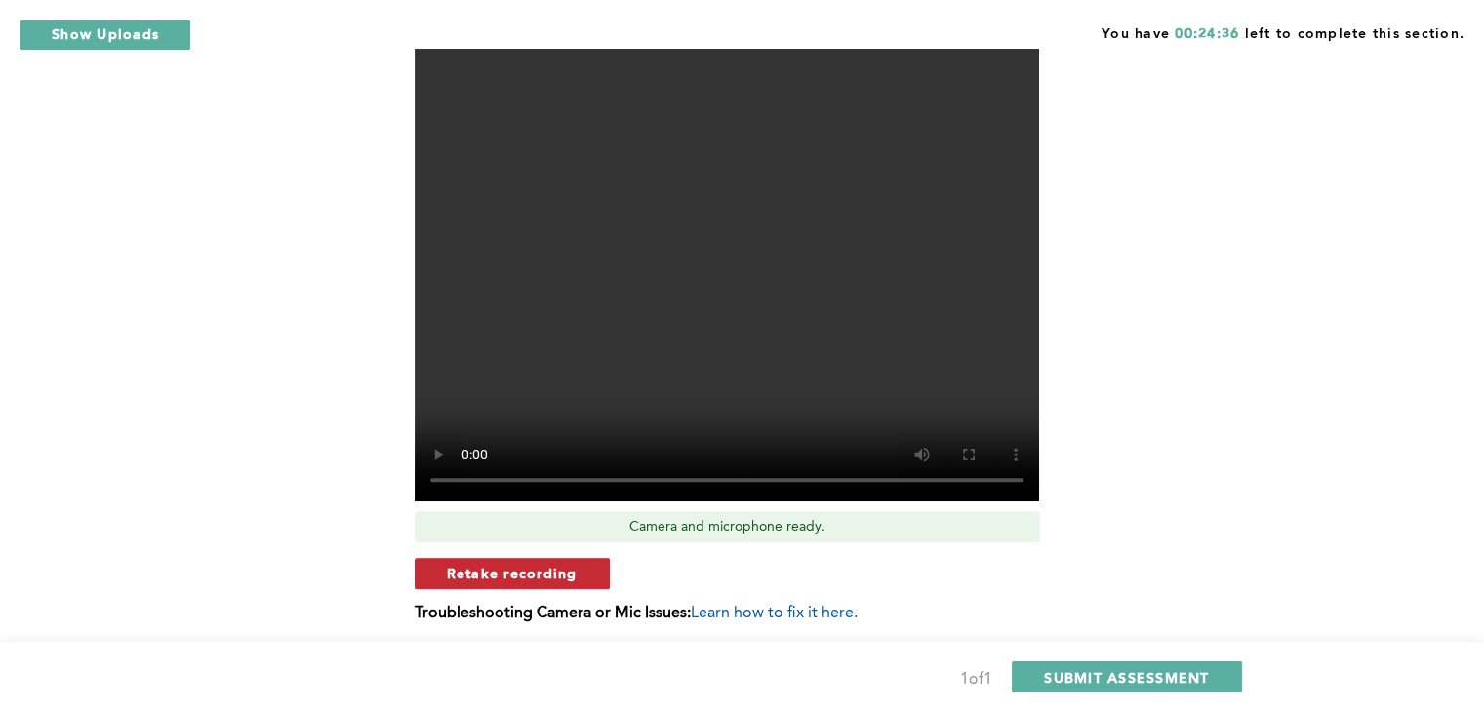
click at [534, 568] on span "Retake recording" at bounding box center [512, 573] width 131 height 19
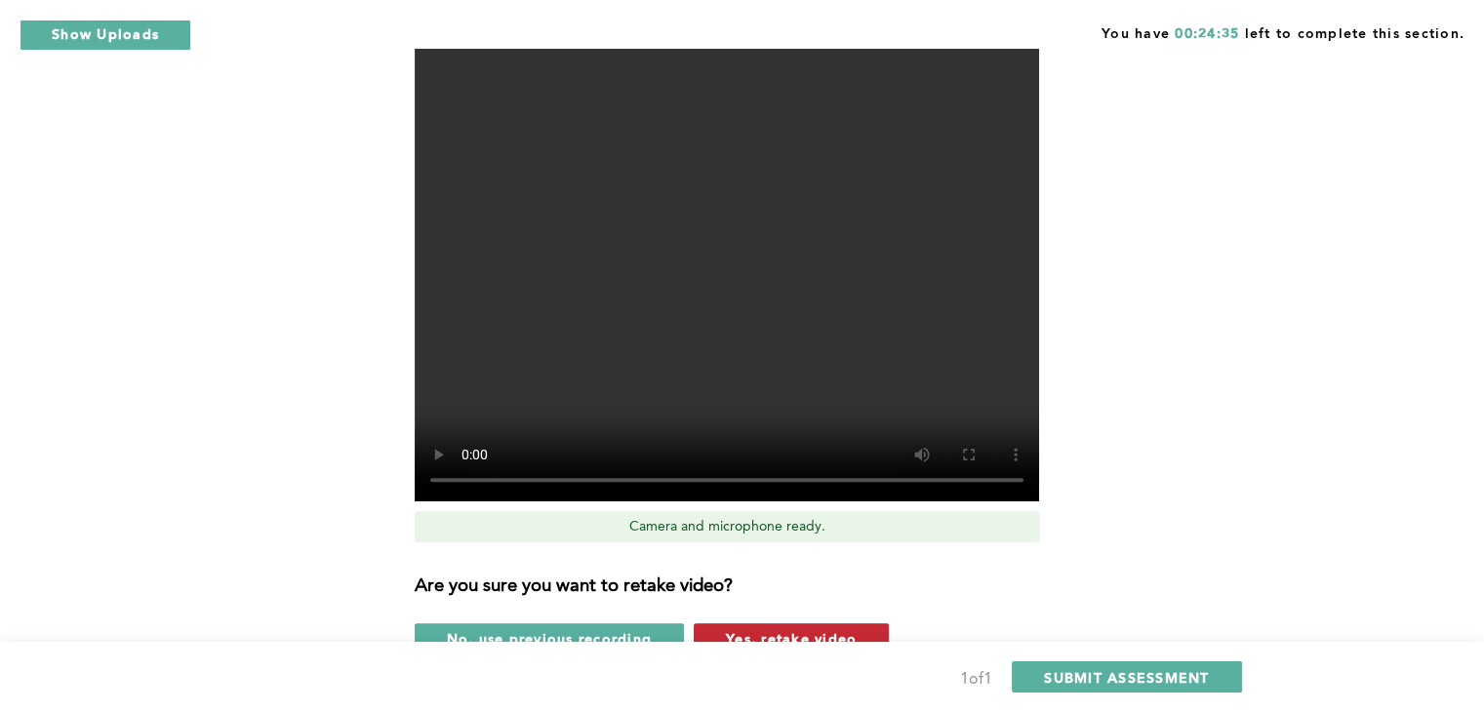
click at [717, 633] on button "Yes, retake video" at bounding box center [791, 638] width 195 height 31
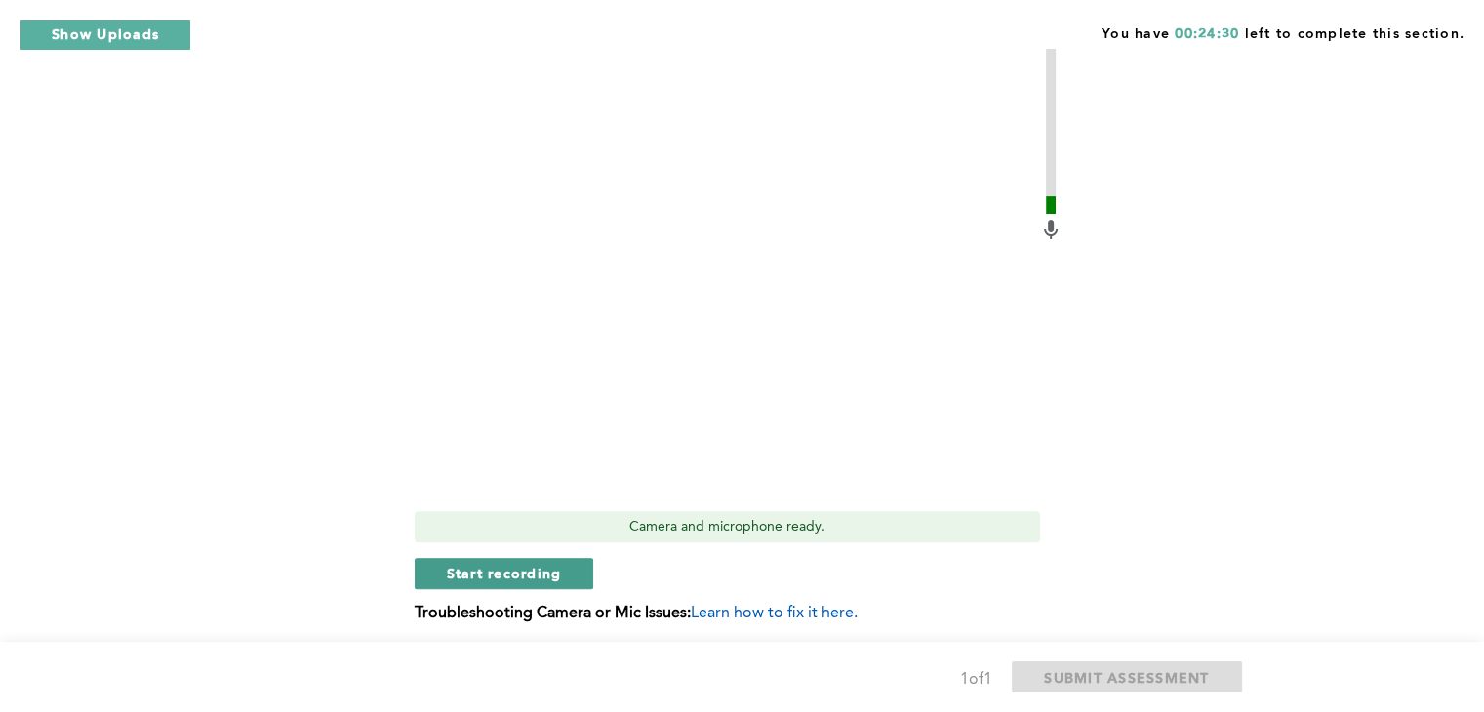
click at [503, 569] on span "Start recording" at bounding box center [504, 573] width 115 height 19
click at [504, 576] on span "Stop recording" at bounding box center [504, 573] width 114 height 19
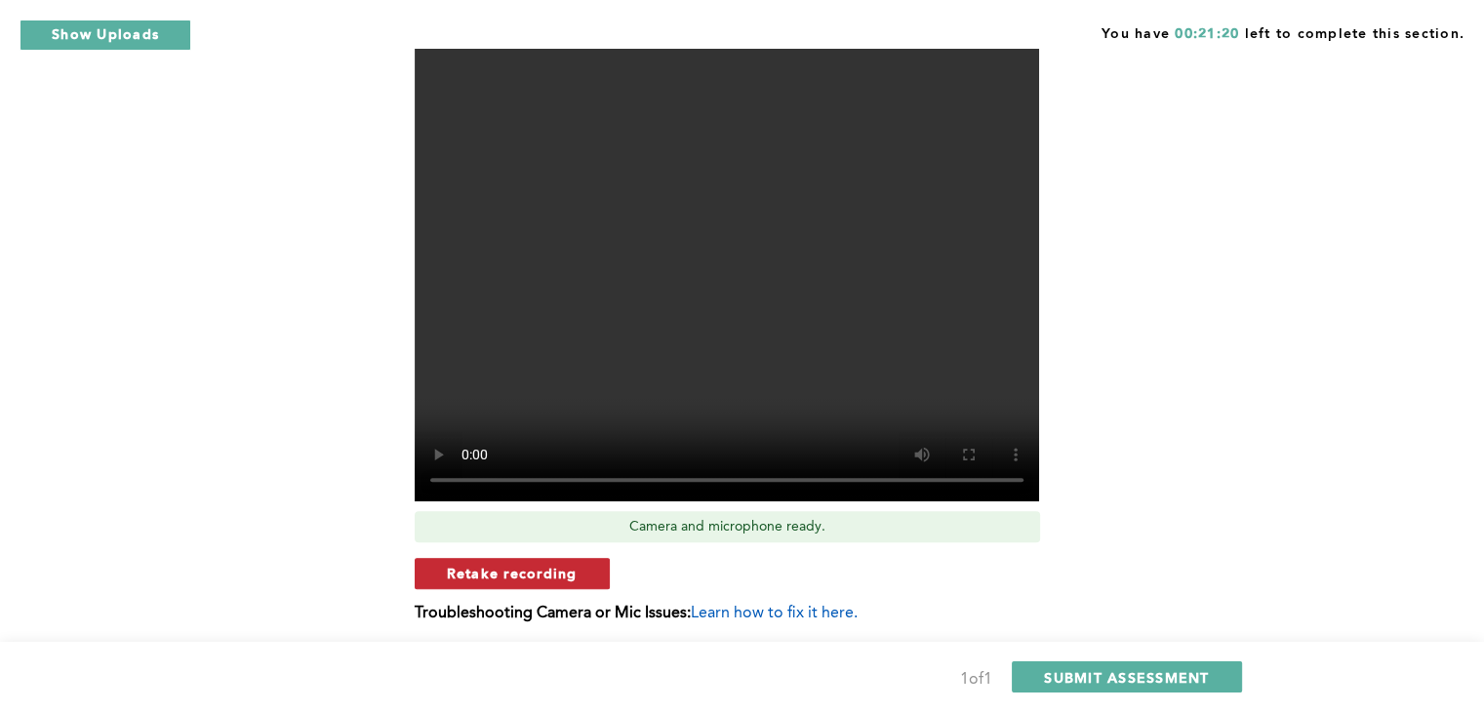
click at [557, 567] on span "Retake recording" at bounding box center [512, 573] width 131 height 19
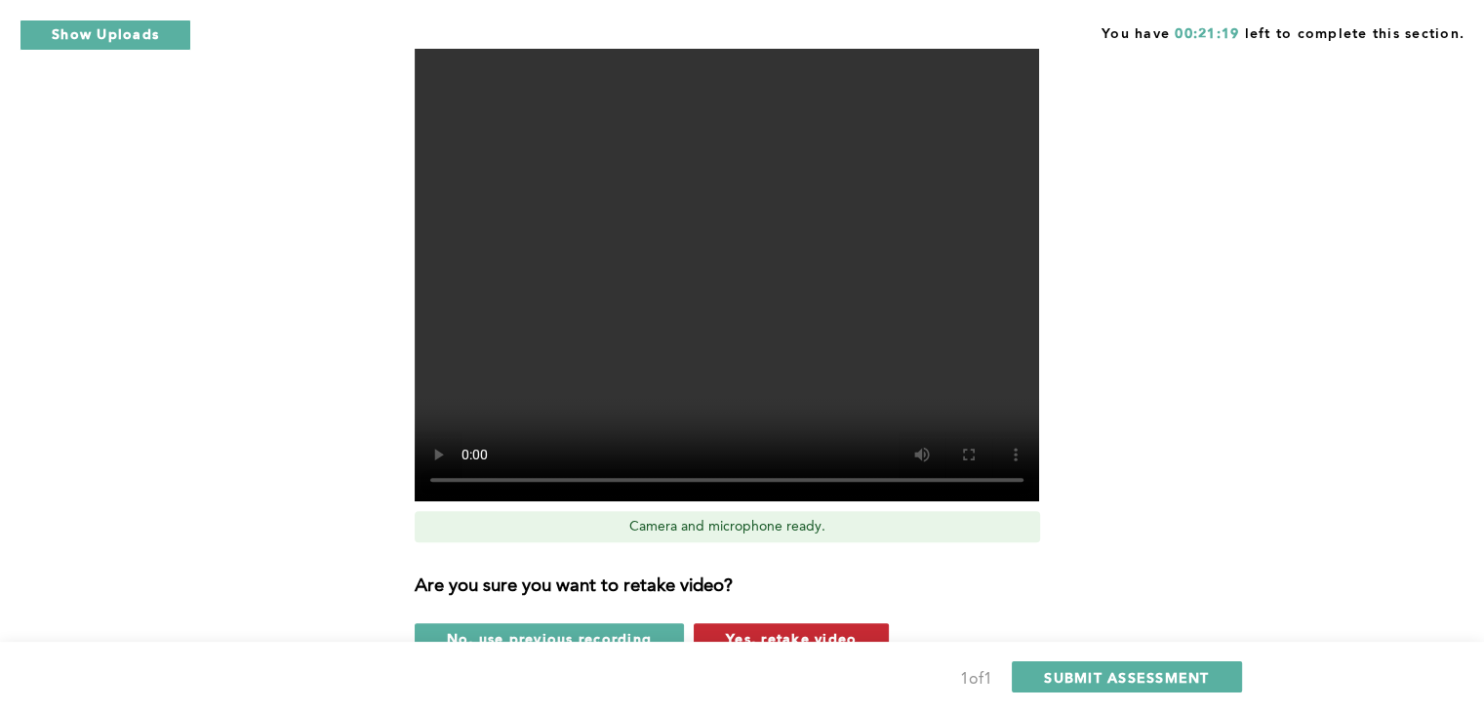
click at [815, 632] on span "Yes, retake video" at bounding box center [791, 638] width 131 height 19
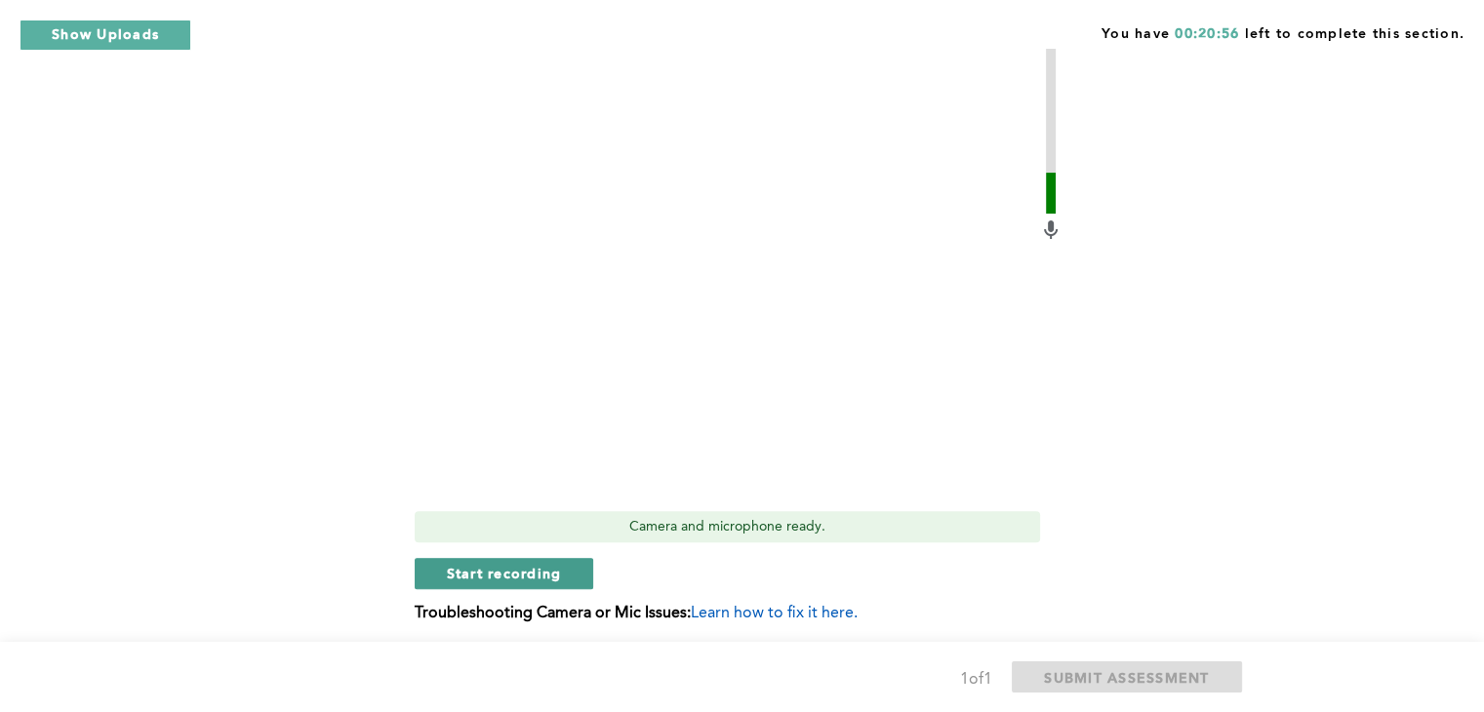
click at [511, 569] on span "Start recording" at bounding box center [504, 573] width 115 height 19
click at [511, 569] on span "Stop recording" at bounding box center [504, 573] width 114 height 19
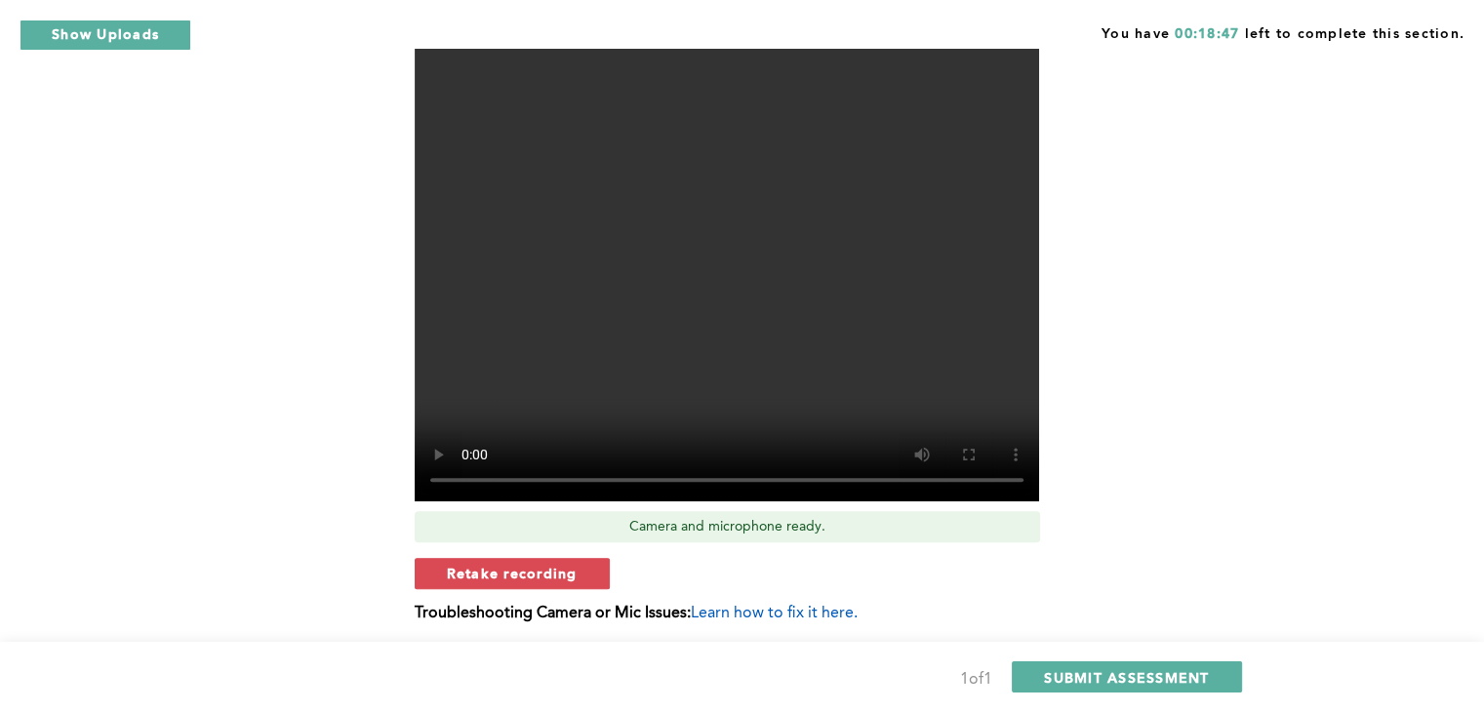
click at [511, 569] on span "Retake recording" at bounding box center [512, 573] width 131 height 19
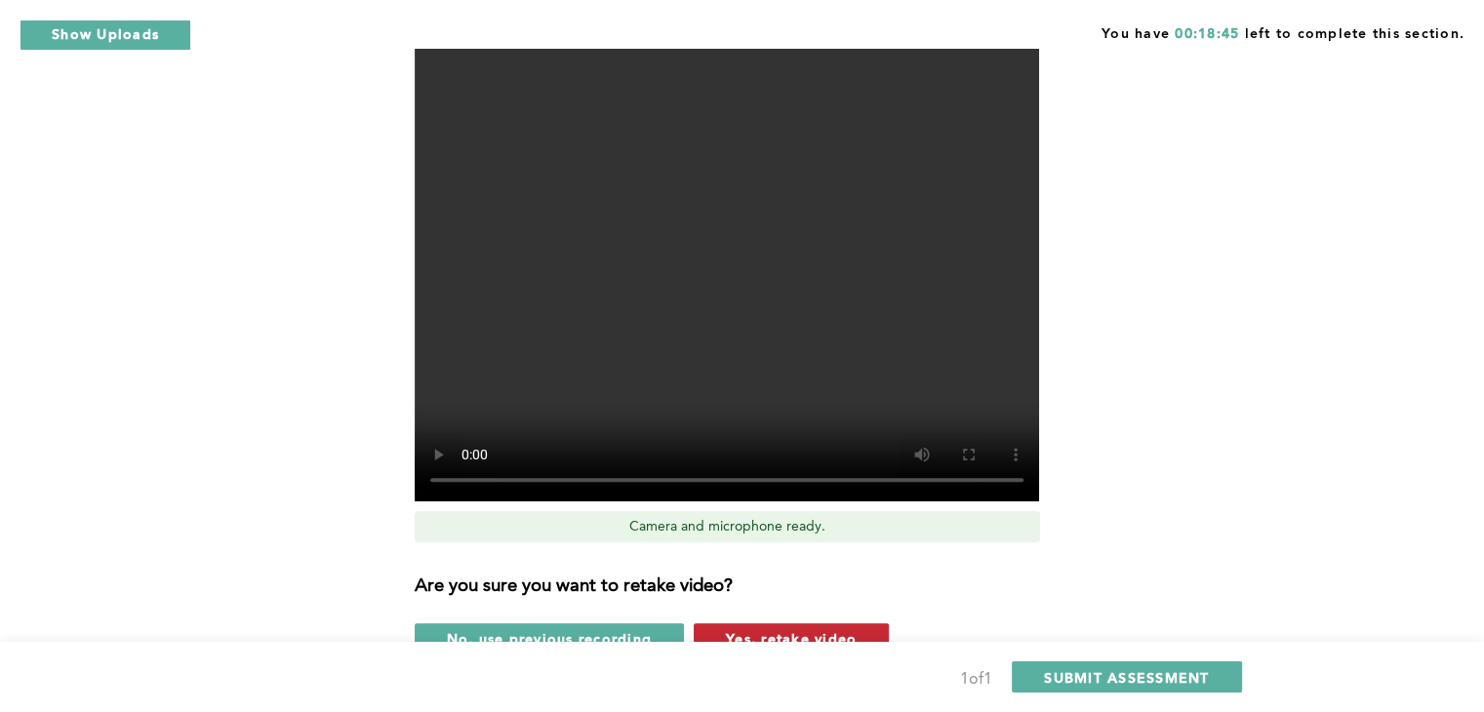
click at [752, 633] on span "Yes, retake video" at bounding box center [791, 638] width 131 height 19
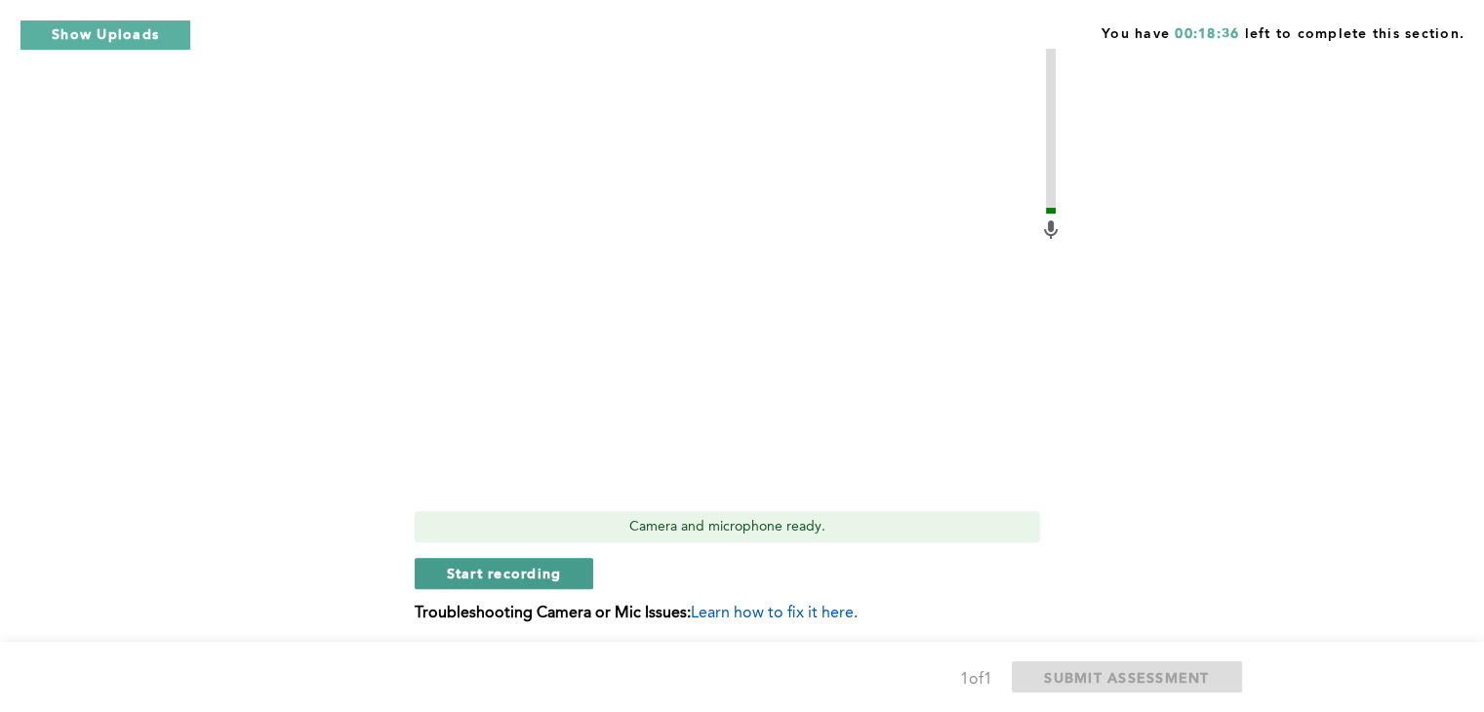
click at [538, 575] on span "Start recording" at bounding box center [504, 573] width 115 height 19
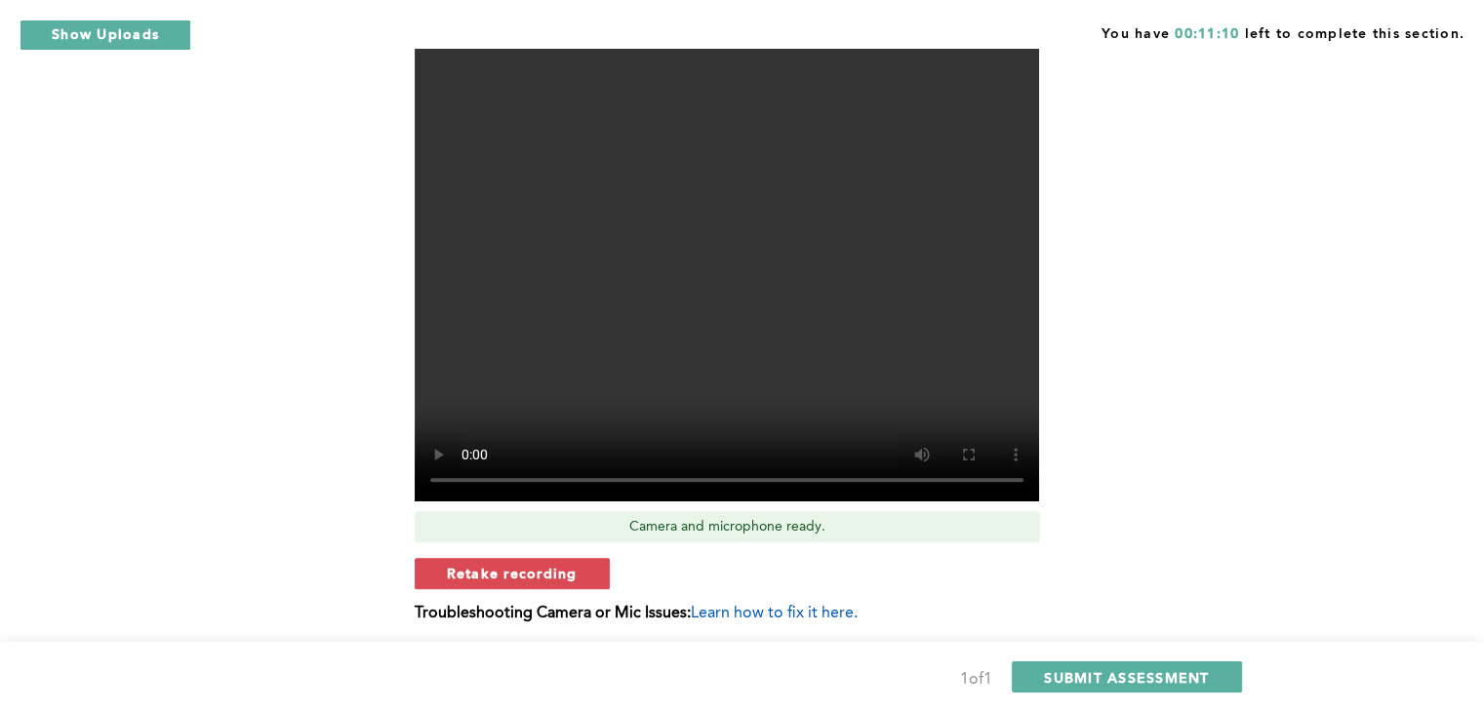
click at [538, 575] on span "Retake recording" at bounding box center [512, 573] width 131 height 19
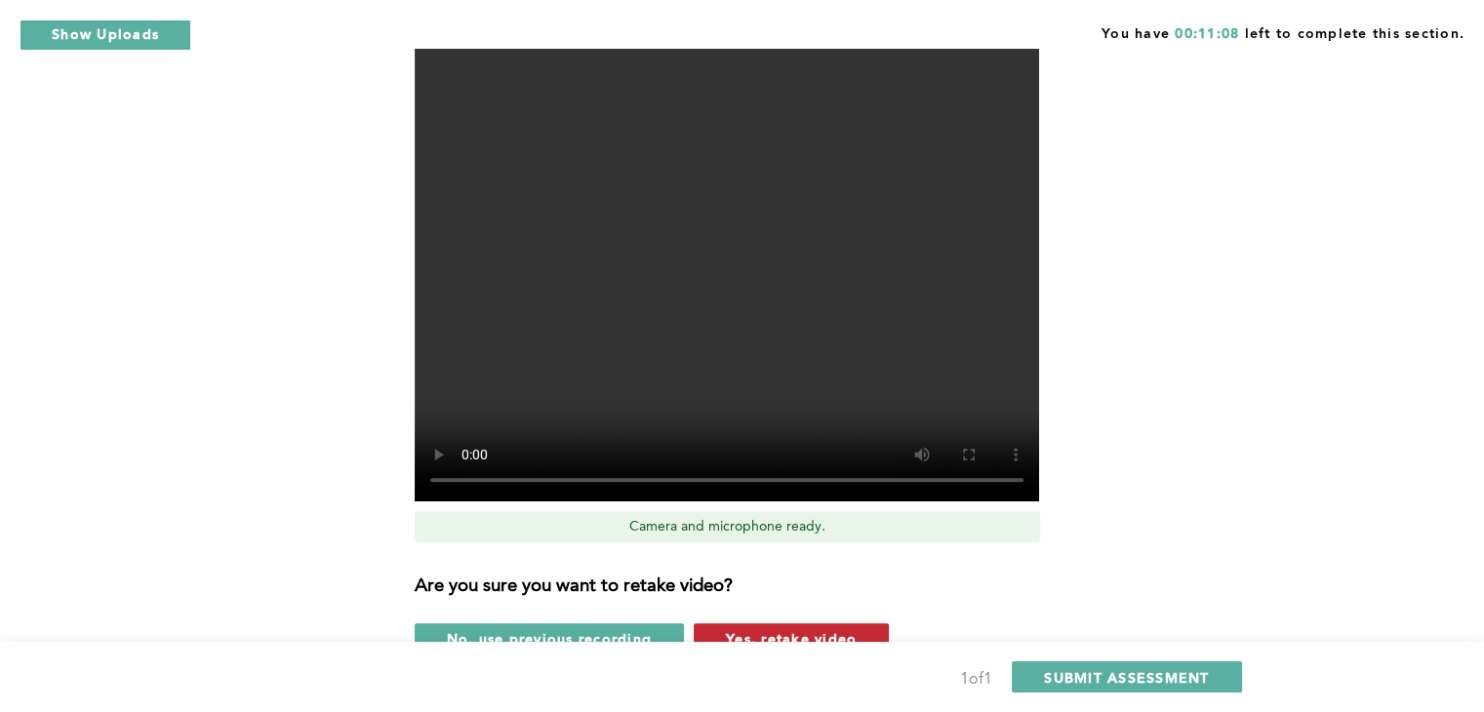
click at [794, 626] on button "Yes, retake video" at bounding box center [791, 638] width 195 height 31
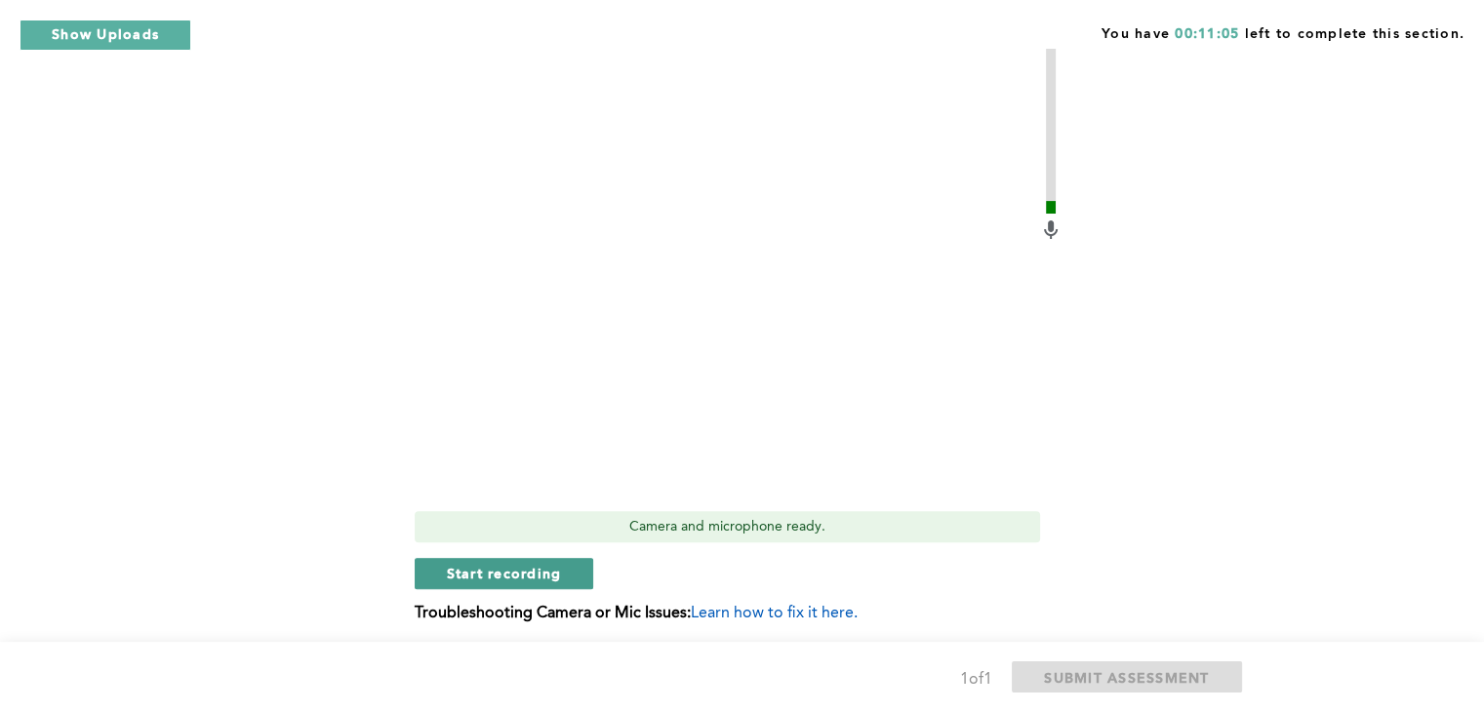
click at [517, 579] on span "Start recording" at bounding box center [504, 573] width 115 height 19
click at [513, 574] on span "Stop recording" at bounding box center [504, 573] width 114 height 19
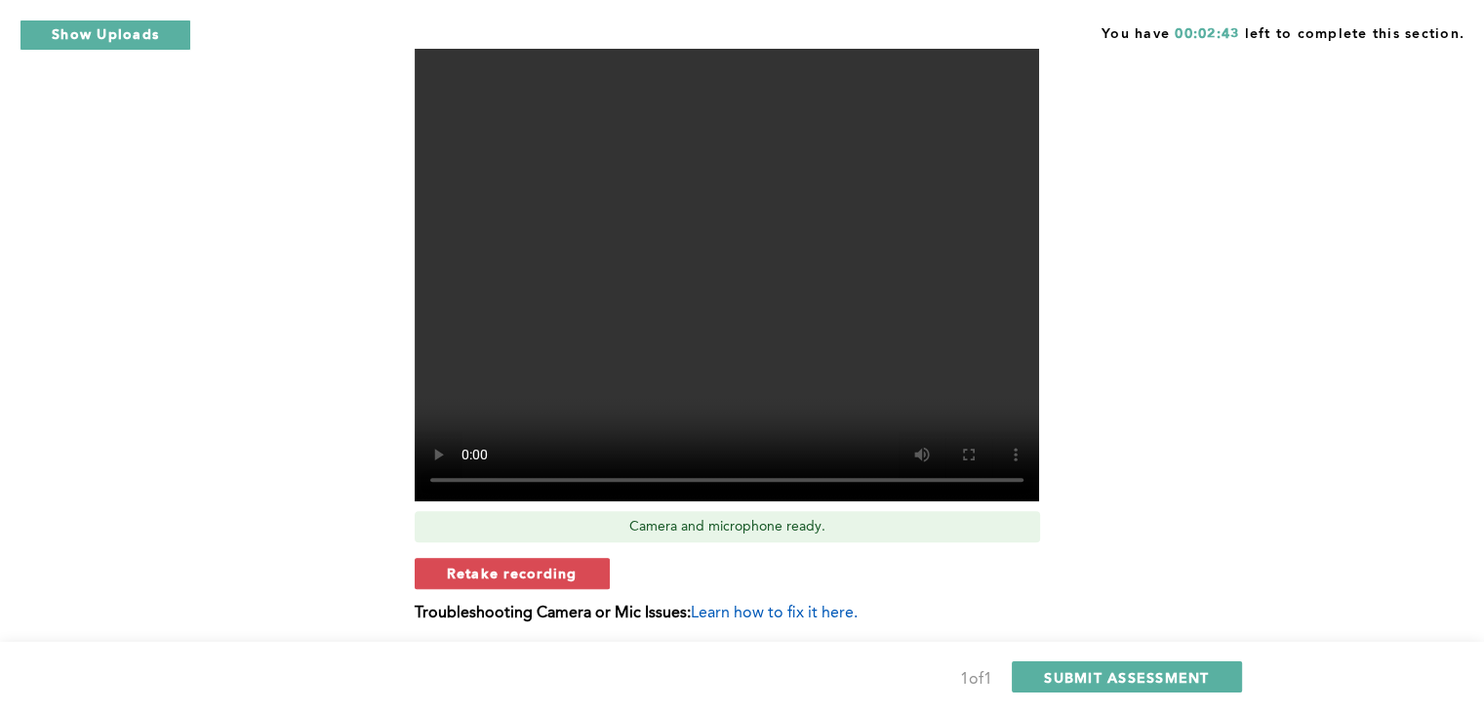
click at [779, 416] on video at bounding box center [727, 267] width 624 height 468
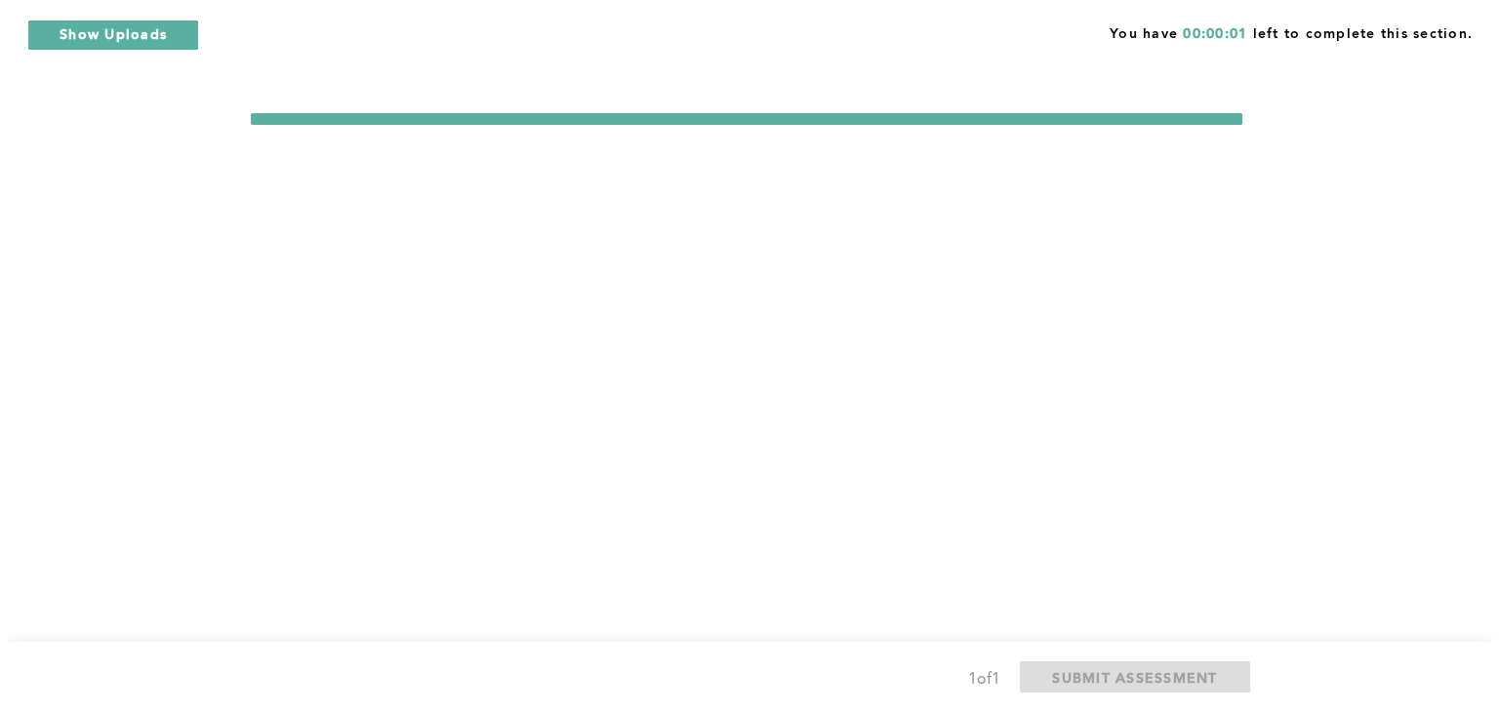
scroll to position [0, 0]
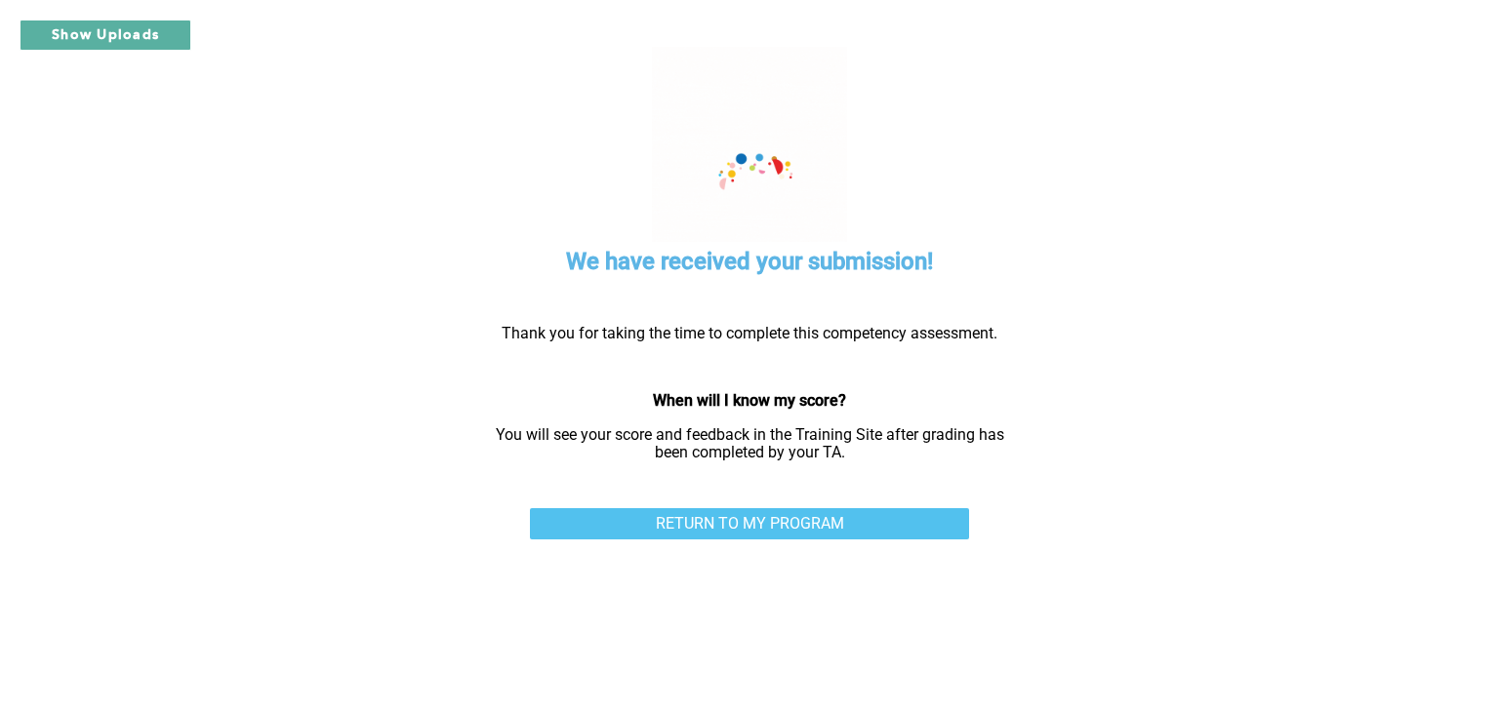
click at [857, 516] on link "RETURN TO MY PROGRAM" at bounding box center [749, 523] width 439 height 31
click at [746, 522] on link "RETURN TO MY PROGRAM" at bounding box center [749, 523] width 439 height 31
